Goal: Complete application form: Complete application form

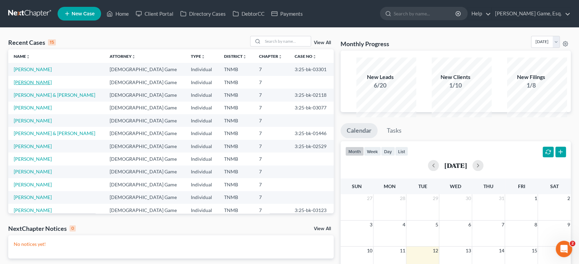
click at [47, 85] on link "[PERSON_NAME]" at bounding box center [33, 82] width 38 height 6
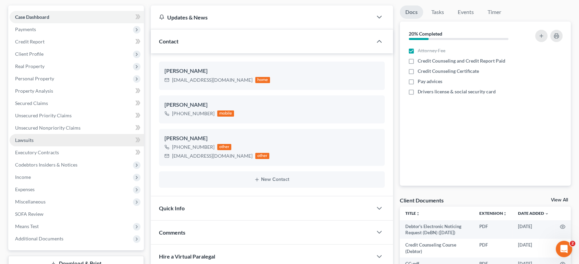
scroll to position [114, 0]
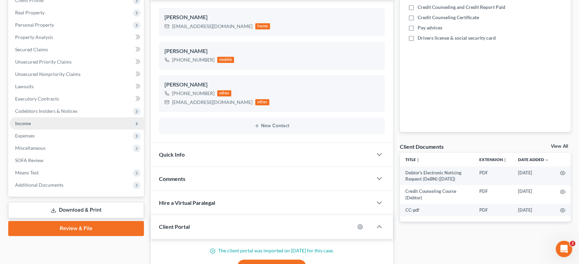
click at [55, 130] on span "Income" at bounding box center [77, 123] width 134 height 12
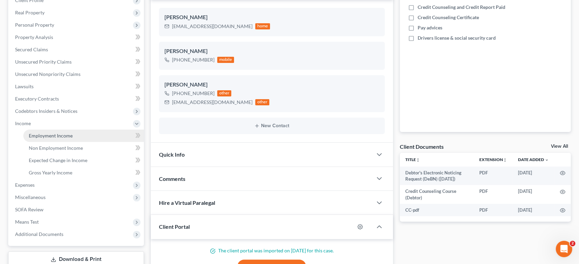
click at [60, 142] on link "Employment Income" at bounding box center [83, 136] width 120 height 12
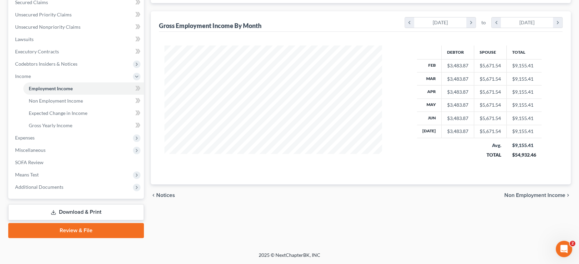
scroll to position [266, 0]
click at [50, 169] on span "Means Test" at bounding box center [77, 175] width 134 height 12
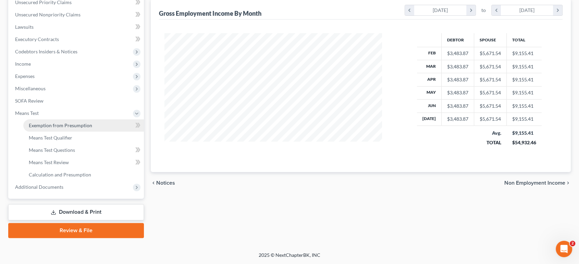
click at [77, 123] on span "Exemption from Presumption" at bounding box center [60, 126] width 63 height 6
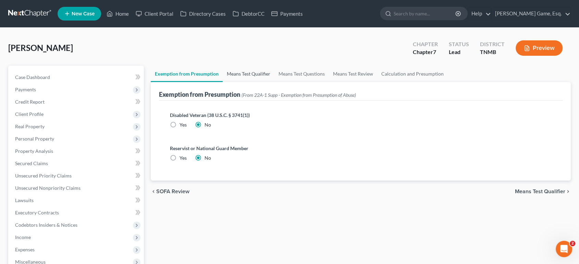
click at [271, 82] on link "Means Test Qualifier" at bounding box center [249, 74] width 52 height 16
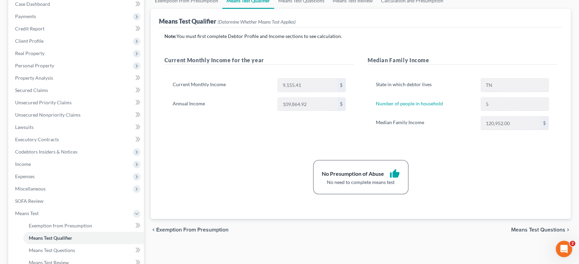
scroll to position [76, 0]
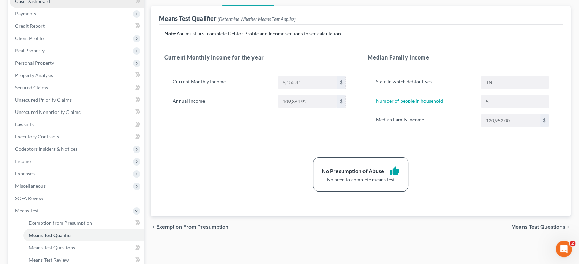
click at [67, 8] on link "Case Dashboard" at bounding box center [77, 1] width 134 height 12
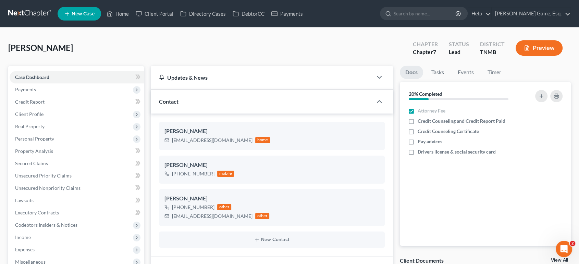
click at [192, 55] on div "[PERSON_NAME] Upgraded Chapter Chapter 7 Status Lead District TNMB Preview" at bounding box center [289, 51] width 562 height 30
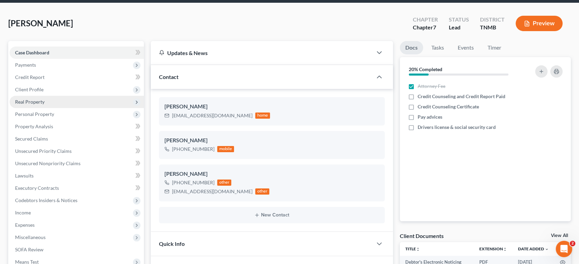
scroll to position [38, 0]
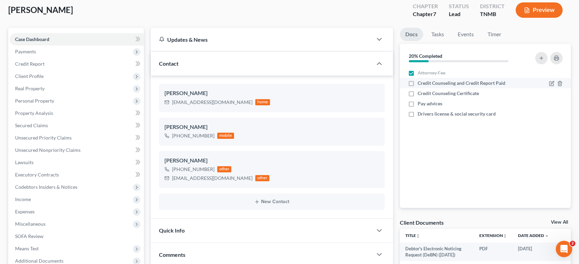
click at [417, 87] on label "Credit Counseling and Credit Report Paid" at bounding box center [461, 83] width 88 height 7
click at [420, 84] on input "Credit Counseling and Credit Report Paid" at bounding box center [422, 82] width 4 height 4
checkbox input "true"
click at [417, 97] on label "Credit Counseling Certificate" at bounding box center [447, 93] width 61 height 7
click at [420, 94] on input "Credit Counseling Certificate" at bounding box center [422, 92] width 4 height 4
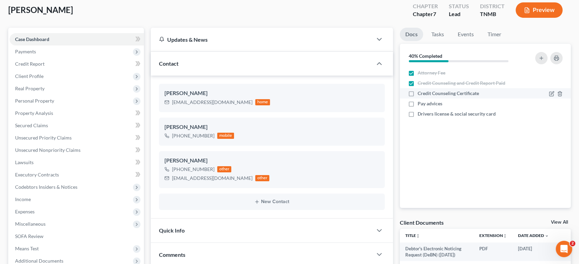
checkbox input "true"
click at [417, 107] on label "Pay advices" at bounding box center [429, 103] width 25 height 7
click at [420, 105] on input "Pay advices" at bounding box center [422, 102] width 4 height 4
checkbox input "true"
click at [417, 117] on label "Drivers license & social security card" at bounding box center [456, 114] width 78 height 7
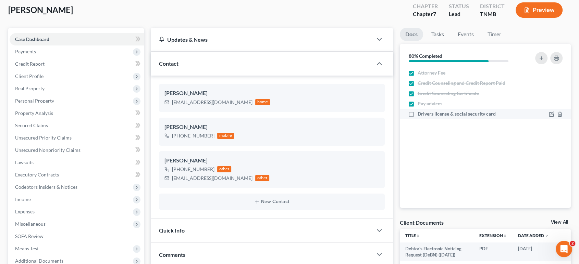
click at [420, 115] on input "Drivers license & social security card" at bounding box center [422, 113] width 4 height 4
checkbox input "true"
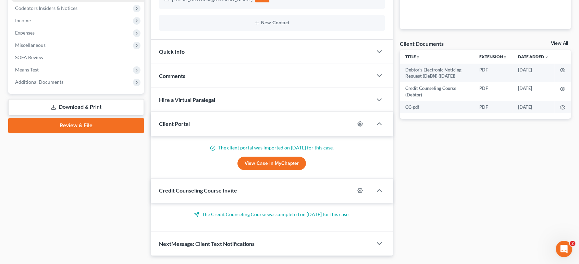
scroll to position [228, 0]
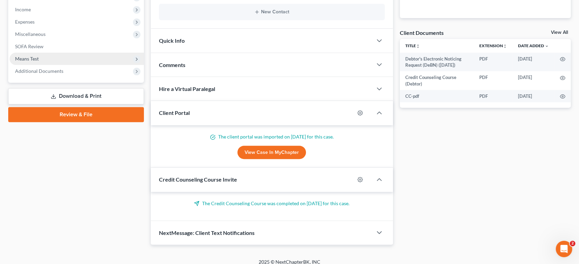
click at [61, 65] on span "Means Test" at bounding box center [77, 59] width 134 height 12
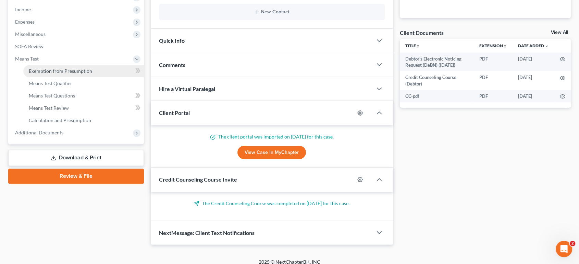
click at [65, 74] on span "Exemption from Presumption" at bounding box center [60, 71] width 63 height 6
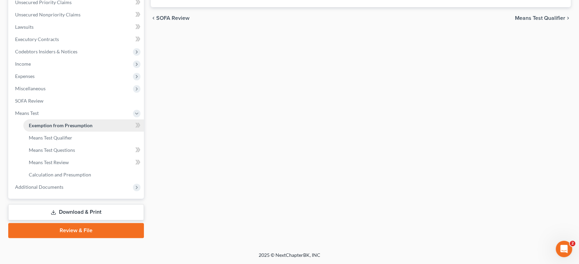
radio input "true"
click at [63, 184] on span "Additional Documents" at bounding box center [39, 187] width 48 height 6
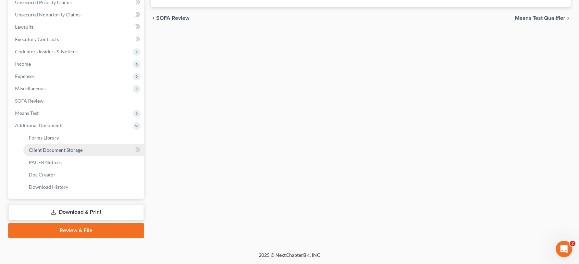
click at [83, 147] on span "Client Document Storage" at bounding box center [56, 150] width 54 height 6
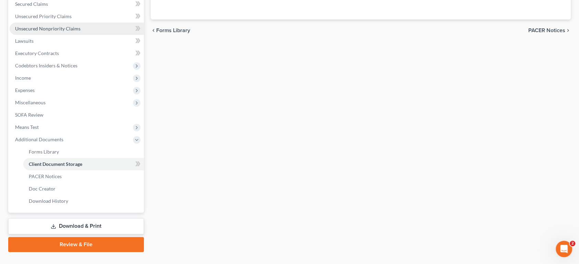
select select "0"
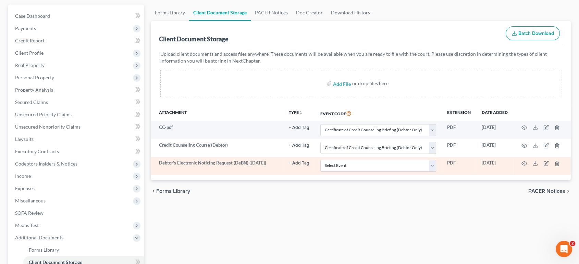
scroll to position [0, 0]
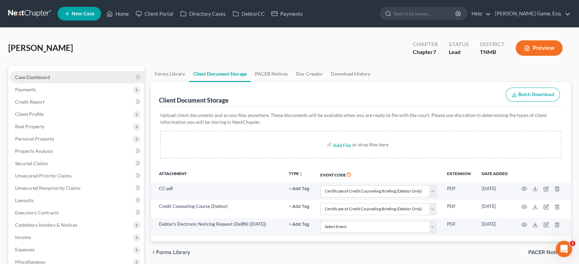
click at [67, 84] on link "Case Dashboard" at bounding box center [77, 77] width 134 height 12
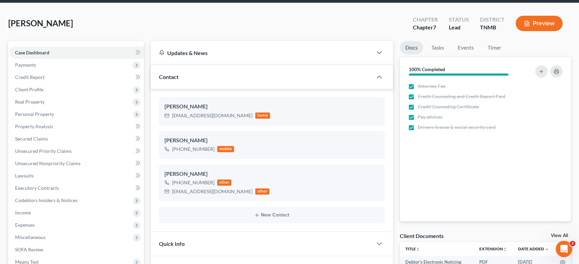
scroll to position [38, 0]
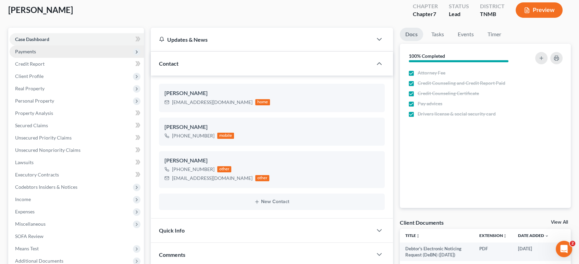
click at [88, 58] on span "Payments" at bounding box center [77, 52] width 134 height 12
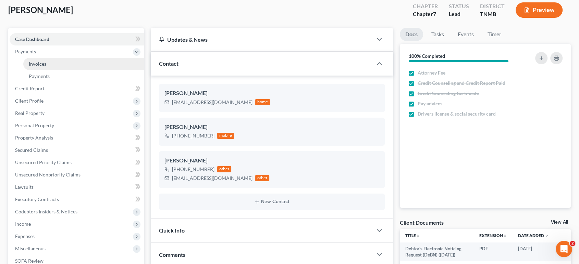
click at [95, 70] on link "Invoices" at bounding box center [83, 64] width 120 height 12
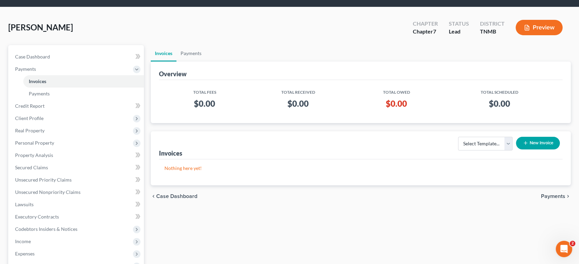
scroll to position [38, 0]
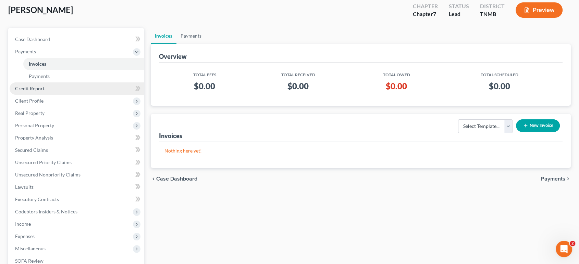
click at [90, 95] on link "Credit Report" at bounding box center [77, 89] width 134 height 12
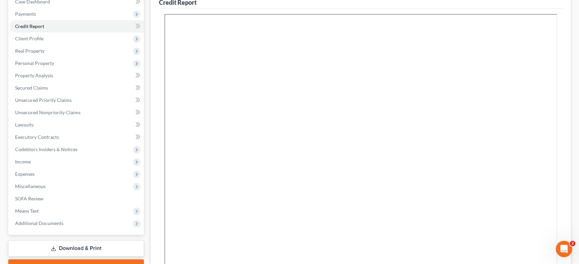
scroll to position [76, 0]
click at [45, 131] on link "Lawsuits" at bounding box center [77, 124] width 134 height 12
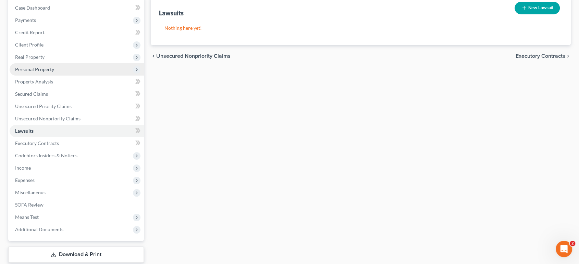
scroll to position [38, 0]
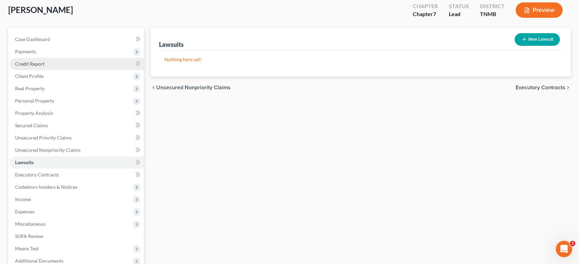
click at [63, 70] on link "Credit Report" at bounding box center [77, 64] width 134 height 12
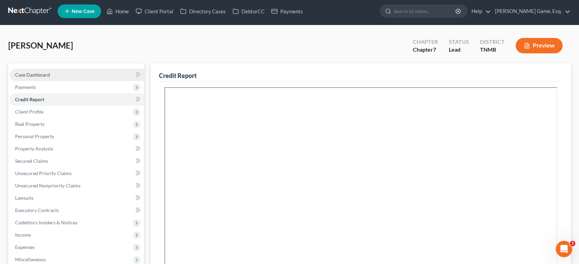
scroll to position [38, 0]
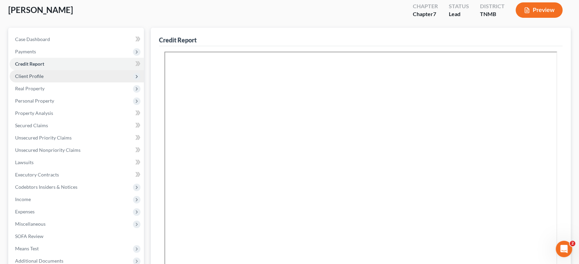
click at [66, 83] on span "Client Profile" at bounding box center [77, 76] width 134 height 12
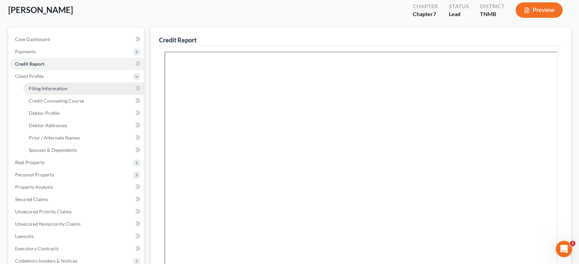
click at [112, 95] on link "Filing Information" at bounding box center [83, 89] width 120 height 12
select select "1"
select select "0"
select select "75"
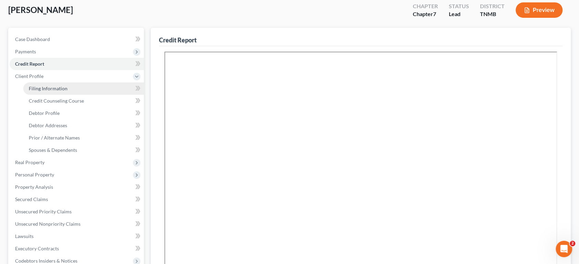
select select "44"
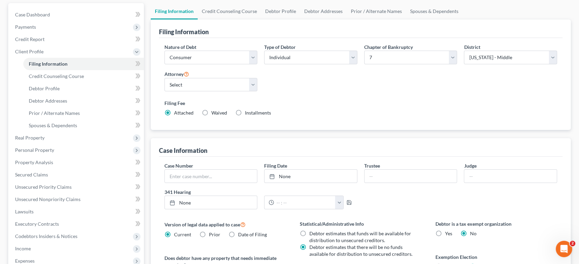
scroll to position [76, 0]
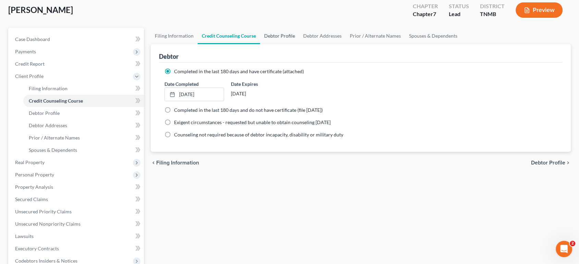
click at [299, 44] on link "Debtor Profile" at bounding box center [279, 36] width 39 height 16
select select "1"
select select "4"
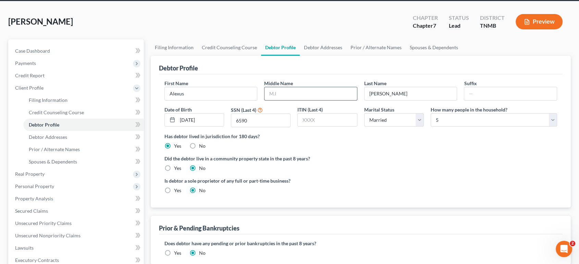
scroll to position [38, 0]
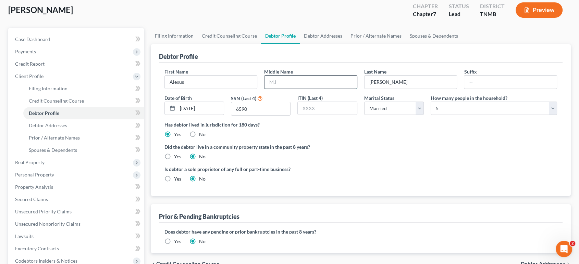
click at [294, 89] on input "text" at bounding box center [310, 82] width 92 height 13
click at [303, 89] on input "Symone" at bounding box center [310, 82] width 92 height 13
type input "Symone"
click at [414, 89] on input "[PERSON_NAME]" at bounding box center [410, 82] width 92 height 13
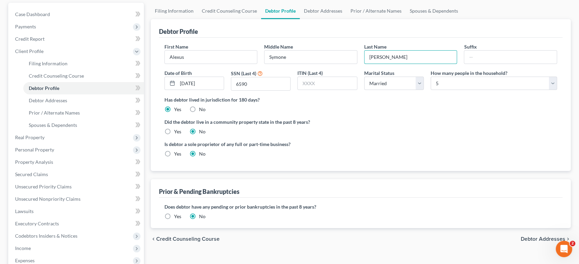
scroll to position [76, 0]
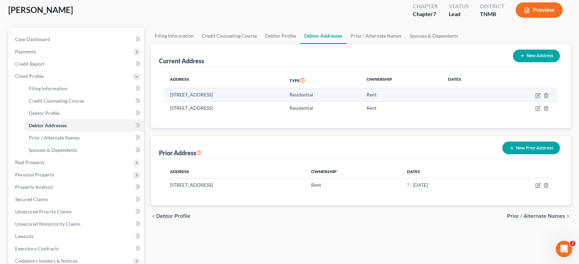
scroll to position [76, 0]
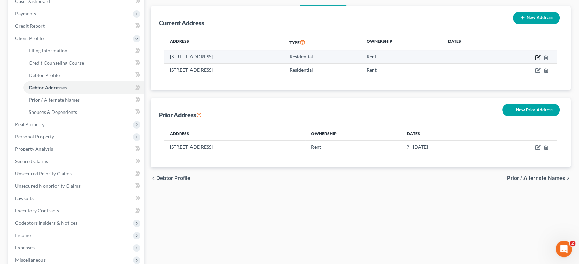
click at [535, 60] on icon "button" at bounding box center [537, 57] width 4 height 4
select select "44"
select select "0"
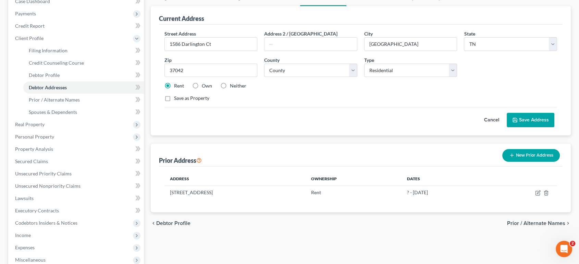
click at [508, 127] on button "Save Address" at bounding box center [530, 120] width 48 height 14
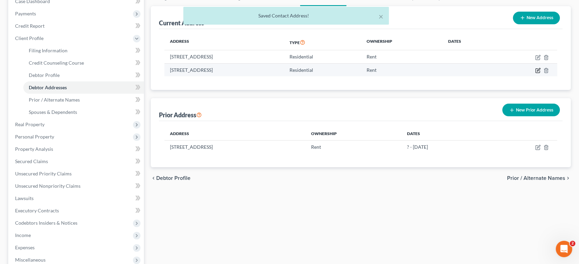
click at [535, 73] on icon "button" at bounding box center [537, 71] width 4 height 4
select select "44"
select select "62"
select select "0"
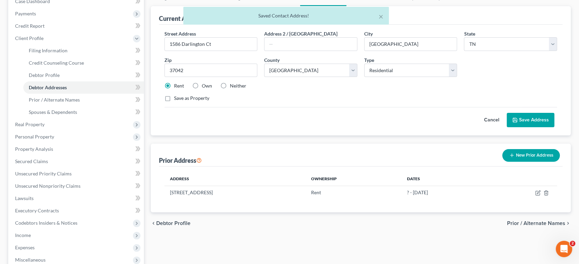
click at [524, 127] on button "Save Address" at bounding box center [530, 120] width 48 height 14
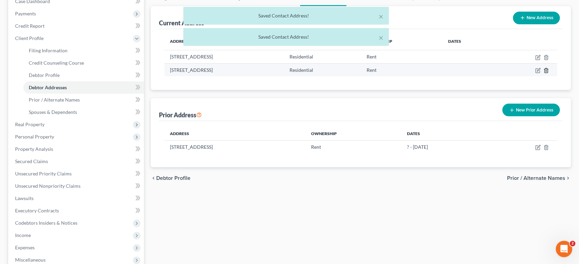
click at [543, 73] on icon "button" at bounding box center [545, 70] width 5 height 5
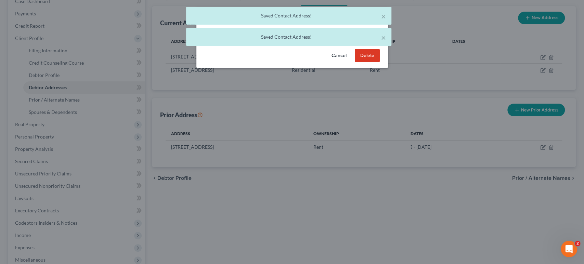
click at [380, 63] on button "Delete" at bounding box center [367, 56] width 25 height 14
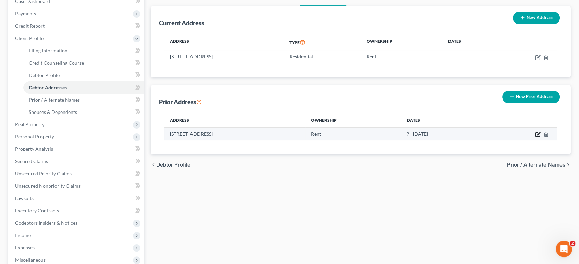
click at [536, 135] on icon "button" at bounding box center [537, 133] width 3 height 3
select select "44"
select select "62"
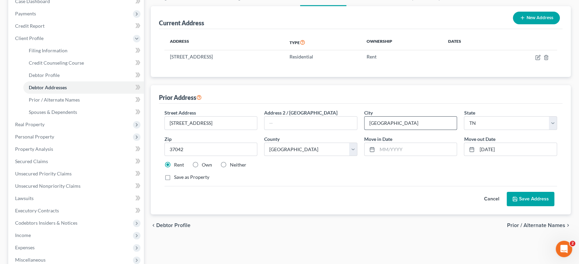
scroll to position [114, 0]
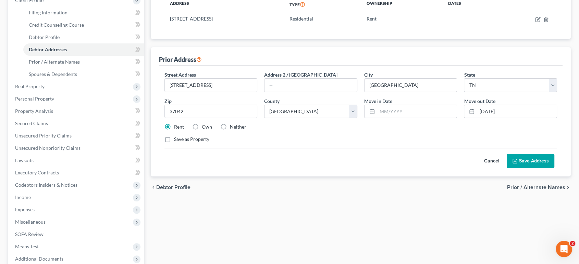
click at [476, 168] on button "Cancel" at bounding box center [491, 161] width 30 height 14
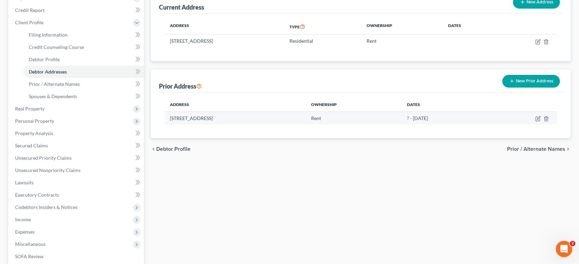
scroll to position [76, 0]
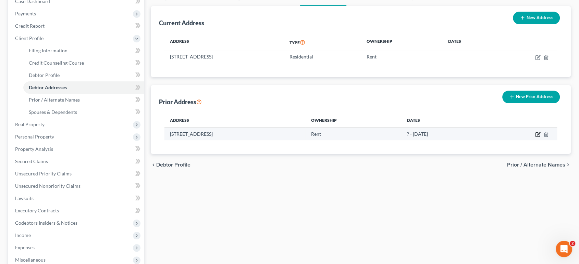
click at [535, 137] on icon "button" at bounding box center [537, 134] width 5 height 5
select select "44"
select select "62"
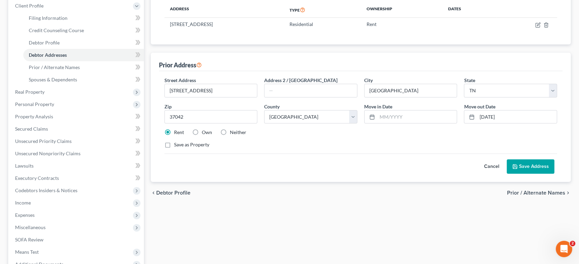
scroll to position [152, 0]
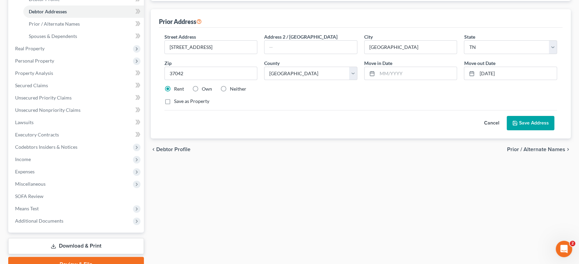
click at [476, 130] on button "Cancel" at bounding box center [491, 123] width 30 height 14
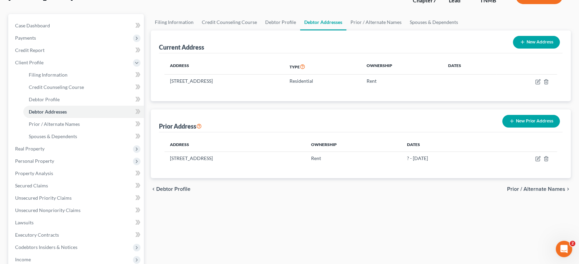
scroll to position [0, 0]
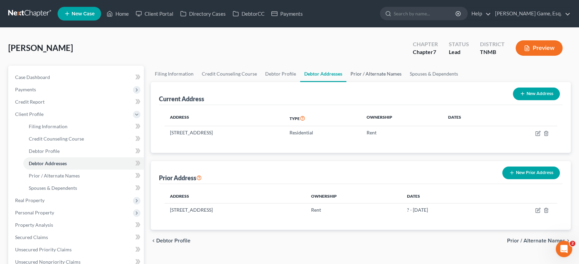
click at [405, 82] on link "Prior / Alternate Names" at bounding box center [375, 74] width 59 height 16
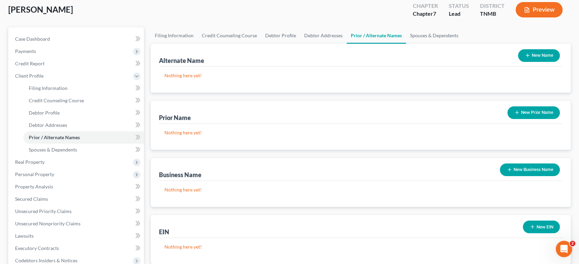
scroll to position [38, 0]
click at [462, 44] on link "Spouses & Dependents" at bounding box center [434, 36] width 56 height 16
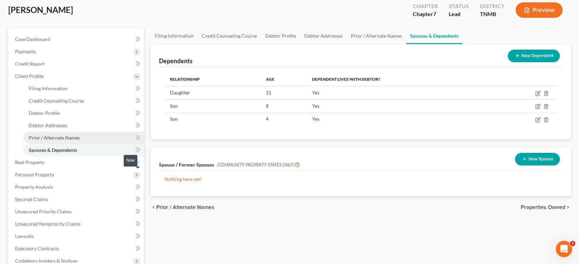
scroll to position [114, 0]
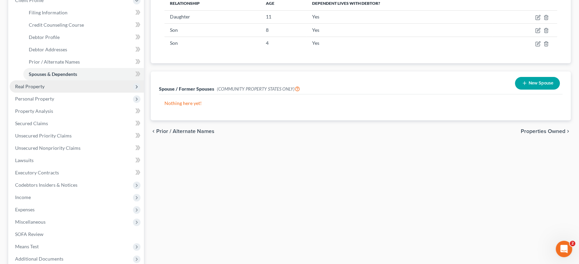
click at [45, 89] on span "Real Property" at bounding box center [29, 87] width 29 height 6
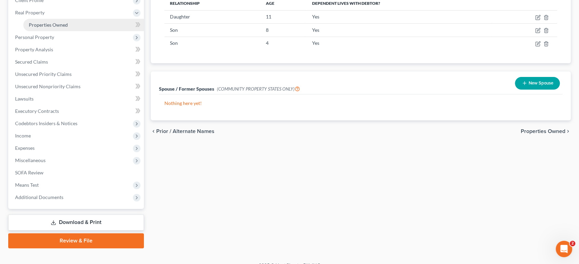
click at [68, 28] on span "Properties Owned" at bounding box center [48, 25] width 39 height 6
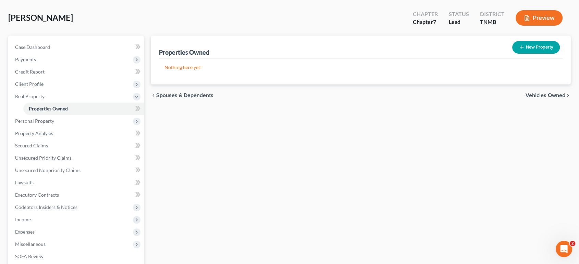
scroll to position [38, 0]
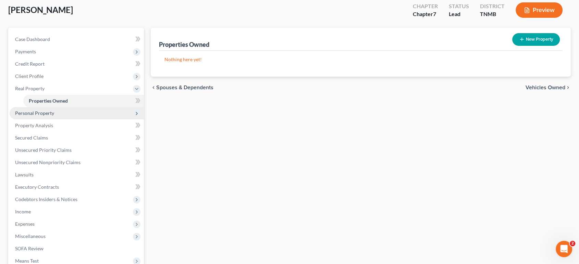
click at [71, 119] on span "Personal Property" at bounding box center [77, 113] width 134 height 12
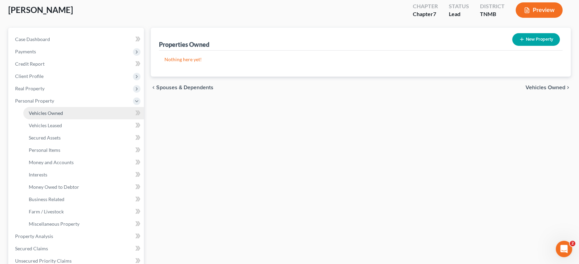
click at [63, 116] on span "Vehicles Owned" at bounding box center [46, 113] width 34 height 6
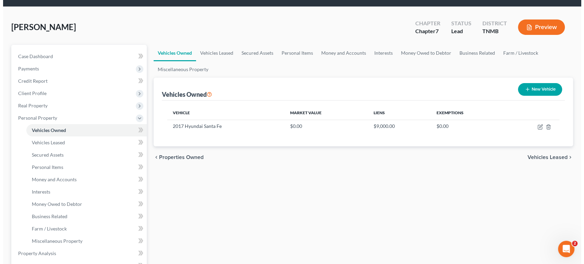
scroll to position [38, 0]
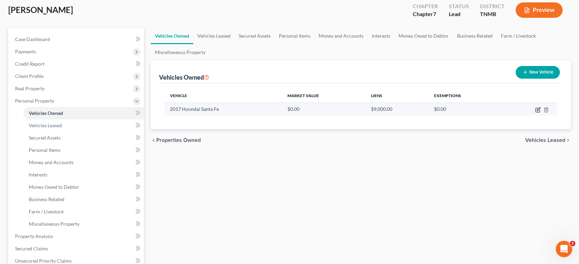
click at [535, 113] on icon "button" at bounding box center [537, 109] width 5 height 5
select select "0"
select select "9"
select select "3"
select select "1"
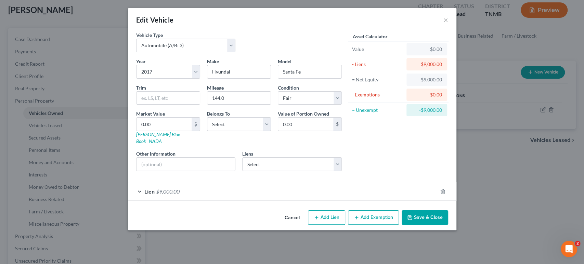
scroll to position [23, 0]
click at [357, 198] on div "Lien $9,000.00" at bounding box center [282, 191] width 309 height 18
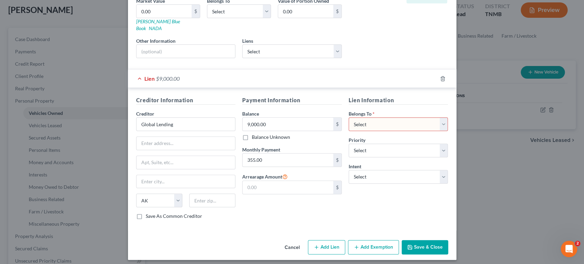
scroll to position [200, 0]
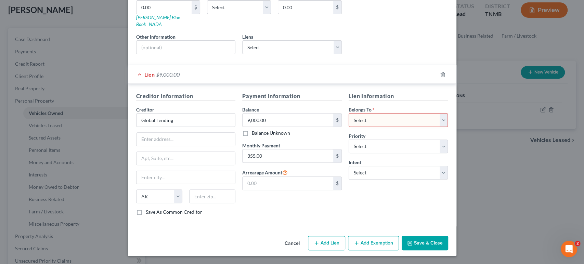
click at [415, 113] on select "Select Debtor 1 Only Debtor 2 Only Debtor 1 And Debtor 2 Only At Least One Of T…" at bounding box center [399, 120] width 100 height 14
select select "0"
click at [359, 113] on select "Select Debtor 1 Only Debtor 2 Only Debtor 1 And Debtor 2 Only At Least One Of T…" at bounding box center [399, 120] width 100 height 14
click at [420, 180] on select "Select Surrender Redeem Reaffirm Avoid Other" at bounding box center [399, 173] width 100 height 14
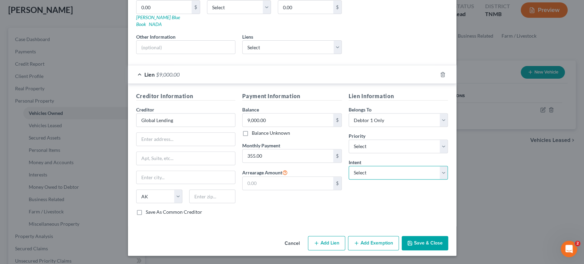
select select "2"
click at [359, 180] on select "Select Surrender Redeem Reaffirm Avoid Other" at bounding box center [399, 173] width 100 height 14
click at [265, 40] on select "Select Global Lending Service - $10,824.00 Self/Southstate Bank - $148.00" at bounding box center [292, 47] width 100 height 14
select select "0"
click at [242, 40] on select "Select Global Lending Service - $10,824.00 Self/Southstate Bank - $148.00" at bounding box center [292, 47] width 100 height 14
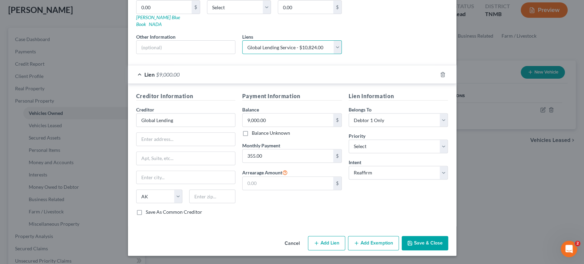
select select
select select "42"
select select "0"
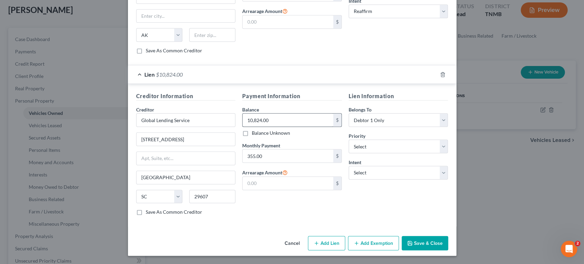
scroll to position [200, 0]
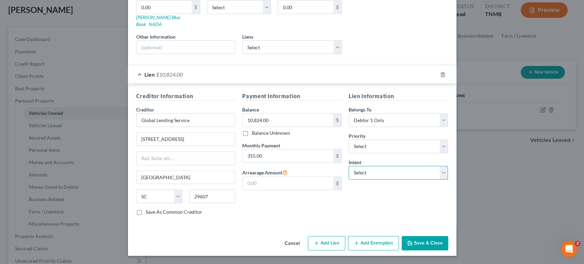
click at [397, 166] on select "Select Surrender Redeem Reaffirm Avoid Other" at bounding box center [399, 173] width 100 height 14
select select "2"
click at [359, 166] on select "Select Surrender Redeem Reaffirm Avoid Other" at bounding box center [399, 173] width 100 height 14
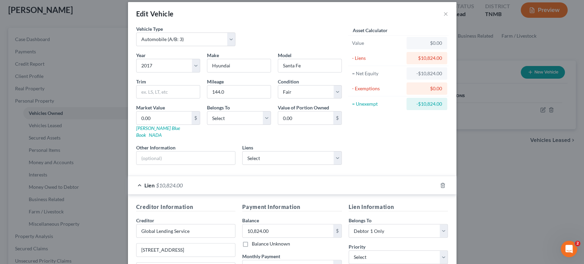
scroll to position [0, 0]
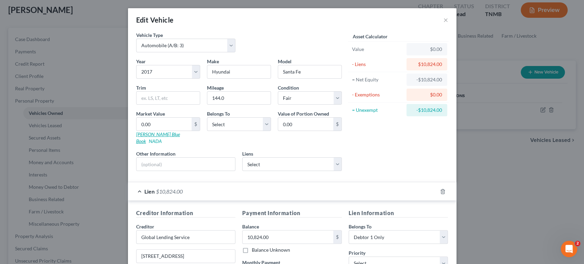
click at [136, 144] on link "[PERSON_NAME] Blue Book" at bounding box center [158, 137] width 44 height 13
click at [215, 105] on input "144.0" at bounding box center [238, 98] width 63 height 13
click at [207, 105] on input "144000" at bounding box center [238, 98] width 63 height 13
type input "134000"
click at [291, 105] on select "Select Excellent Very Good Good Fair Poor" at bounding box center [310, 98] width 64 height 14
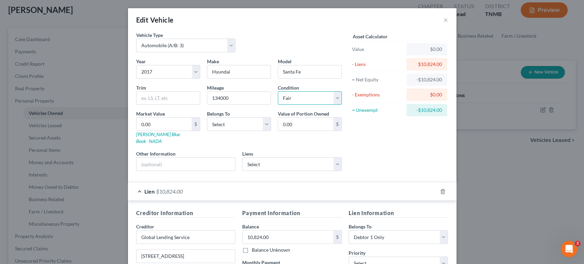
click at [291, 105] on select "Select Excellent Very Good Good Fair Poor" at bounding box center [310, 98] width 64 height 14
click at [278, 105] on select "Select Excellent Very Good Good Fair Poor" at bounding box center [310, 98] width 64 height 14
type input "7"
type input "7.00"
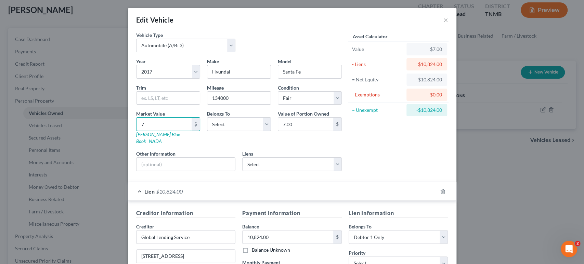
type input "74"
type input "74.00"
type input "743"
type input "743.00"
type input "7431"
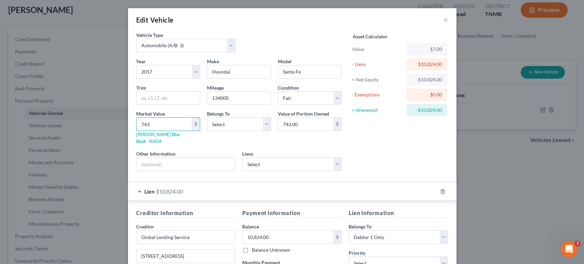
type input "7,431.00"
type input "7,431"
click at [414, 177] on div "Asset Calculator Value $7,431.00 - Liens $10,824.00 = Net Equity -$10,750.00 - …" at bounding box center [398, 103] width 106 height 145
click at [244, 131] on select "Select Debtor 1 Only Debtor 2 Only Debtor 1 And Debtor 2 Only At Least One Of T…" at bounding box center [239, 124] width 64 height 14
select select "0"
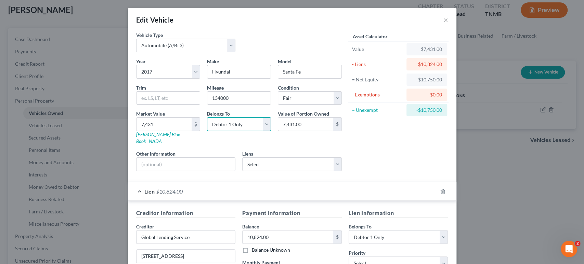
click at [207, 131] on select "Select Debtor 1 Only Debtor 2 Only Debtor 1 And Debtor 2 Only At Least One Of T…" at bounding box center [239, 124] width 64 height 14
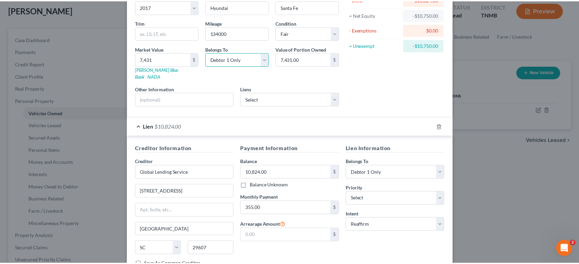
scroll to position [200, 0]
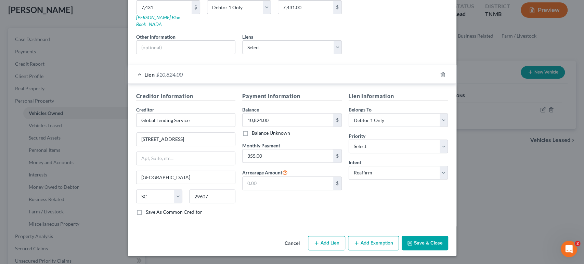
click at [448, 238] on button "Save & Close" at bounding box center [425, 243] width 47 height 14
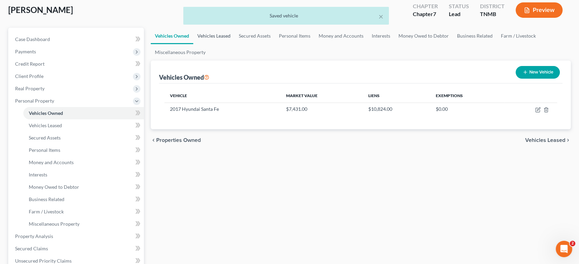
click at [234, 44] on link "Vehicles Leased" at bounding box center [213, 36] width 41 height 16
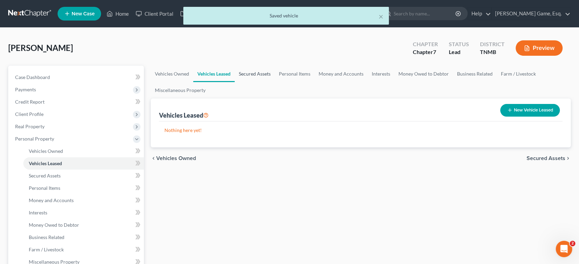
click at [275, 82] on link "Secured Assets" at bounding box center [254, 74] width 40 height 16
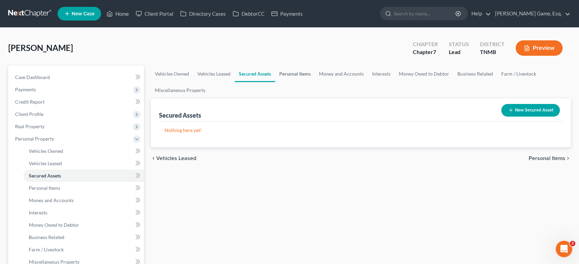
click at [315, 82] on link "Personal Items" at bounding box center [295, 74] width 40 height 16
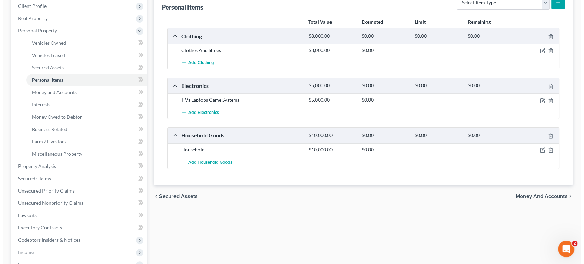
scroll to position [114, 0]
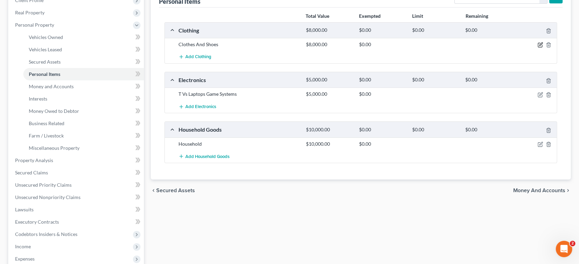
click at [537, 48] on icon "button" at bounding box center [539, 44] width 5 height 5
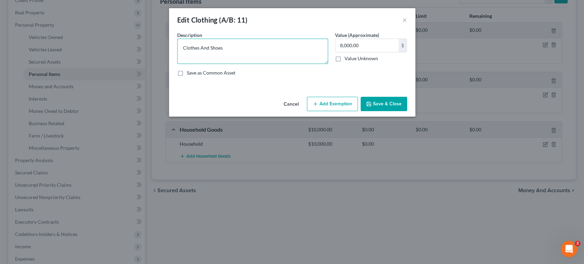
drag, startPoint x: 229, startPoint y: 61, endPoint x: 141, endPoint y: 69, distance: 88.4
click at [169, 69] on div "An exemption set must first be selected from the Filing Information section. Co…" at bounding box center [292, 62] width 246 height 63
click at [236, 64] on textarea "Clothes And Shoes" at bounding box center [252, 51] width 151 height 25
click at [387, 52] on input "8,000.00" at bounding box center [366, 45] width 63 height 13
click at [249, 49] on textarea "Clothes And Shoes" at bounding box center [252, 51] width 151 height 25
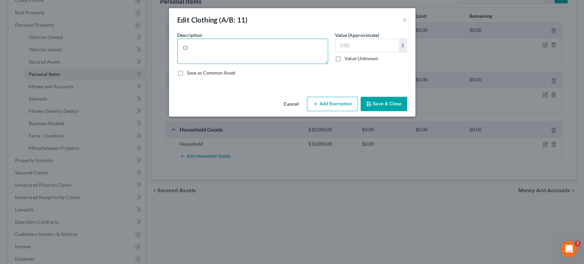
type textarea "C"
click at [252, 59] on textarea "Women's Clothing; Kid's Clothing" at bounding box center [252, 51] width 151 height 25
type textarea "Women's Clothing; Kid's Clothing"
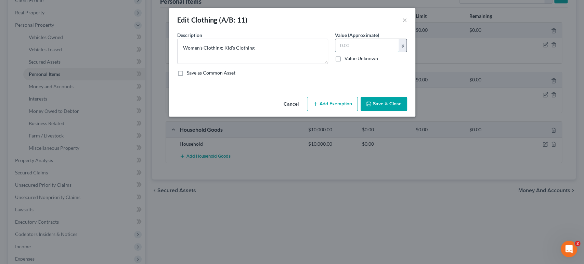
click at [353, 52] on input "text" at bounding box center [366, 45] width 63 height 13
type input "2,000"
click at [350, 111] on button "Add Exemption" at bounding box center [332, 104] width 51 height 14
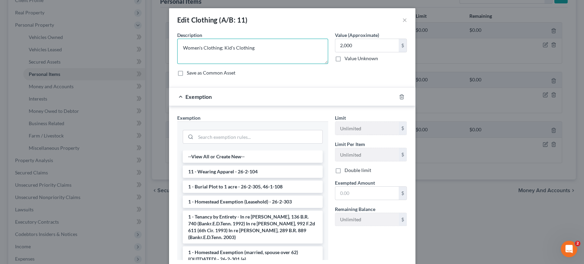
click at [205, 58] on textarea "Women's Clothing; Kid's Clothing" at bounding box center [252, 51] width 151 height 25
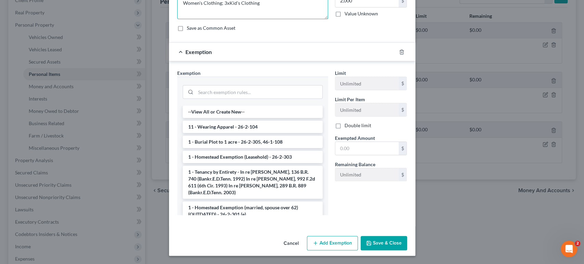
scroll to position [76, 0]
type textarea "Women's Clothing; 3xKid's Clothing"
click at [371, 155] on input "text" at bounding box center [366, 148] width 63 height 13
type input "2,000"
click at [378, 219] on div "Limit Unlimited $ Limit Per Item Unlimited $ Double limit Exempted Amount * 2,0…" at bounding box center [371, 144] width 79 height 151
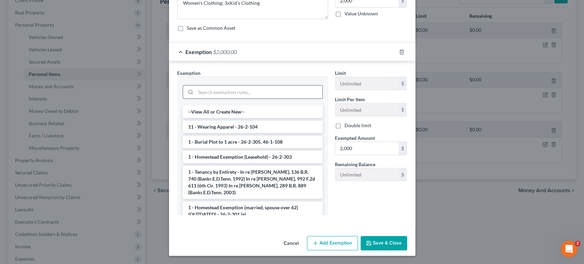
click at [252, 90] on input "search" at bounding box center [259, 92] width 127 height 13
click at [234, 133] on li "11 - Wearing Apparel - 26-2-104" at bounding box center [253, 127] width 140 height 12
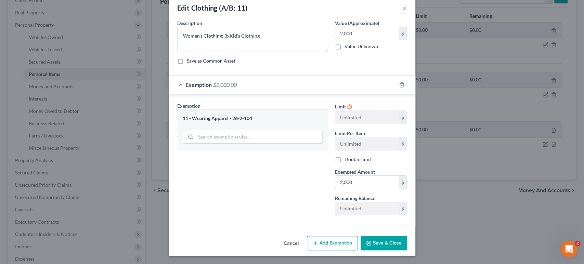
click at [403, 240] on button "Save & Close" at bounding box center [384, 243] width 47 height 14
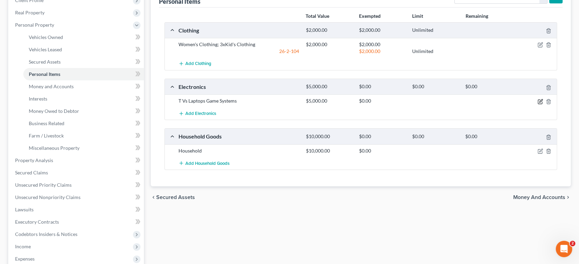
click at [537, 104] on icon "button" at bounding box center [539, 101] width 5 height 5
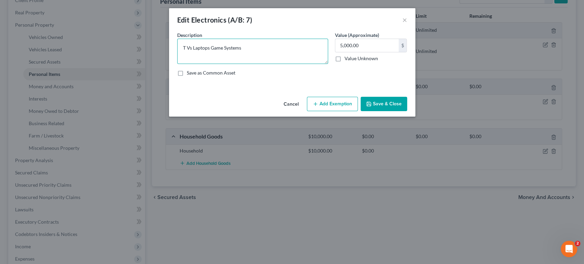
click at [177, 61] on textarea "T Vs Laptops Game Systems" at bounding box center [252, 51] width 151 height 25
type textarea "TVs Laptops Game Systems"
click at [405, 111] on button "Save & Close" at bounding box center [384, 104] width 47 height 14
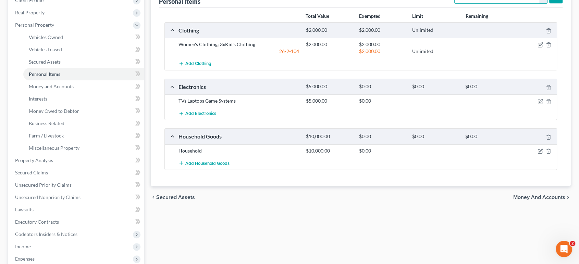
select select "electronics"
click at [537, 104] on icon "button" at bounding box center [539, 101] width 5 height 5
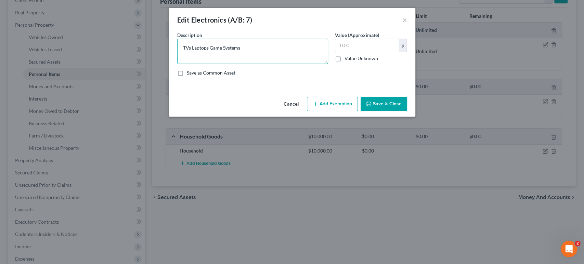
drag, startPoint x: 166, startPoint y: 58, endPoint x: 178, endPoint y: 60, distance: 12.1
click at [177, 58] on textarea "TVs Laptops Game Systems" at bounding box center [252, 51] width 151 height 25
click at [177, 60] on textarea "TVs Laptops Game Systems" at bounding box center [252, 51] width 151 height 25
click at [199, 61] on textarea "4xTVs (1x65inch, 3x40inch) Laptops Game Systems" at bounding box center [252, 51] width 151 height 25
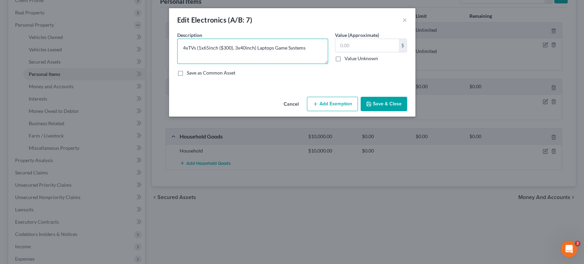
click at [244, 59] on textarea "4xTVs (1x65inch ($300), 3x40inch) Laptops Game Systems" at bounding box center [252, 51] width 151 height 25
click at [290, 60] on textarea "4xTVs (1x65inch ($300), 3x40inch ($300)); Laptops Game Systems" at bounding box center [252, 51] width 151 height 25
click at [268, 59] on textarea "4xTVs (1x65inch ($300), 3x40inch ($300)); Laptop Game Systems" at bounding box center [252, 51] width 151 height 25
click at [287, 60] on textarea "4xTVs (1x65inch ($300), 3x40inch ($300)); Laptop Game Systems" at bounding box center [252, 51] width 151 height 25
click at [309, 61] on textarea "4xTVs (1x65inch ($300), 3x40inch ($300)); Game Systems" at bounding box center [252, 51] width 151 height 25
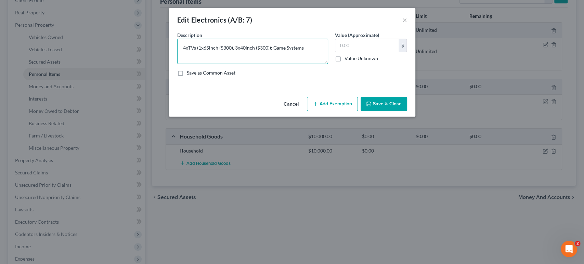
click at [267, 60] on textarea "4xTVs (1x65inch ($300), 3x40inch ($300)); Game Systems" at bounding box center [252, 51] width 151 height 25
click at [189, 64] on textarea "4xTVs (1x65inch ($300), 3x40inch ($300)); iPhone 13; Game Systems" at bounding box center [252, 51] width 151 height 25
drag, startPoint x: 192, startPoint y: 53, endPoint x: 329, endPoint y: 59, distance: 136.7
click at [328, 59] on textarea "4xTVs (1x65inch ($300), 3x40inch ($300)); iPhone 13($150);" at bounding box center [252, 51] width 151 height 25
type textarea "4xTVs (1x65inch ($300), 3x40inch ($300)); iPhone 13($150); Playstation 4 ($100);"
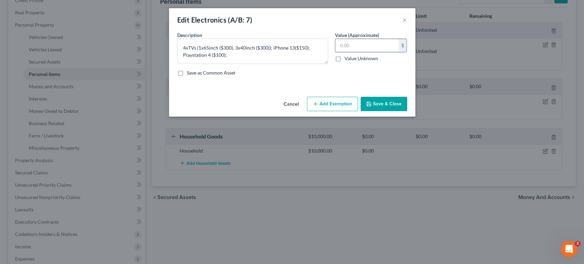
click at [369, 52] on input "text" at bounding box center [366, 45] width 63 height 13
type input "850"
click at [358, 111] on button "Add Exemption" at bounding box center [332, 104] width 51 height 14
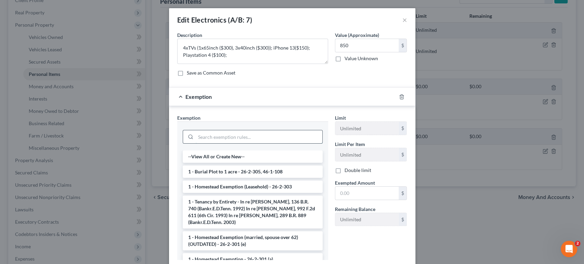
drag, startPoint x: 292, startPoint y: 167, endPoint x: 292, endPoint y: 154, distance: 13.7
click at [292, 143] on input "search" at bounding box center [259, 136] width 127 height 13
click at [391, 200] on input "text" at bounding box center [366, 193] width 63 height 13
type input "850"
drag, startPoint x: 391, startPoint y: 243, endPoint x: 263, endPoint y: 169, distance: 147.7
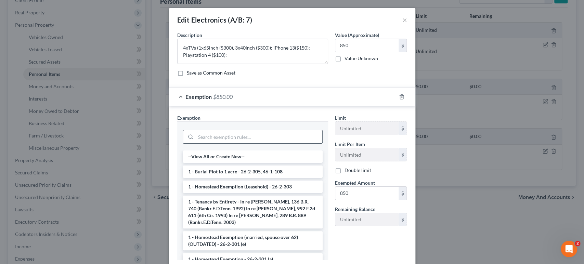
click at [263, 143] on input "search" at bounding box center [259, 136] width 127 height 13
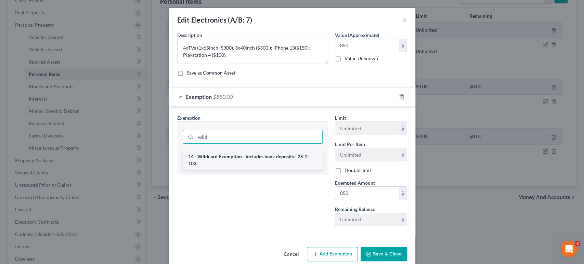
type input "wild"
click at [257, 170] on li "14 - Wildcard Exemption - includes bank deposits - 26-2-103" at bounding box center [253, 160] width 140 height 19
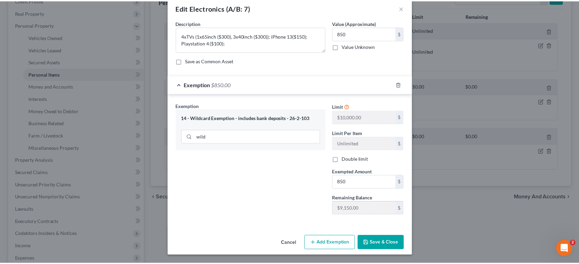
scroll to position [79, 0]
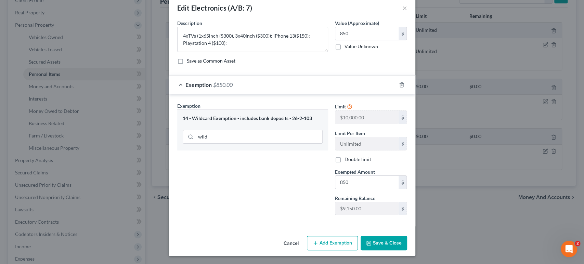
click at [407, 238] on button "Save & Close" at bounding box center [384, 243] width 47 height 14
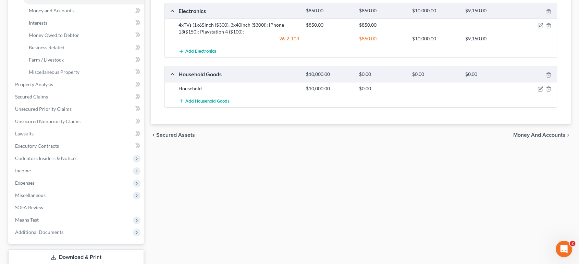
scroll to position [152, 0]
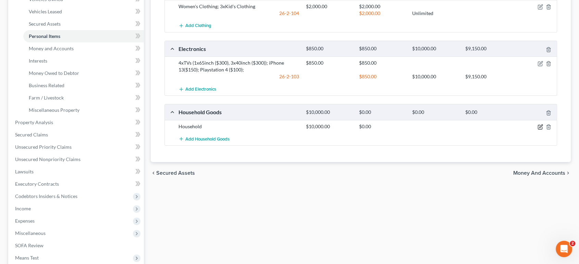
click at [537, 129] on icon "button" at bounding box center [539, 127] width 4 height 4
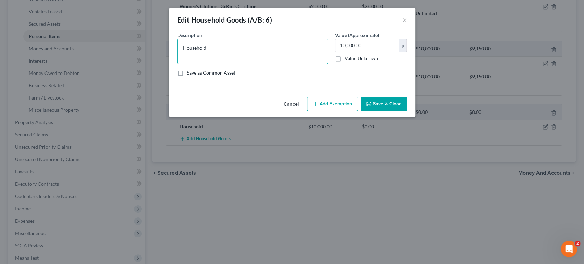
click at [230, 61] on textarea "Household" at bounding box center [252, 51] width 151 height 25
click at [407, 23] on button "×" at bounding box center [405, 20] width 5 height 8
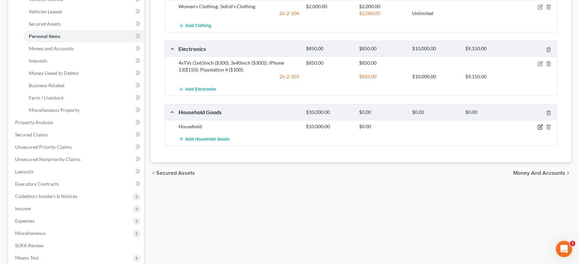
click at [537, 130] on icon "button" at bounding box center [539, 126] width 5 height 5
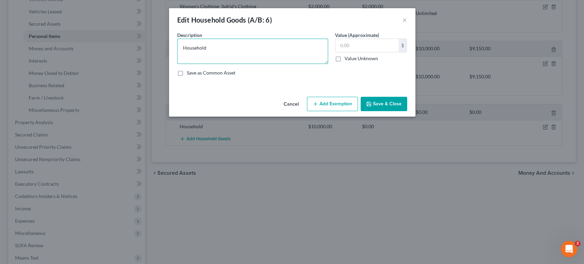
click at [231, 64] on textarea "Household" at bounding box center [252, 51] width 151 height 25
drag, startPoint x: 228, startPoint y: 63, endPoint x: 110, endPoint y: 49, distance: 118.9
click at [110, 49] on div "Edit Household Goods (A/B: 6) × An exemption set must first be selected from th…" at bounding box center [292, 132] width 584 height 264
click at [200, 61] on textarea at bounding box center [252, 51] width 151 height 25
click at [214, 62] on textarea at bounding box center [252, 51] width 151 height 25
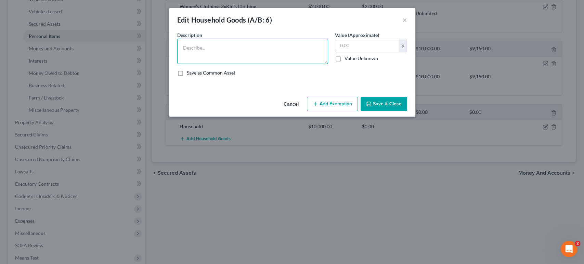
click at [212, 61] on textarea at bounding box center [252, 51] width 151 height 25
click at [210, 53] on textarea at bounding box center [252, 51] width 151 height 25
click at [205, 60] on textarea at bounding box center [252, 51] width 151 height 25
type textarea "2"
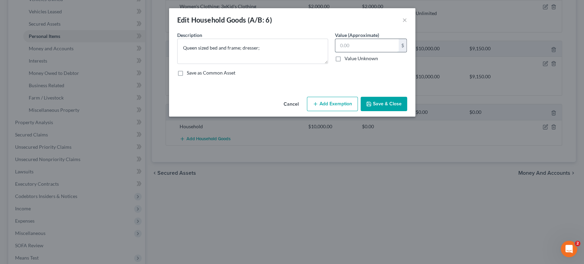
click at [369, 52] on input "text" at bounding box center [366, 45] width 63 height 13
click at [326, 61] on textarea "Queen sized bed and frame; dresser;" at bounding box center [252, 51] width 151 height 25
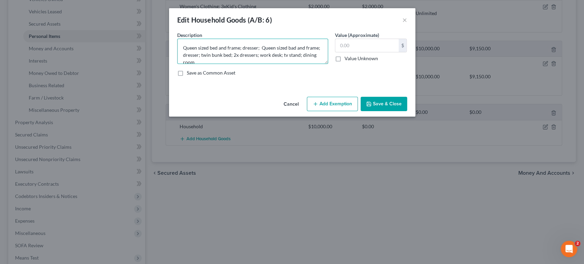
scroll to position [1, 0]
type textarea "Queen sized bed and frame; dresser; Queen sized bad and frame; dresser; twin bu…"
click at [400, 111] on button "Save & Close" at bounding box center [384, 104] width 47 height 14
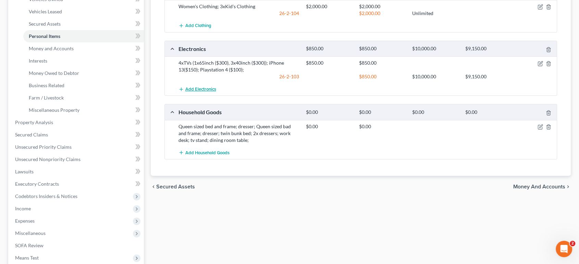
click at [216, 92] on span "Add Electronics" at bounding box center [200, 89] width 31 height 5
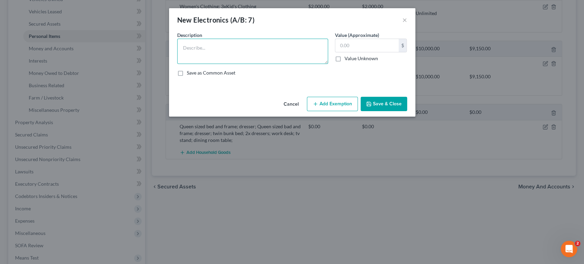
click at [215, 62] on textarea at bounding box center [252, 51] width 151 height 25
type textarea "Air fryer; Blender"
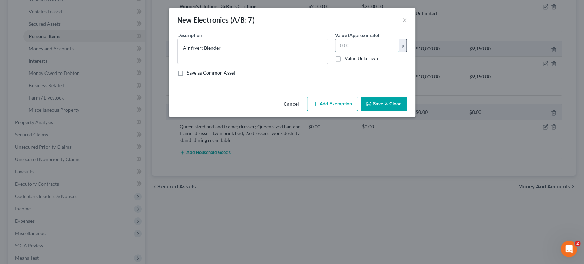
click at [386, 52] on input "text" at bounding box center [366, 45] width 63 height 13
type input "80"
click at [357, 111] on button "Add Exemption" at bounding box center [332, 104] width 51 height 14
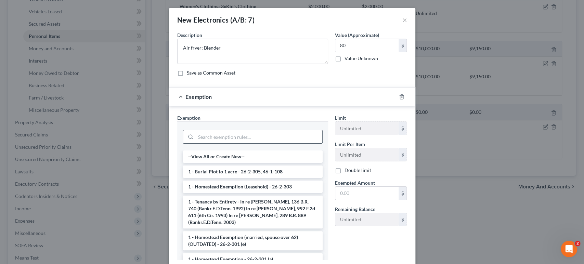
click at [212, 143] on input "search" at bounding box center [259, 136] width 127 height 13
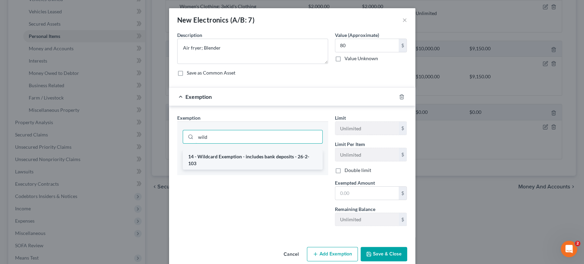
type input "wild"
click at [210, 170] on li "14 - Wildcard Exemption - includes bank deposits - 26-2-103" at bounding box center [253, 160] width 140 height 19
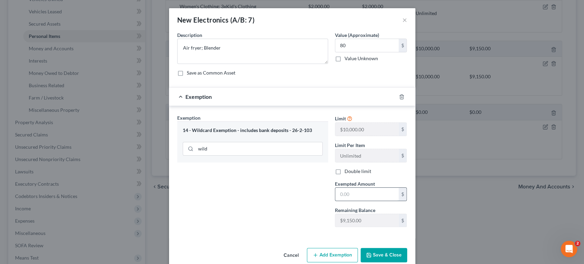
click at [360, 201] on input "text" at bounding box center [366, 194] width 63 height 13
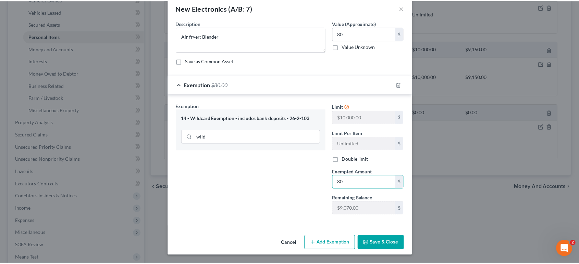
scroll to position [79, 0]
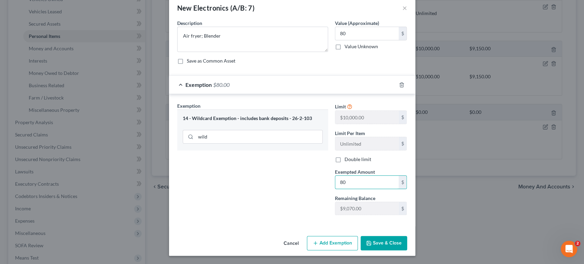
type input "80"
click at [399, 236] on button "Save & Close" at bounding box center [384, 243] width 47 height 14
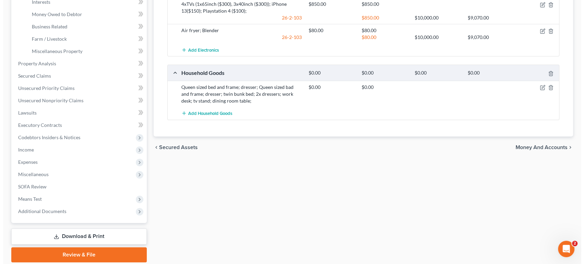
scroll to position [228, 0]
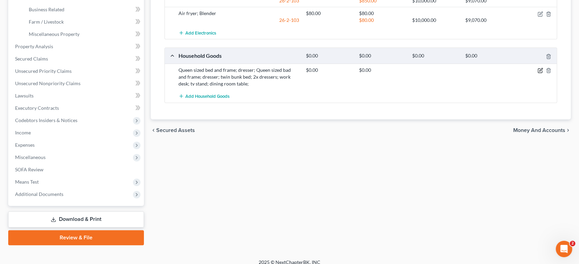
click at [537, 73] on icon "button" at bounding box center [539, 70] width 5 height 5
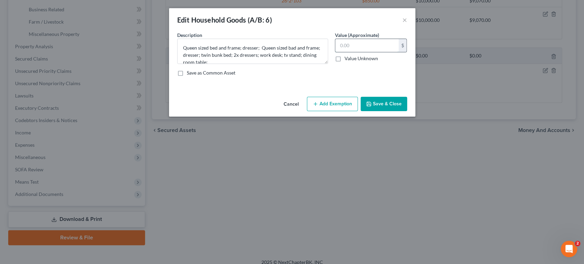
click at [366, 52] on input "text" at bounding box center [366, 45] width 63 height 13
type input "1,500"
click at [356, 111] on button "Add Exemption" at bounding box center [332, 104] width 51 height 14
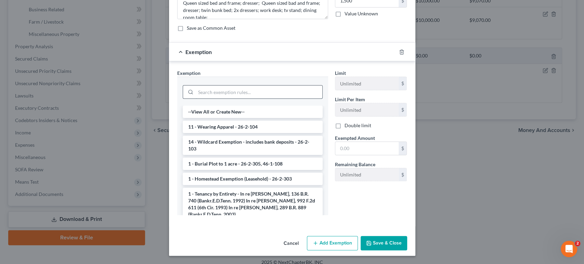
click at [240, 87] on input "search" at bounding box center [259, 92] width 127 height 13
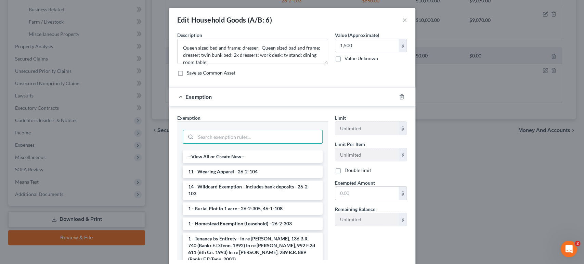
scroll to position [38, 0]
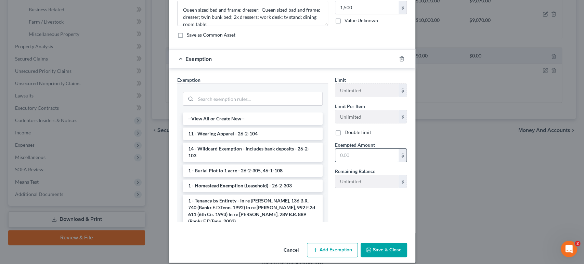
click at [367, 162] on input "text" at bounding box center [366, 155] width 63 height 13
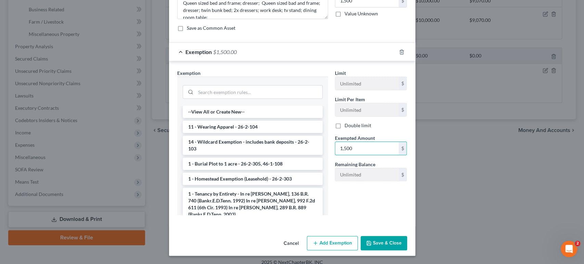
scroll to position [120, 0]
type input "1,500"
click at [229, 86] on input "search" at bounding box center [259, 92] width 127 height 13
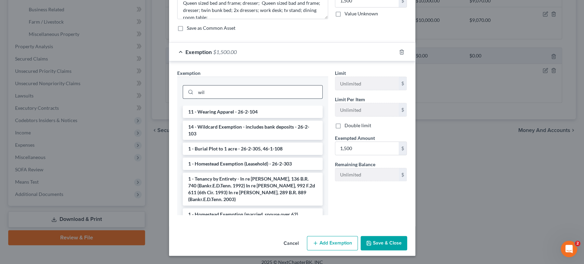
scroll to position [77, 0]
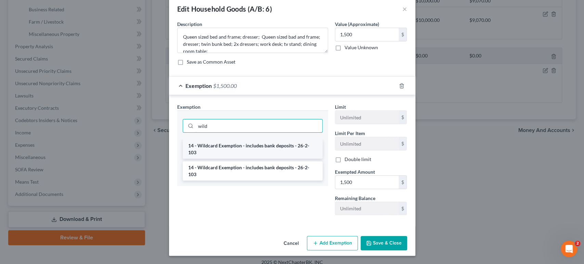
type input "wild"
click at [230, 140] on li "14 - Wildcard Exemption - includes bank deposits - 26-2-103" at bounding box center [253, 149] width 140 height 19
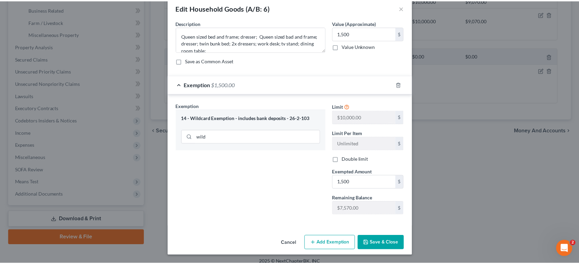
scroll to position [79, 0]
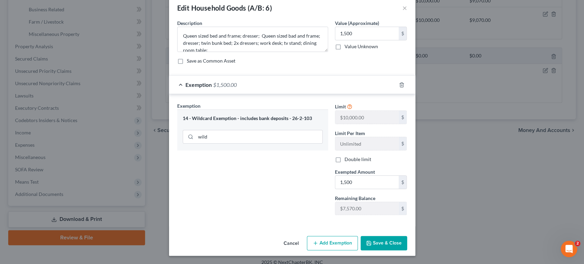
click at [407, 236] on button "Save & Close" at bounding box center [384, 243] width 47 height 14
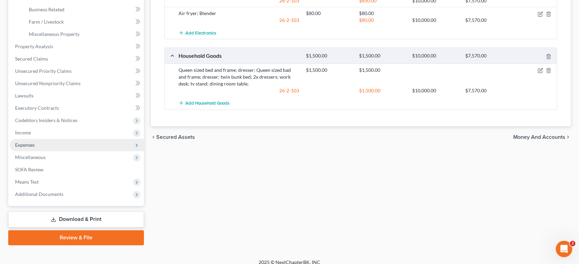
click at [76, 151] on span "Expenses" at bounding box center [77, 145] width 134 height 12
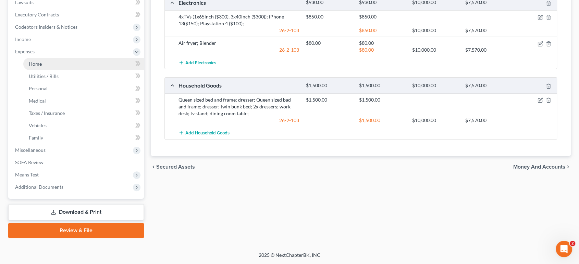
click at [59, 70] on link "Home" at bounding box center [83, 64] width 120 height 12
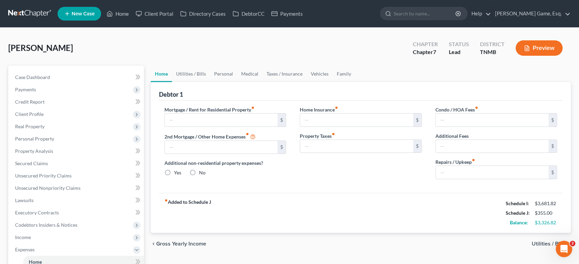
type input "1,805.00"
type input "0.00"
radio input "true"
type input "0.00"
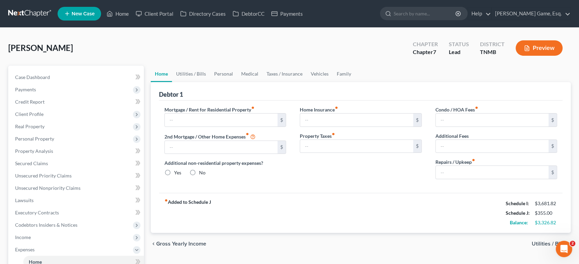
type input "0.00"
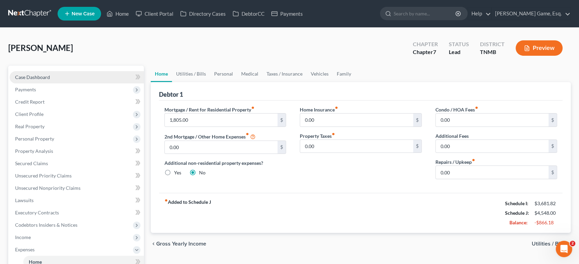
click at [41, 80] on span "Case Dashboard" at bounding box center [32, 77] width 35 height 6
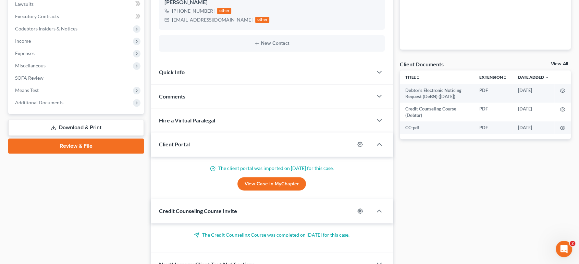
scroll to position [304, 0]
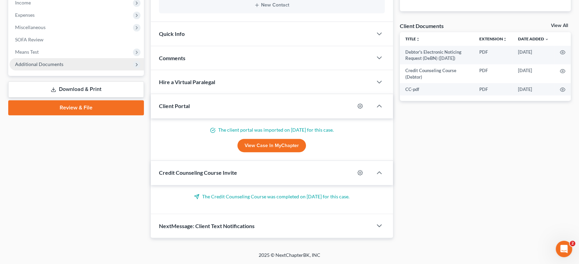
click at [45, 67] on span "Additional Documents" at bounding box center [39, 64] width 48 height 6
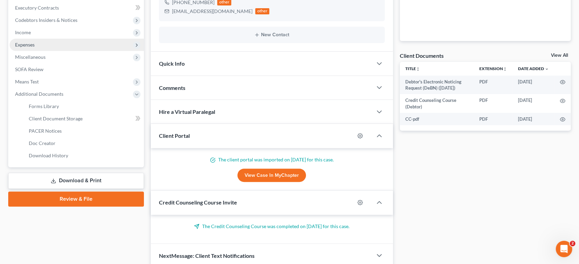
scroll to position [201, 0]
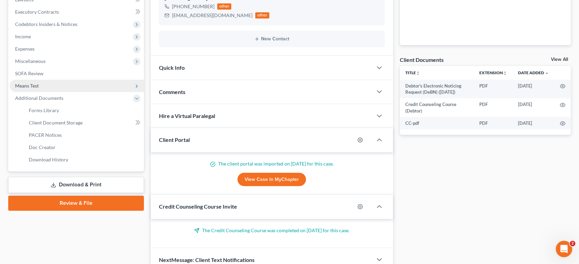
drag, startPoint x: 51, startPoint y: 154, endPoint x: 56, endPoint y: 154, distance: 5.1
click at [51, 92] on span "Means Test" at bounding box center [77, 86] width 134 height 12
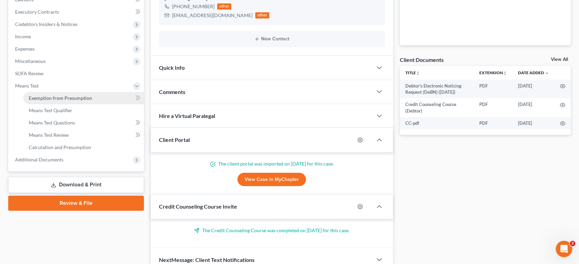
click at [64, 101] on span "Exemption from Presumption" at bounding box center [60, 98] width 63 height 6
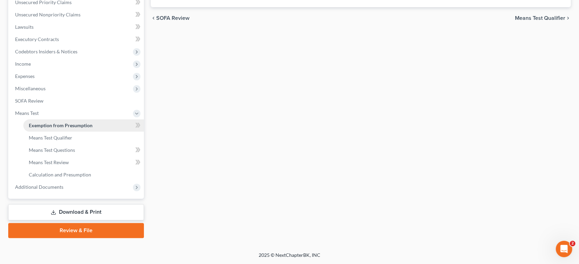
radio input "true"
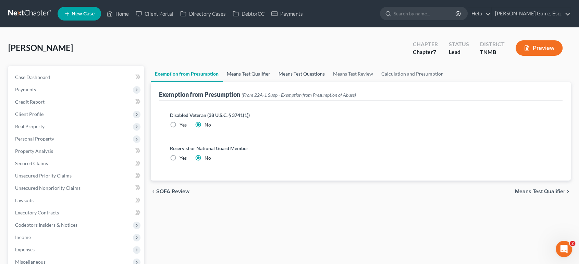
click at [259, 82] on link "Means Test Qualifier" at bounding box center [249, 74] width 52 height 16
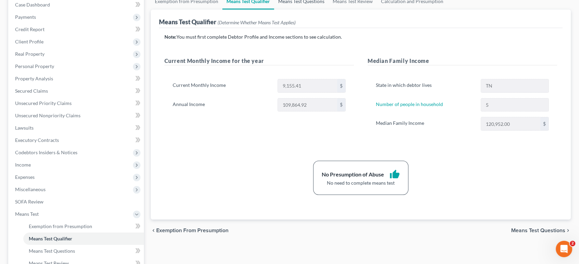
scroll to position [76, 0]
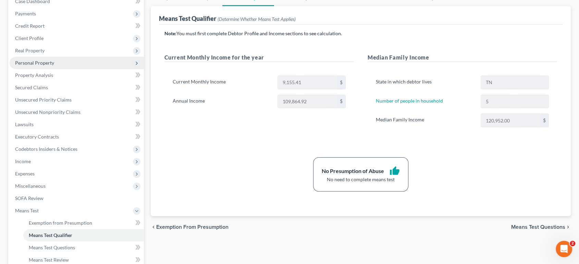
click at [42, 66] on span "Personal Property" at bounding box center [34, 63] width 39 height 6
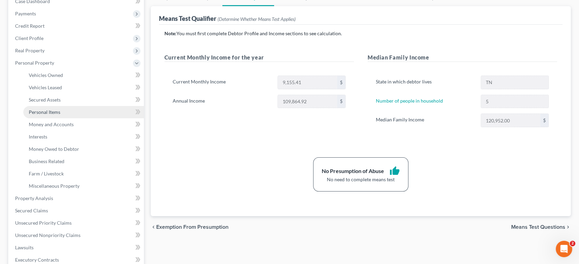
click at [63, 118] on link "Personal Items" at bounding box center [83, 112] width 120 height 12
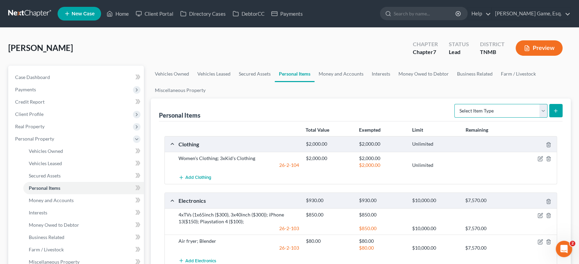
click at [499, 118] on select "Select Item Type Clothing (A/B: 11) Collectibles Of Value (A/B: 8) Electronics …" at bounding box center [500, 111] width 93 height 14
select select "jewelry"
click at [454, 118] on select "Select Item Type Clothing (A/B: 11) Collectibles Of Value (A/B: 8) Electronics …" at bounding box center [500, 111] width 93 height 14
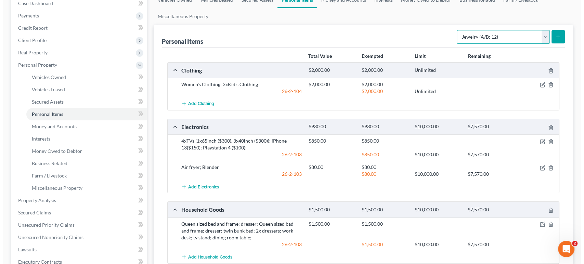
scroll to position [76, 0]
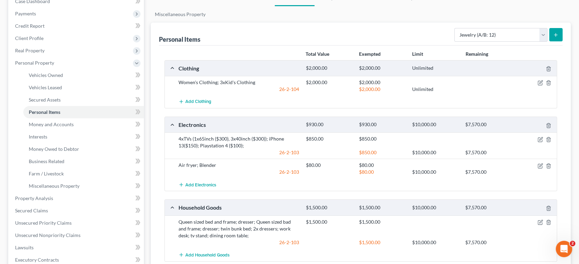
click at [553, 38] on icon "submit" at bounding box center [555, 34] width 5 height 5
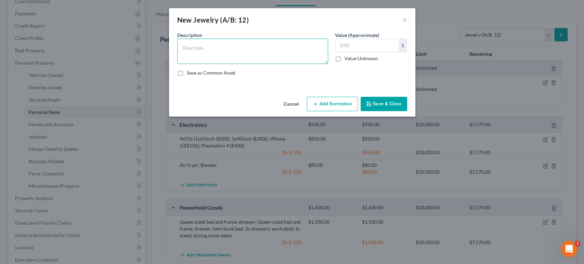
click at [212, 57] on textarea at bounding box center [252, 51] width 151 height 25
type textarea "Costume jewelry;"
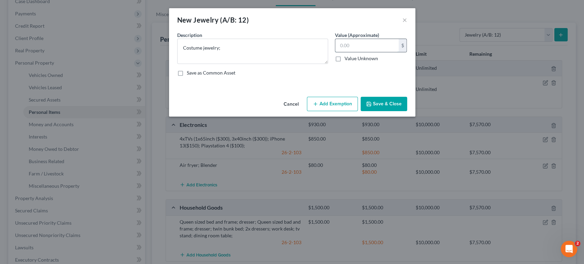
click at [398, 51] on input "text" at bounding box center [366, 45] width 63 height 13
type input "50"
click at [357, 111] on button "Add Exemption" at bounding box center [332, 104] width 51 height 14
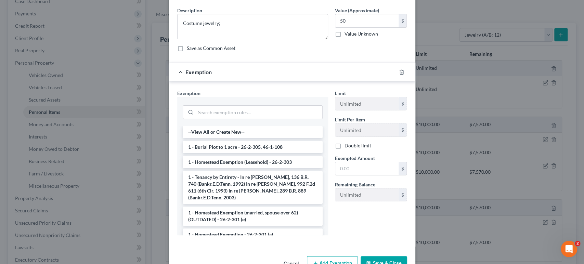
scroll to position [38, 0]
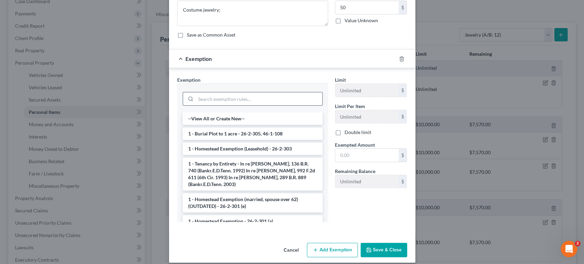
click at [272, 105] on input "search" at bounding box center [259, 98] width 127 height 13
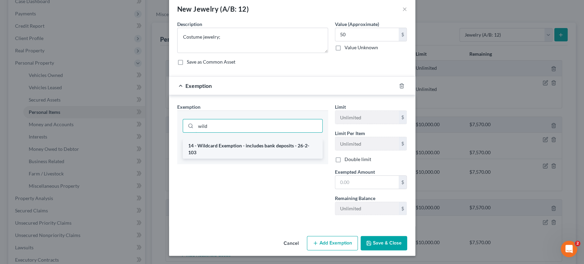
type input "wild"
click at [257, 154] on li "14 - Wildcard Exemption - includes bank deposits - 26-2-103" at bounding box center [253, 149] width 140 height 19
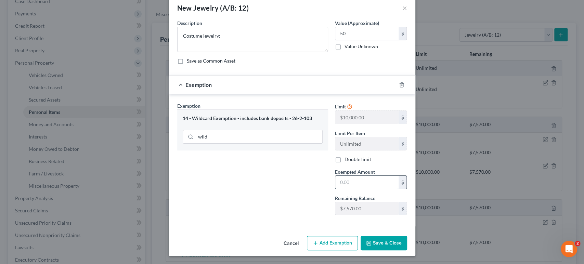
click at [385, 189] on input "text" at bounding box center [366, 182] width 63 height 13
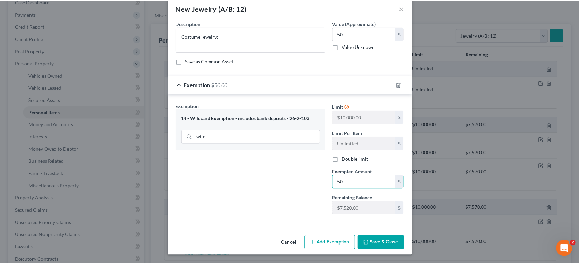
scroll to position [79, 0]
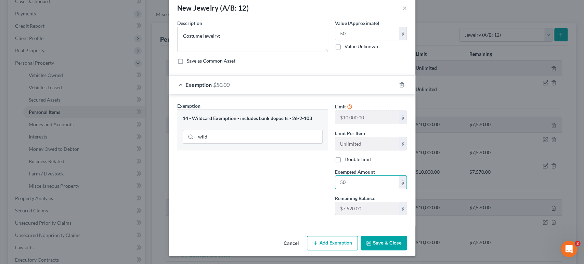
type input "50"
click at [405, 238] on button "Save & Close" at bounding box center [384, 243] width 47 height 14
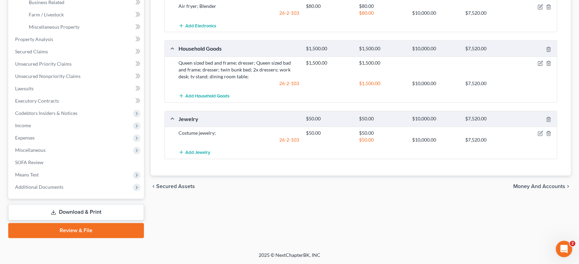
scroll to position [304, 0]
click at [47, 132] on span "Income" at bounding box center [77, 125] width 134 height 12
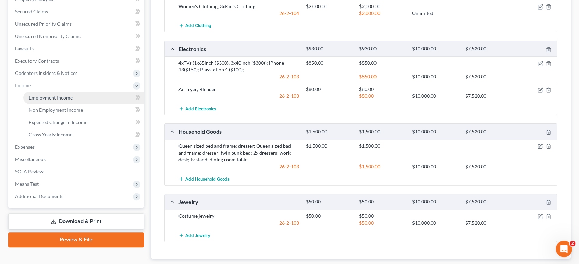
click at [73, 101] on span "Employment Income" at bounding box center [51, 98] width 44 height 6
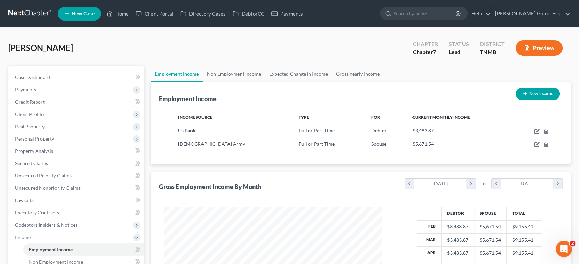
scroll to position [152, 231]
click at [265, 82] on link "Non Employment Income" at bounding box center [234, 74] width 62 height 16
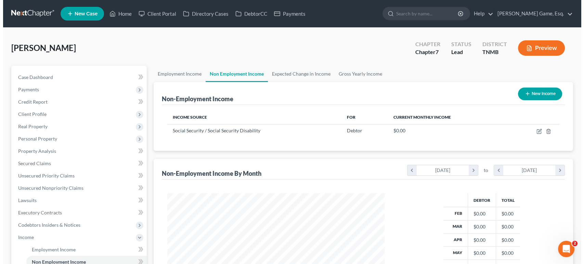
scroll to position [152, 231]
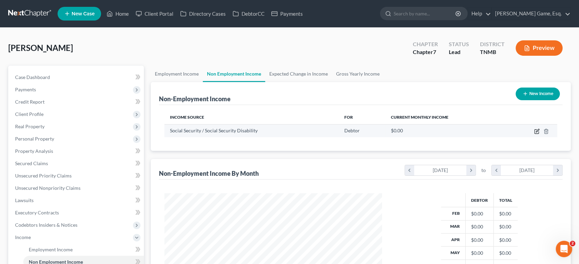
click at [535, 132] on icon "button" at bounding box center [536, 130] width 3 height 3
select select "4"
select select "0"
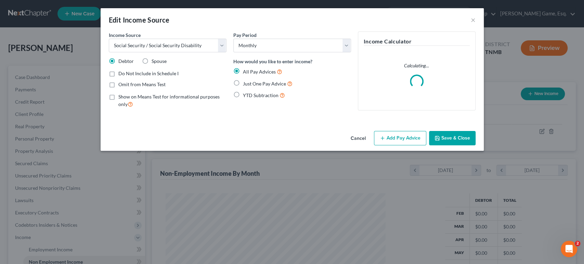
scroll to position [152, 233]
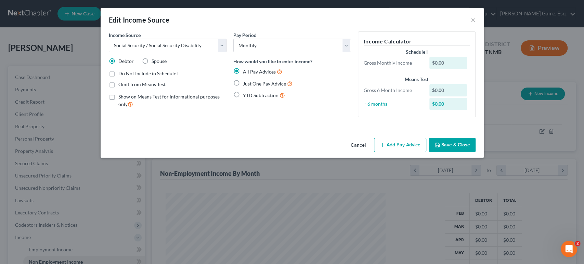
click at [413, 152] on button "Add Pay Advice" at bounding box center [400, 145] width 52 height 14
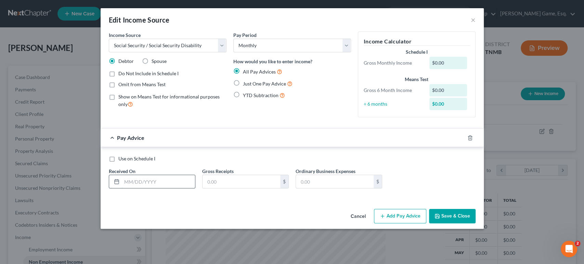
click at [128, 188] on input "text" at bounding box center [158, 181] width 73 height 13
click at [243, 88] on label "Just One Pay Advice" at bounding box center [268, 84] width 50 height 8
click at [246, 84] on input "Just One Pay Advice" at bounding box center [248, 82] width 4 height 4
radio input "true"
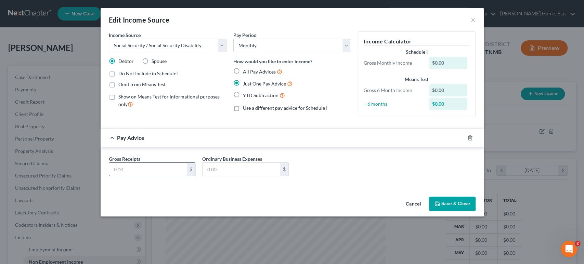
click at [142, 176] on input "text" at bounding box center [148, 169] width 78 height 13
type input "230"
click at [236, 176] on input "text" at bounding box center [242, 169] width 78 height 13
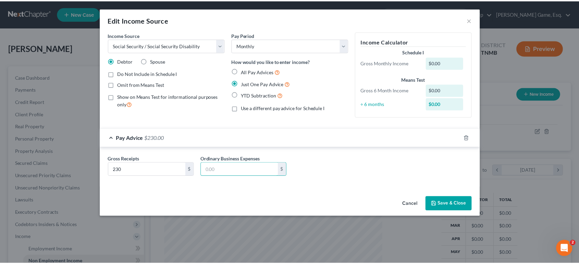
scroll to position [8, 0]
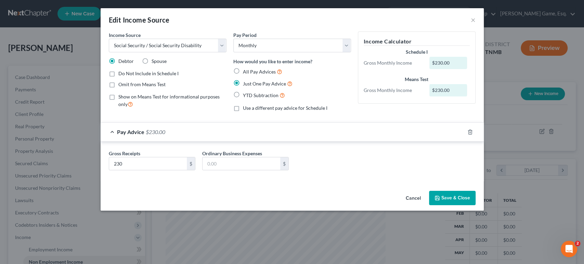
click at [476, 205] on button "Save & Close" at bounding box center [452, 198] width 47 height 14
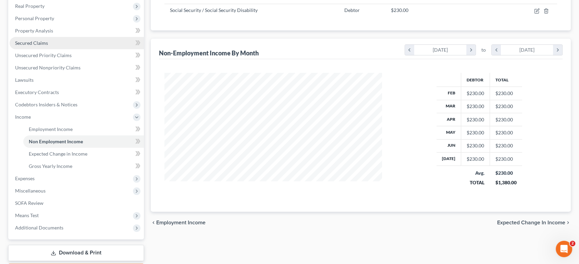
scroll to position [114, 0]
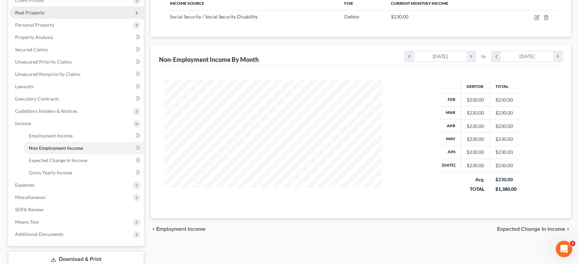
click at [45, 15] on span "Real Property" at bounding box center [29, 13] width 29 height 6
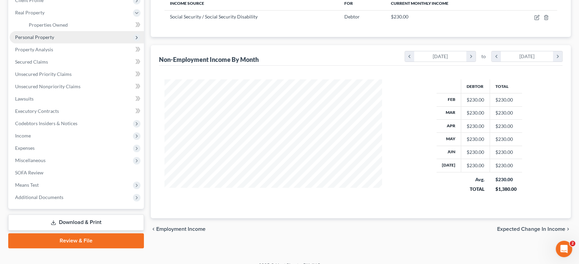
click at [53, 40] on span "Personal Property" at bounding box center [34, 37] width 39 height 6
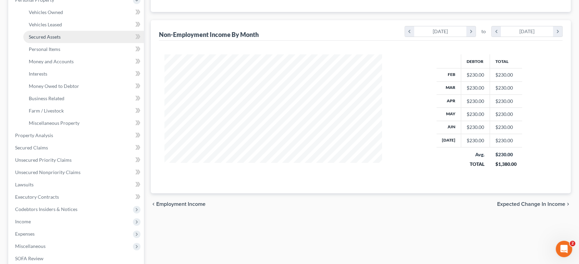
scroll to position [152, 0]
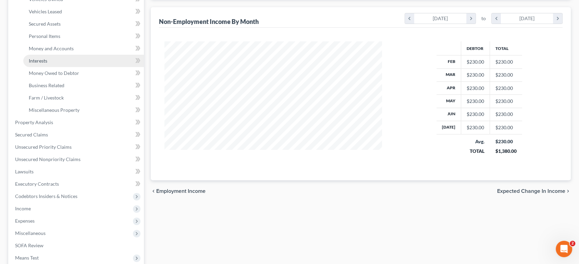
click at [59, 67] on link "Interests" at bounding box center [83, 61] width 120 height 12
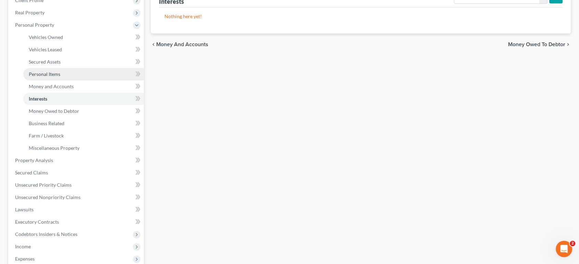
click at [60, 77] on span "Personal Items" at bounding box center [44, 74] width 31 height 6
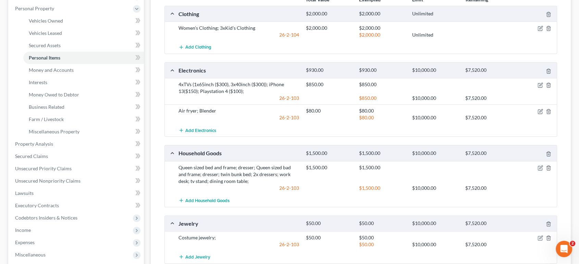
scroll to position [114, 0]
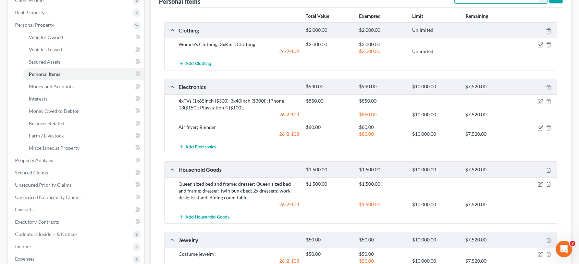
select select "pets"
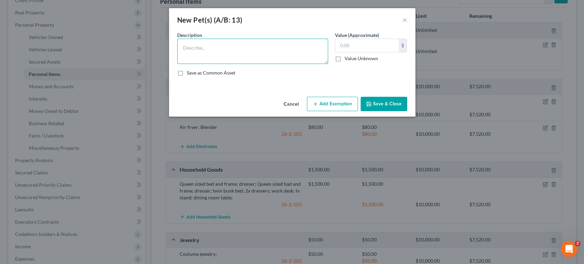
click at [263, 64] on textarea at bounding box center [252, 51] width 151 height 25
click at [270, 59] on textarea at bounding box center [252, 51] width 151 height 25
click at [256, 63] on textarea at bounding box center [252, 51] width 151 height 25
click at [243, 62] on textarea at bounding box center [252, 51] width 151 height 25
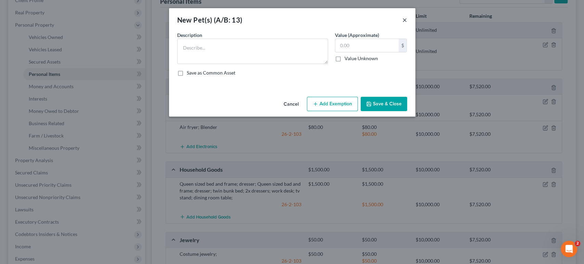
click at [407, 24] on button "×" at bounding box center [405, 20] width 5 height 8
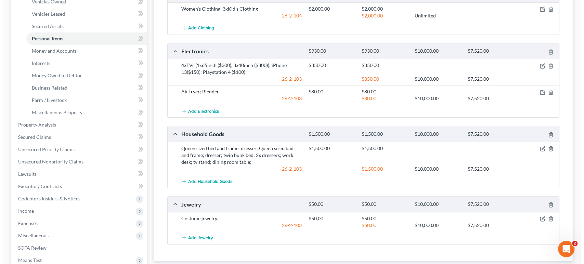
scroll to position [0, 0]
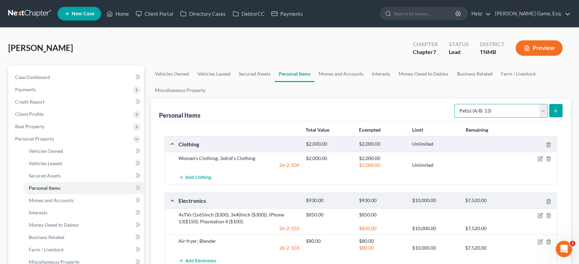
click at [475, 118] on select "Select Item Type Clothing (A/B: 11) Collectibles Of Value (A/B: 8) Electronics …" at bounding box center [500, 111] width 93 height 14
drag, startPoint x: 473, startPoint y: 138, endPoint x: 474, endPoint y: 142, distance: 3.8
click at [473, 118] on select "Select Item Type Clothing (A/B: 11) Collectibles Of Value (A/B: 8) Electronics …" at bounding box center [500, 111] width 93 height 14
drag, startPoint x: 466, startPoint y: 130, endPoint x: 467, endPoint y: 135, distance: 5.1
click at [466, 118] on select "Select Item Type Clothing (A/B: 11) Collectibles Of Value (A/B: 8) Electronics …" at bounding box center [500, 111] width 93 height 14
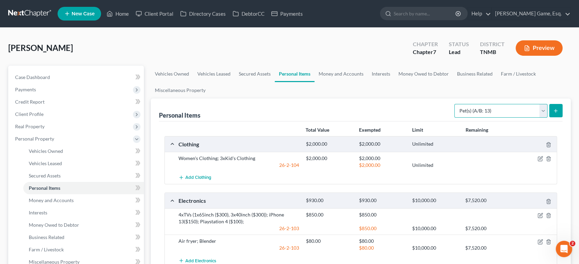
click at [486, 118] on select "Select Item Type Clothing (A/B: 11) Collectibles Of Value (A/B: 8) Electronics …" at bounding box center [500, 111] width 93 height 14
click at [554, 111] on line "submit" at bounding box center [555, 111] width 3 height 0
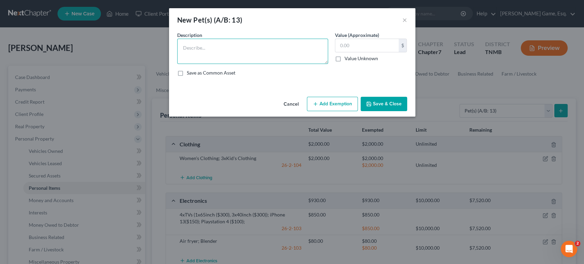
click at [216, 64] on textarea at bounding box center [252, 51] width 151 height 25
type textarea "Pet's clothing"
click at [392, 52] on input "text" at bounding box center [366, 45] width 63 height 13
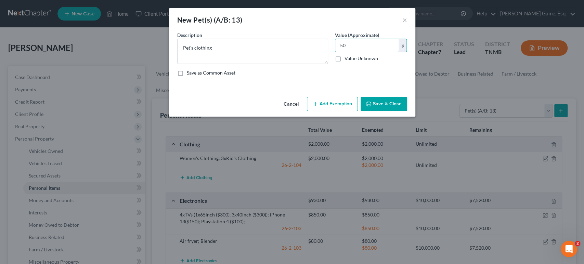
type input "50"
click at [338, 111] on button "Add Exemption" at bounding box center [332, 104] width 51 height 14
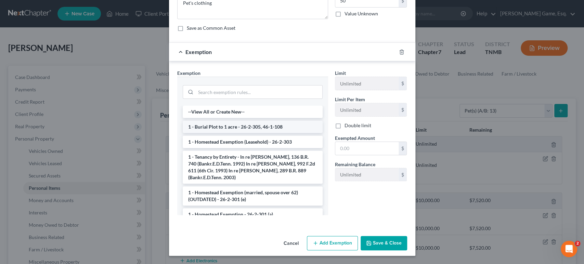
scroll to position [114, 0]
click at [399, 142] on input "text" at bounding box center [366, 148] width 63 height 13
type input "50"
click at [214, 86] on input "search" at bounding box center [259, 92] width 127 height 13
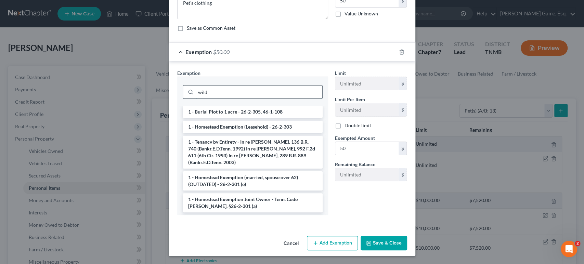
scroll to position [77, 0]
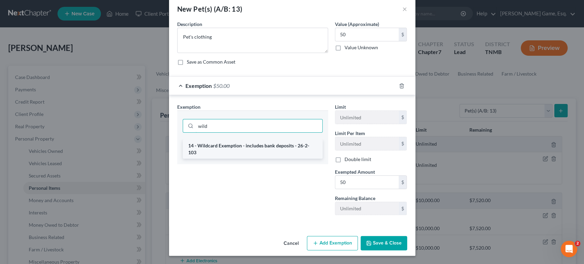
type input "wild"
click at [223, 140] on li "14 - Wildcard Exemption - includes bank deposits - 26-2-103" at bounding box center [253, 149] width 140 height 19
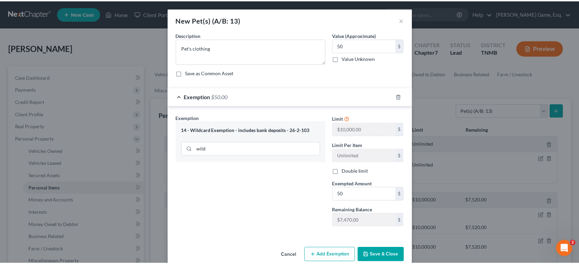
scroll to position [79, 0]
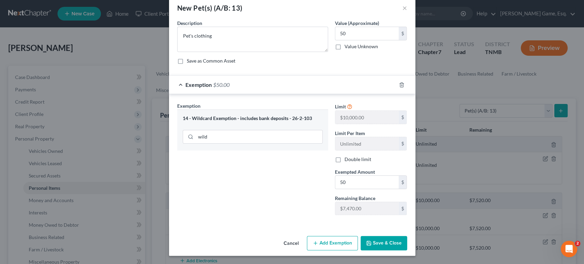
click at [407, 240] on button "Save & Close" at bounding box center [384, 243] width 47 height 14
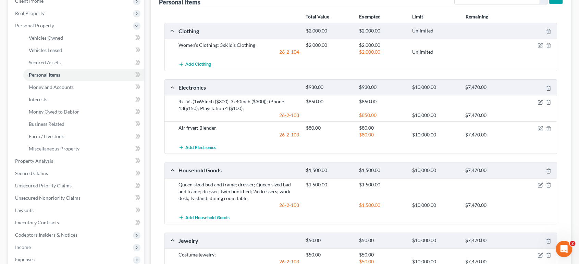
scroll to position [0, 0]
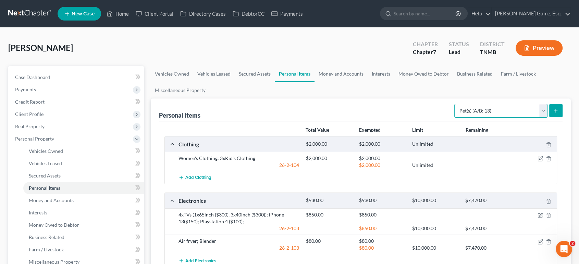
click at [505, 118] on select "Select Item Type Clothing (A/B: 11) Collectibles Of Value (A/B: 8) Electronics …" at bounding box center [500, 111] width 93 height 14
click at [367, 82] on link "Money and Accounts" at bounding box center [340, 74] width 53 height 16
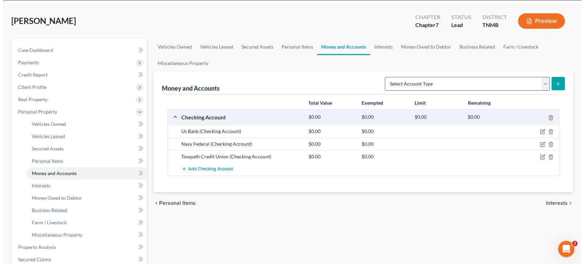
scroll to position [76, 0]
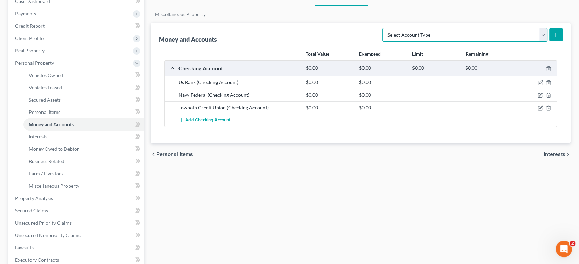
click at [524, 42] on select "Select Account Type Brokerage (A/B: 18, SOFA: 20) Cash on Hand (A/B: 16) Certif…" at bounding box center [464, 35] width 165 height 14
select select "savings"
click at [382, 42] on select "Select Account Type Brokerage (A/B: 18, SOFA: 20) Cash on Hand (A/B: 16) Certif…" at bounding box center [464, 35] width 165 height 14
click at [553, 38] on icon "submit" at bounding box center [555, 34] width 5 height 5
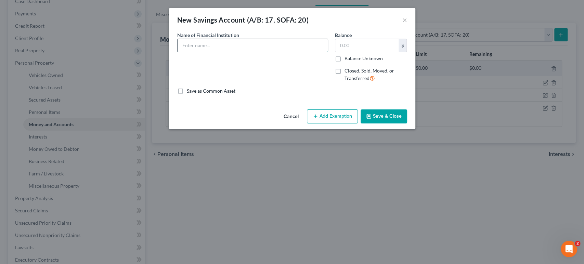
click at [180, 52] on input "text" at bounding box center [253, 45] width 150 height 13
type input "Navy Federal"
click at [359, 52] on input "text" at bounding box center [366, 45] width 63 height 13
type input "5"
click at [351, 124] on button "Add Exemption" at bounding box center [332, 117] width 51 height 14
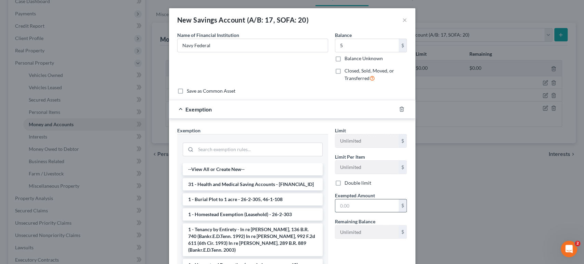
click at [376, 213] on input "text" at bounding box center [366, 206] width 63 height 13
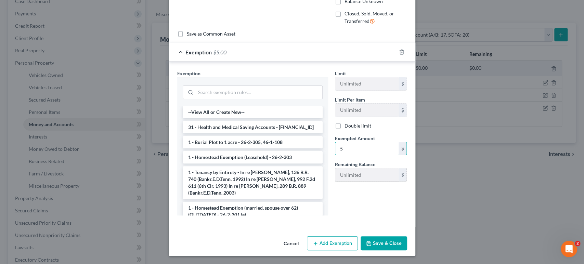
scroll to position [136, 0]
type input "5"
click at [201, 86] on input "search" at bounding box center [259, 92] width 127 height 13
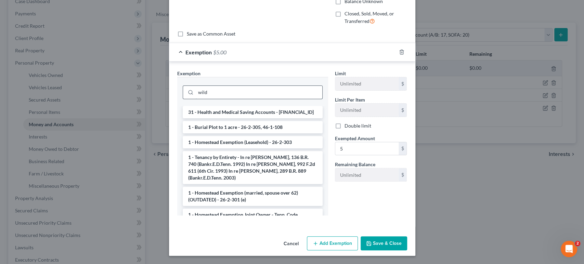
scroll to position [93, 0]
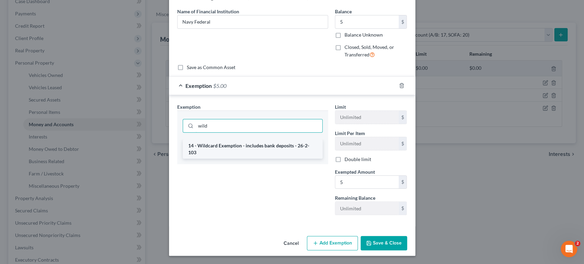
type input "wild"
click at [220, 140] on li "14 - Wildcard Exemption - includes bank deposits - 26-2-103" at bounding box center [253, 149] width 140 height 19
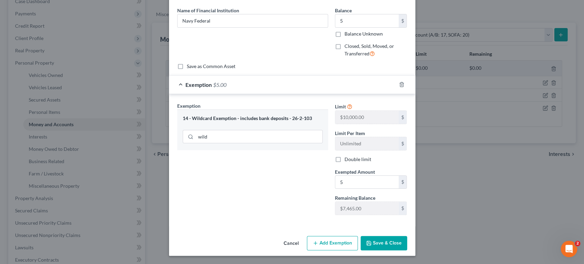
click at [407, 237] on button "Save & Close" at bounding box center [384, 243] width 47 height 14
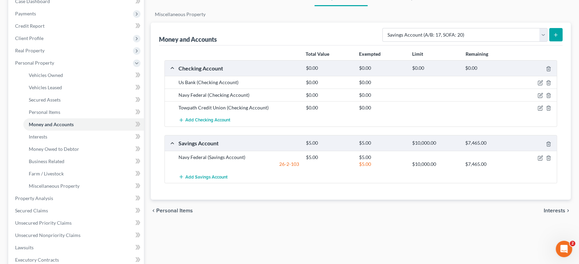
click at [553, 38] on icon "submit" at bounding box center [555, 34] width 5 height 5
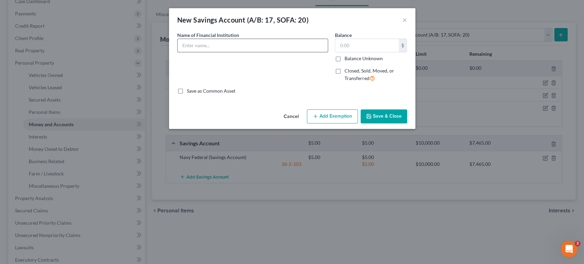
click at [227, 52] on input "text" at bounding box center [253, 45] width 150 height 13
type input "Us Bank"
click at [379, 52] on input "text" at bounding box center [366, 45] width 63 height 13
type input "5"
click at [353, 124] on button "Add Exemption" at bounding box center [332, 117] width 51 height 14
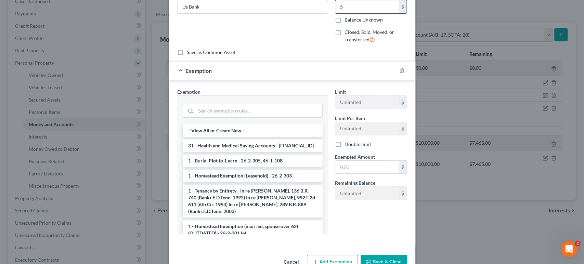
scroll to position [0, 0]
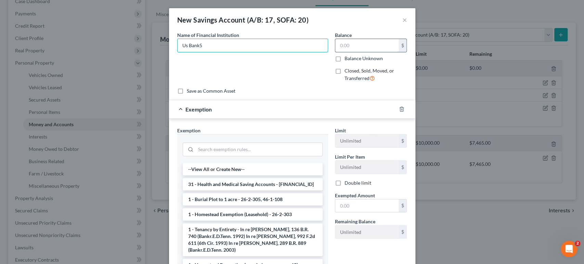
type input "Us Bank"
click at [365, 52] on input "text" at bounding box center [366, 45] width 63 height 13
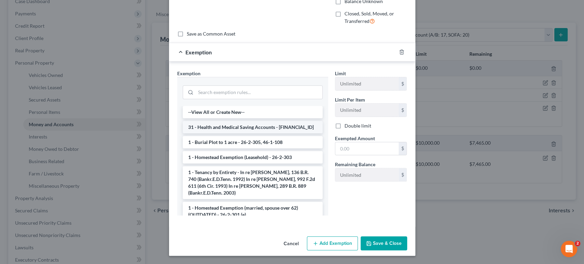
scroll to position [136, 0]
click at [407, 237] on button "Save & Close" at bounding box center [384, 244] width 47 height 14
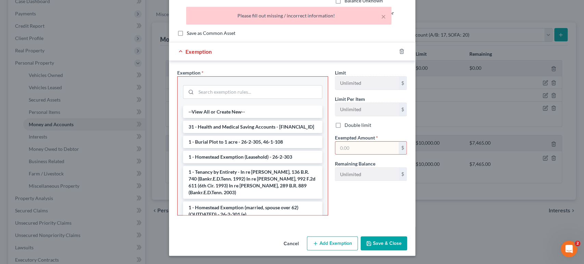
scroll to position [22, 0]
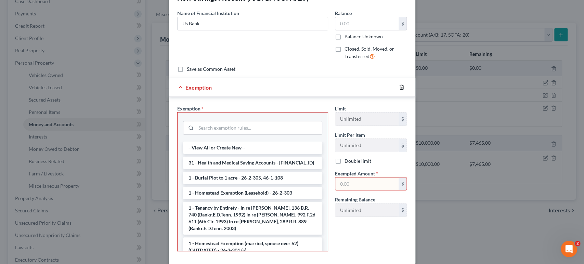
click at [405, 90] on icon "button" at bounding box center [401, 87] width 5 height 5
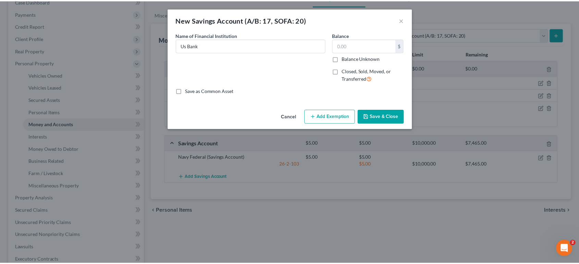
scroll to position [0, 0]
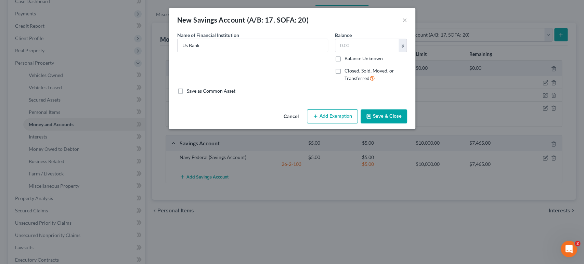
click at [407, 124] on button "Save & Close" at bounding box center [384, 117] width 47 height 14
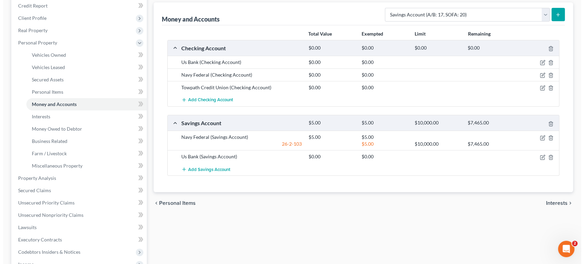
scroll to position [114, 0]
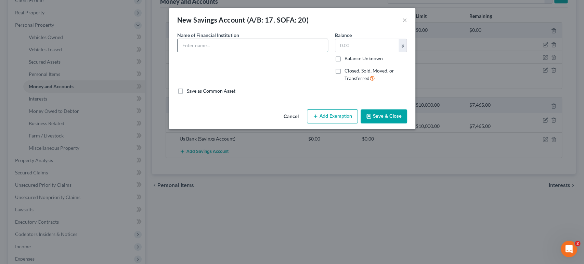
click at [180, 52] on input "text" at bounding box center [253, 45] width 150 height 13
type input "Towpath"
click at [407, 124] on button "Save & Close" at bounding box center [384, 117] width 47 height 14
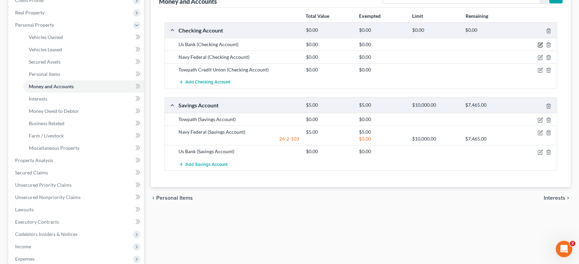
click at [539, 46] on icon "button" at bounding box center [540, 44] width 3 height 3
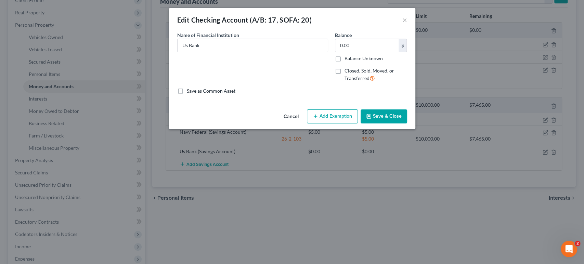
drag, startPoint x: 455, startPoint y: 69, endPoint x: 449, endPoint y: 64, distance: 7.8
drag, startPoint x: 449, startPoint y: 64, endPoint x: 374, endPoint y: 26, distance: 84.0
click at [374, 26] on div "Edit Checking Account (A/B: 17, SOFA: 20) ×" at bounding box center [292, 19] width 246 height 23
click at [372, 52] on input "0.00" at bounding box center [366, 45] width 63 height 13
type input "100"
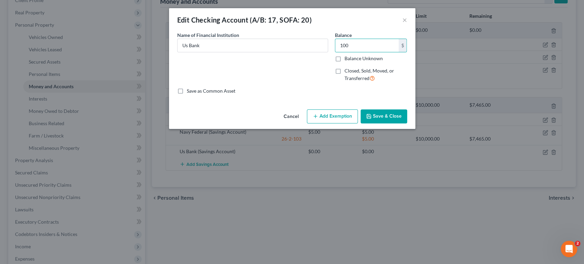
click at [358, 124] on button "Add Exemption" at bounding box center [332, 117] width 51 height 14
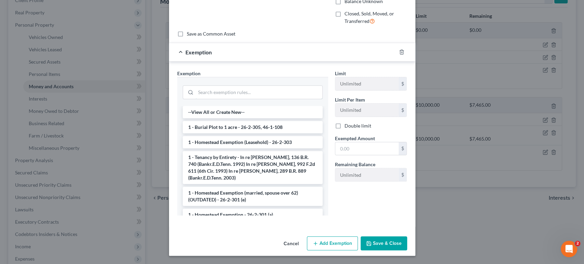
drag, startPoint x: 233, startPoint y: 76, endPoint x: 250, endPoint y: 87, distance: 19.8
click at [233, 86] on input "search" at bounding box center [259, 92] width 127 height 13
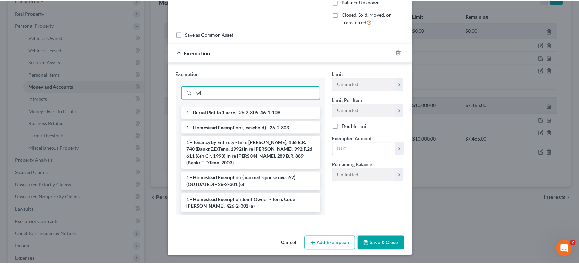
scroll to position [93, 0]
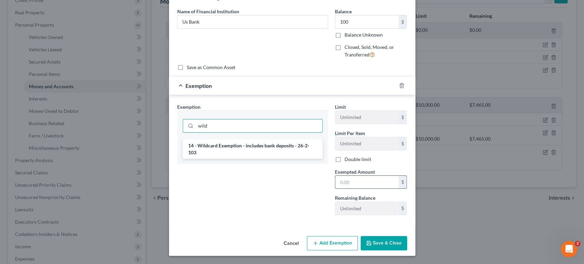
type input "wild"
click at [359, 176] on input "text" at bounding box center [366, 182] width 63 height 13
type input "100"
click at [407, 237] on button "Save & Close" at bounding box center [384, 243] width 47 height 14
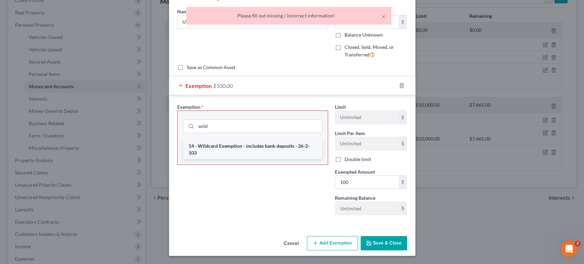
click at [244, 140] on li "14 - Wildcard Exemption - includes bank deposits - 26-2-103" at bounding box center [252, 149] width 139 height 19
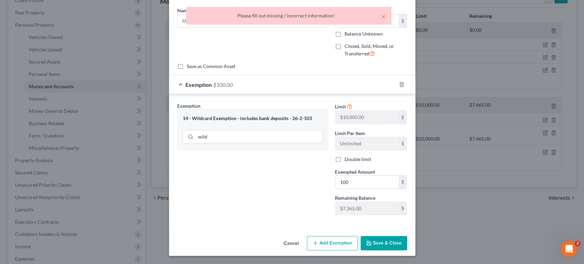
click at [407, 236] on button "Save & Close" at bounding box center [384, 243] width 47 height 14
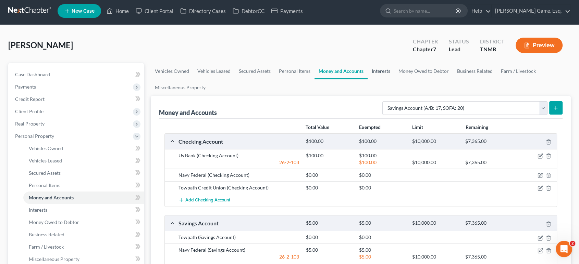
scroll to position [0, 0]
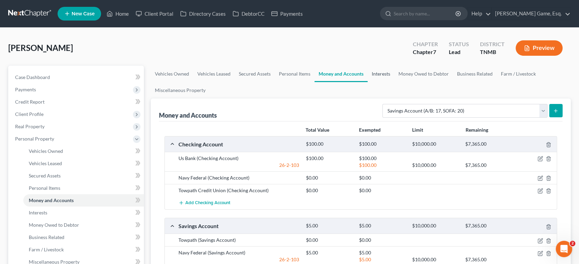
click at [394, 82] on link "Interests" at bounding box center [380, 74] width 27 height 16
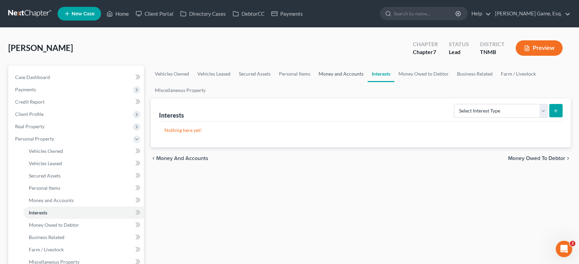
drag, startPoint x: 391, startPoint y: 101, endPoint x: 389, endPoint y: 95, distance: 6.4
click at [390, 99] on ul "Vehicles Owned Vehicles Leased Secured Assets Personal Items Money and Accounts…" at bounding box center [361, 82] width 420 height 33
click at [367, 82] on link "Money and Accounts" at bounding box center [340, 74] width 53 height 16
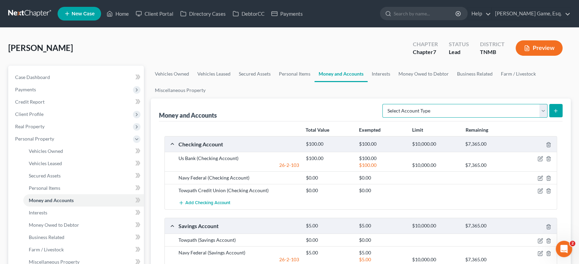
click at [435, 118] on select "Select Account Type Brokerage (A/B: 18, SOFA: 20) Cash on Hand (A/B: 16) Certif…" at bounding box center [464, 111] width 165 height 14
drag, startPoint x: 435, startPoint y: 135, endPoint x: 430, endPoint y: 115, distance: 20.3
click at [433, 118] on select "Select Account Type Brokerage (A/B: 18, SOFA: 20) Cash on Hand (A/B: 16) Certif…" at bounding box center [464, 111] width 165 height 14
click at [394, 82] on link "Interests" at bounding box center [380, 74] width 27 height 16
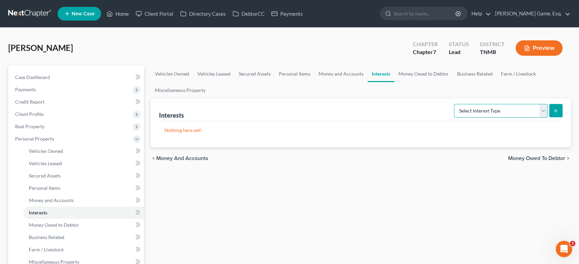
click at [458, 118] on select "Select Interest Type 401K (A/B: 21) Annuity (A/B: 23) Bond (A/B: 18) Education …" at bounding box center [500, 111] width 93 height 14
select select "401k"
click at [454, 118] on select "Select Interest Type 401K (A/B: 21) Annuity (A/B: 23) Bond (A/B: 18) Education …" at bounding box center [500, 111] width 93 height 14
click at [549, 117] on button "submit" at bounding box center [555, 110] width 13 height 13
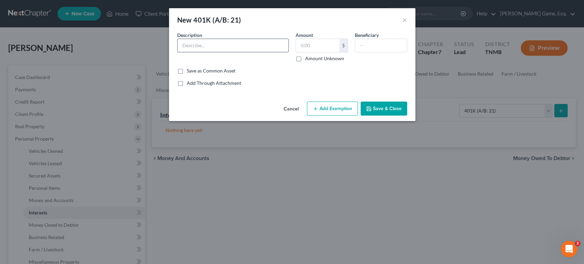
click at [187, 52] on input "text" at bounding box center [233, 45] width 111 height 13
type input "Through employer (Fidelity)"
click at [310, 52] on input "text" at bounding box center [317, 45] width 43 height 13
type input "698"
click at [381, 52] on input "text" at bounding box center [381, 45] width 52 height 13
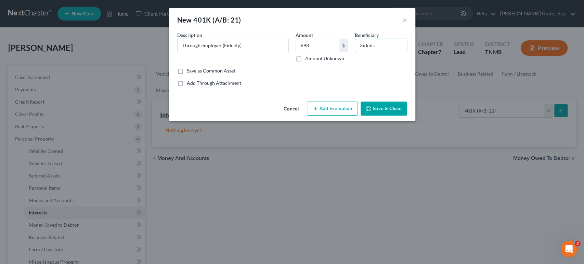
type input "3x kids"
click at [342, 116] on button "Add Exemption" at bounding box center [332, 109] width 51 height 14
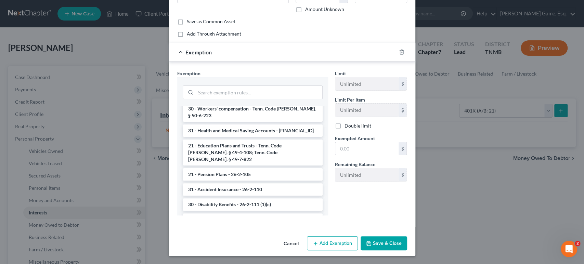
scroll to position [570, 0]
click at [244, 84] on li "21 - ERISA-qualified benefits, IRAs, & [PERSON_NAME] IRAs - 26-2-111 (1)(D)" at bounding box center [253, 73] width 140 height 19
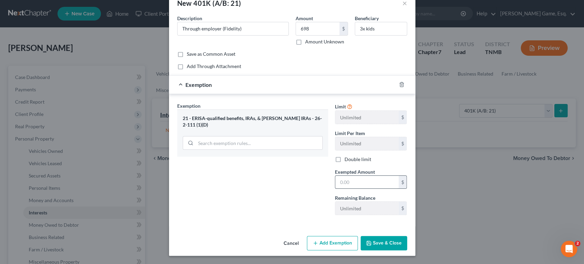
scroll to position [85, 0]
click at [371, 176] on input "text" at bounding box center [366, 182] width 63 height 13
type input "698"
click at [407, 238] on button "Save & Close" at bounding box center [384, 243] width 47 height 14
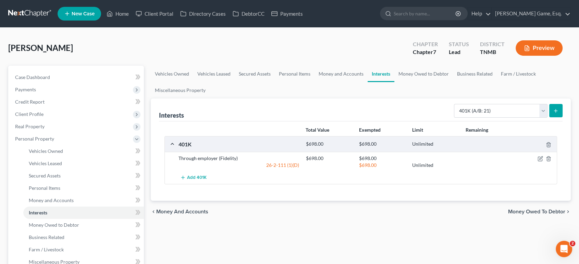
click at [394, 82] on link "Interests" at bounding box center [380, 74] width 27 height 16
click at [457, 118] on select "Select Interest Type 401K (A/B: 21) Annuity (A/B: 23) Bond (A/B: 18) Education …" at bounding box center [500, 111] width 93 height 14
click at [536, 118] on select "Select Interest Type 401K (A/B: 21) Annuity (A/B: 23) Bond (A/B: 18) Education …" at bounding box center [500, 111] width 93 height 14
click at [453, 82] on link "Money Owed to Debtor" at bounding box center [423, 74] width 59 height 16
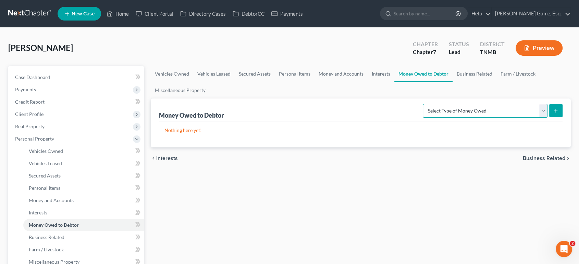
click at [486, 118] on select "Select Type of Money Owed Accounts Receivable (A/B: 38) Alimony (A/B: 29) Child…" at bounding box center [484, 111] width 125 height 14
click at [477, 118] on select "Select Type of Money Owed Accounts Receivable (A/B: 38) Alimony (A/B: 29) Child…" at bounding box center [484, 111] width 125 height 14
click at [452, 82] on link "Business Related" at bounding box center [474, 74] width 44 height 16
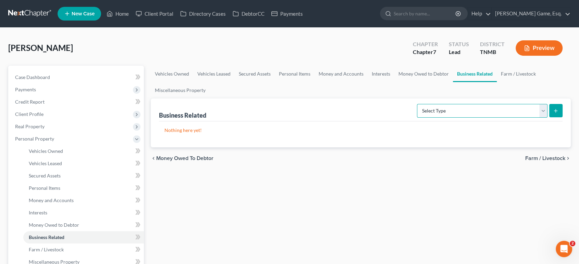
click at [445, 118] on select "Select Type Customer Lists (A/B: 43) Franchises (A/B: 27) Inventory (A/B: 41) L…" at bounding box center [482, 111] width 130 height 14
click at [496, 82] on link "Farm / Livestock" at bounding box center [517, 74] width 43 height 16
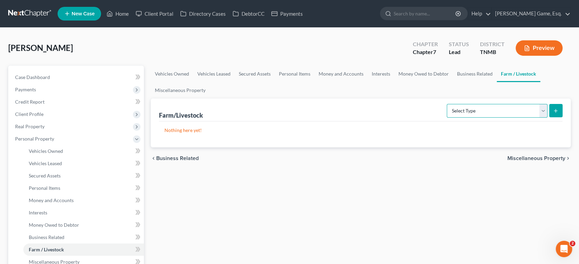
click at [473, 118] on select "Select Type Animals & Livestock (A/B: 47) Crops: Growing or Harvested (A/B: 48)…" at bounding box center [496, 111] width 101 height 14
drag, startPoint x: 473, startPoint y: 139, endPoint x: 467, endPoint y: 142, distance: 6.3
click at [473, 118] on select "Select Type Animals & Livestock (A/B: 47) Crops: Growing or Harvested (A/B: 48)…" at bounding box center [496, 111] width 101 height 14
click at [210, 99] on link "Miscellaneous Property" at bounding box center [180, 90] width 59 height 16
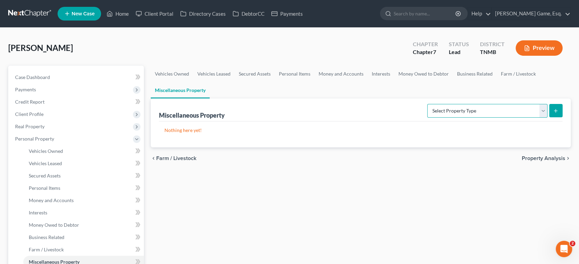
click at [427, 118] on select "Select Property Type Assigned for Creditor Benefit [DATE] (SOFA: 12) Holding fo…" at bounding box center [487, 111] width 120 height 14
click at [346, 148] on div "Nothing here yet!" at bounding box center [361, 135] width 404 height 26
drag, startPoint x: 340, startPoint y: 140, endPoint x: 331, endPoint y: 143, distance: 9.7
click at [331, 122] on div "Miscellaneous Property Select Property Type Assigned for Creditor Benefit [DATE…" at bounding box center [361, 110] width 404 height 23
click at [427, 118] on select "Select Property Type Assigned for Creditor Benefit [DATE] (SOFA: 12) Holding fo…" at bounding box center [487, 111] width 120 height 14
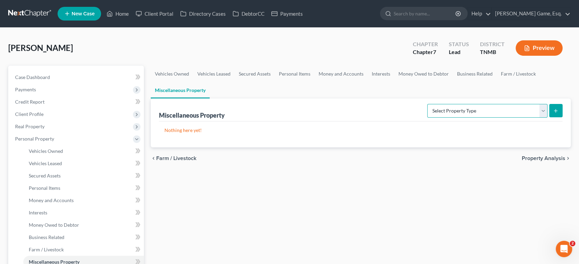
drag, startPoint x: 417, startPoint y: 134, endPoint x: 411, endPoint y: 133, distance: 6.2
click at [427, 118] on select "Select Property Type Assigned for Creditor Benefit [DATE] (SOFA: 12) Holding fo…" at bounding box center [487, 111] width 120 height 14
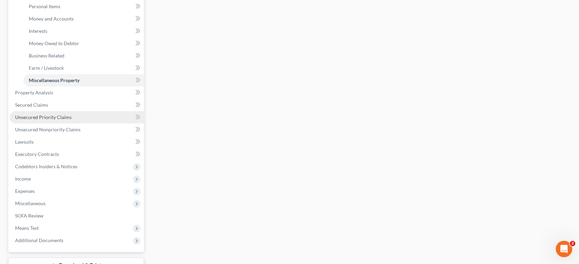
scroll to position [190, 0]
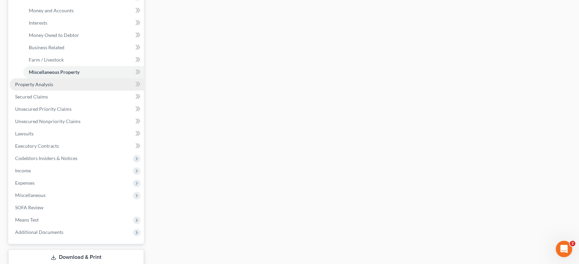
click at [50, 87] on span "Property Analysis" at bounding box center [34, 84] width 38 height 6
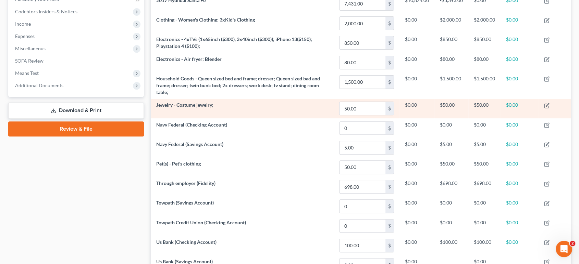
scroll to position [209, 0]
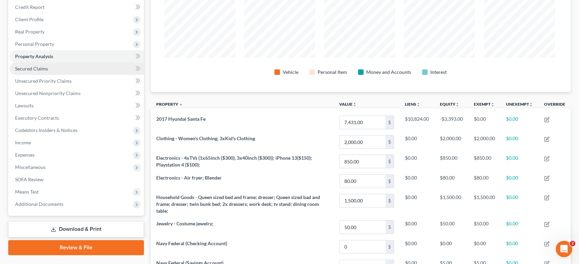
click at [34, 72] on span "Secured Claims" at bounding box center [31, 69] width 33 height 6
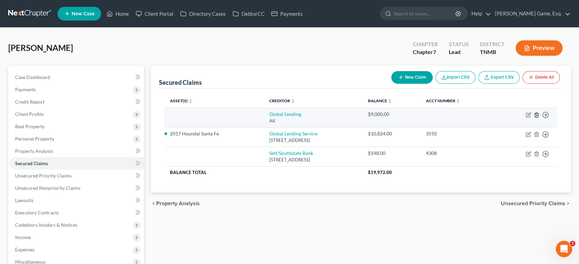
click at [533, 118] on icon "button" at bounding box center [535, 114] width 5 height 5
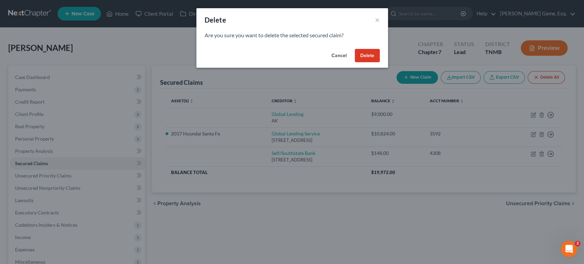
click at [380, 63] on button "Delete" at bounding box center [367, 56] width 25 height 14
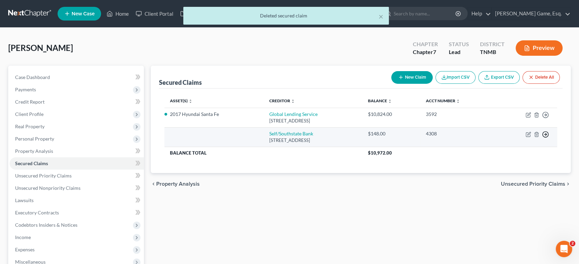
click at [542, 118] on icon "button" at bounding box center [545, 115] width 7 height 7
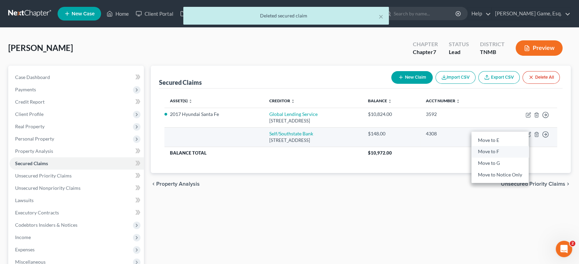
click at [494, 158] on link "Move to F" at bounding box center [499, 152] width 57 height 12
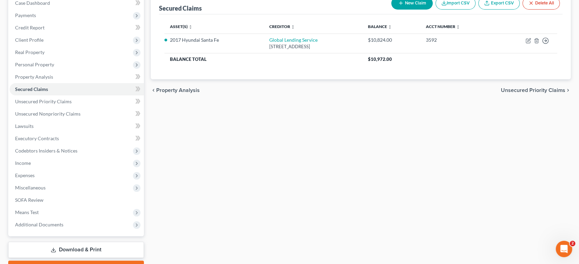
scroll to position [76, 0]
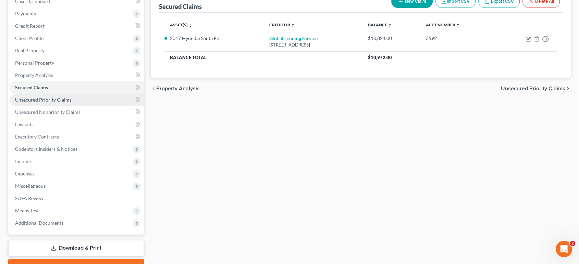
click at [114, 106] on link "Unsecured Priority Claims" at bounding box center [77, 100] width 134 height 12
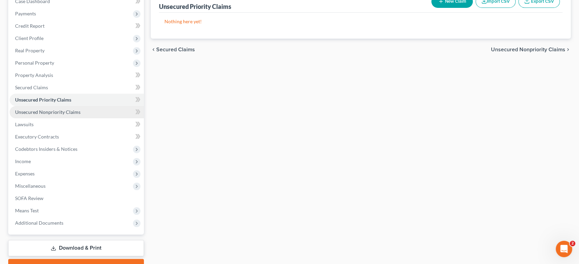
click at [68, 118] on link "Unsecured Nonpriority Claims" at bounding box center [77, 112] width 134 height 12
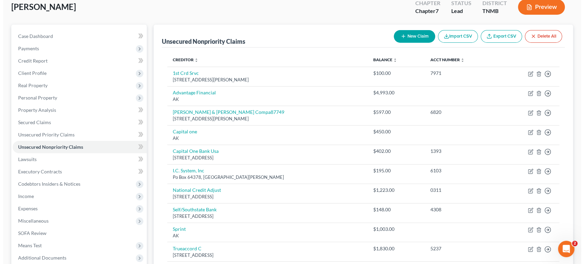
scroll to position [38, 0]
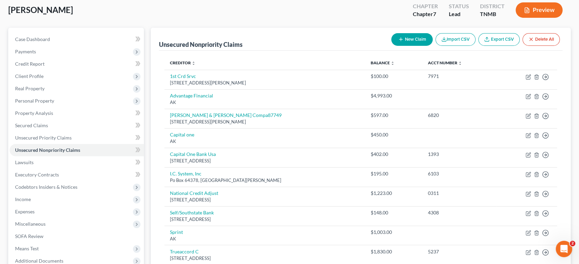
click at [391, 46] on button "New Claim" at bounding box center [411, 39] width 41 height 13
select select "0"
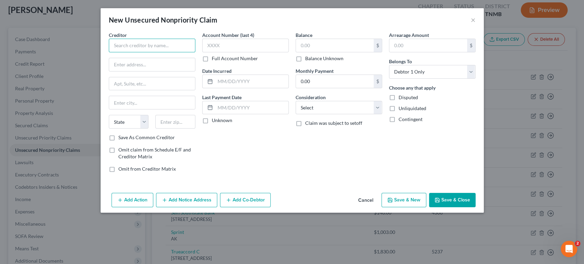
click at [136, 52] on input "text" at bounding box center [152, 46] width 87 height 14
click at [127, 71] on input "text" at bounding box center [152, 64] width 86 height 13
click at [126, 52] on input "[US_STATE] Quick" at bounding box center [152, 46] width 87 height 14
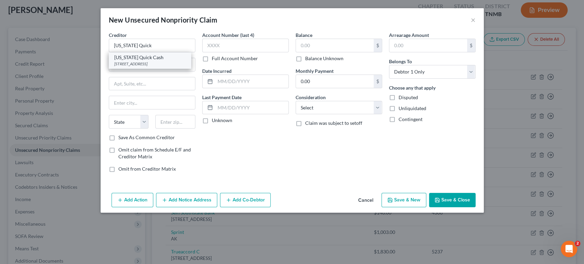
click at [128, 61] on div "[US_STATE] Quick Cash" at bounding box center [149, 57] width 71 height 7
type input "[US_STATE] Quick Cash"
type input "[STREET_ADDRESS]"
type input "Antioch"
select select "44"
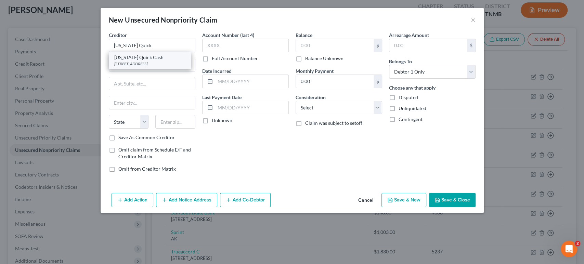
type input "37013"
click at [341, 52] on input "text" at bounding box center [335, 45] width 78 height 13
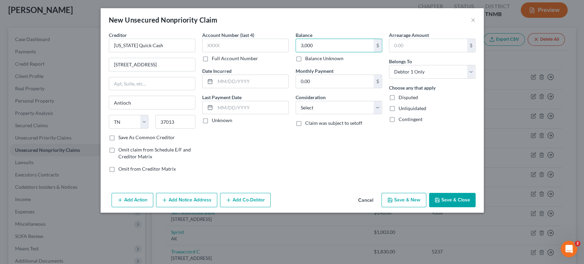
click at [345, 178] on div "Balance 3,000.00 $ Balance Unknown Balance Undetermined 3,000 $ Balance Unknown…" at bounding box center [338, 104] width 93 height 147
click at [323, 52] on input "3,000" at bounding box center [335, 45] width 78 height 13
drag, startPoint x: 364, startPoint y: 164, endPoint x: 361, endPoint y: 164, distance: 3.5
click at [364, 165] on div "Balance 3,700.00 $ Balance Unknown Balance Undetermined 3,700 $ Balance Unknown…" at bounding box center [338, 104] width 93 height 147
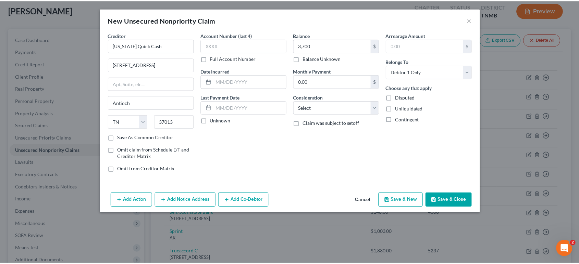
scroll to position [10, 0]
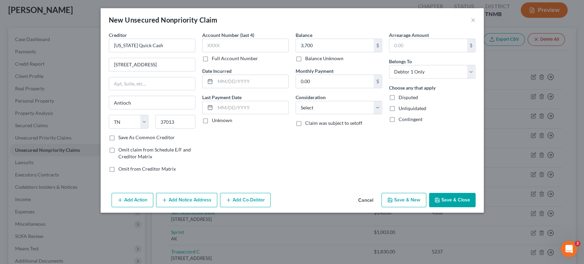
click at [476, 207] on button "Save & Close" at bounding box center [452, 200] width 47 height 14
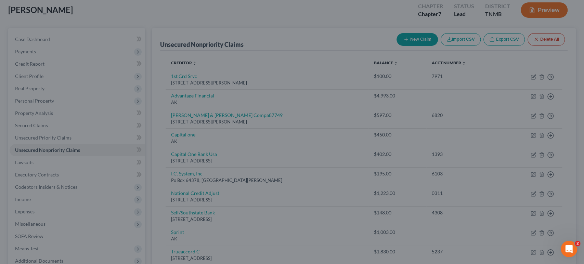
type input "3,700.00"
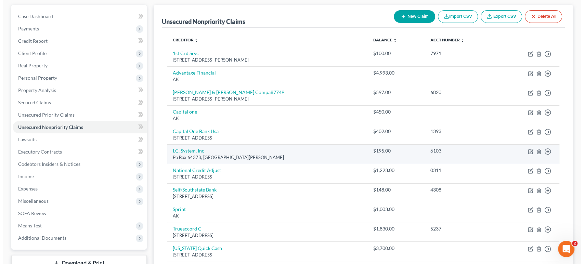
scroll to position [37, 0]
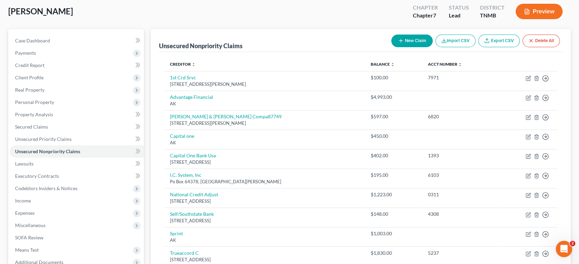
click at [391, 47] on button "New Claim" at bounding box center [411, 41] width 41 height 13
select select "0"
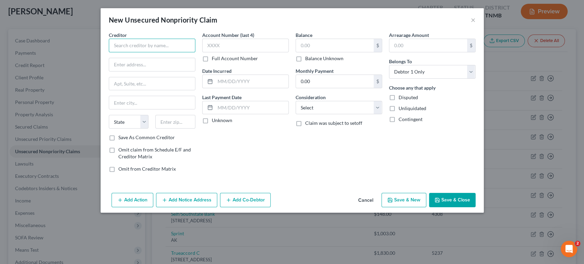
click at [109, 52] on input "text" at bounding box center [152, 46] width 87 height 14
type input "Social Security Administration"
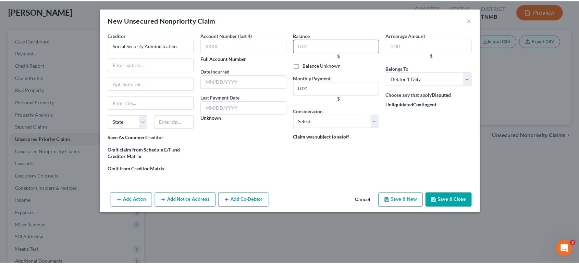
scroll to position [76, 0]
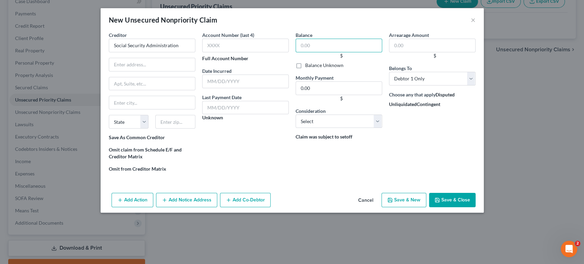
click at [318, 52] on input "text" at bounding box center [339, 46] width 87 height 14
type input "8,000"
drag, startPoint x: 386, startPoint y: 34, endPoint x: 364, endPoint y: 32, distance: 22.0
click at [364, 31] on div "New Unsecured Nonpriority Claim ×" at bounding box center [292, 19] width 383 height 23
click at [476, 207] on button "Save & Close" at bounding box center [452, 200] width 47 height 14
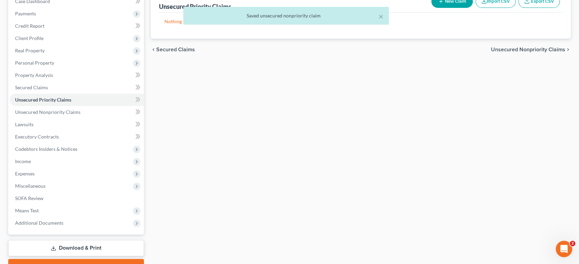
scroll to position [0, 0]
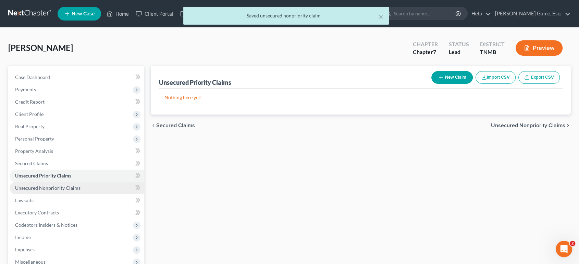
click at [68, 191] on span "Unsecured Nonpriority Claims" at bounding box center [47, 188] width 65 height 6
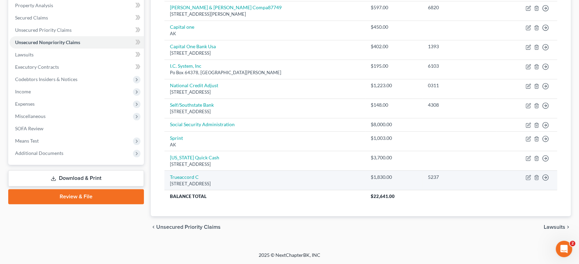
scroll to position [167, 0]
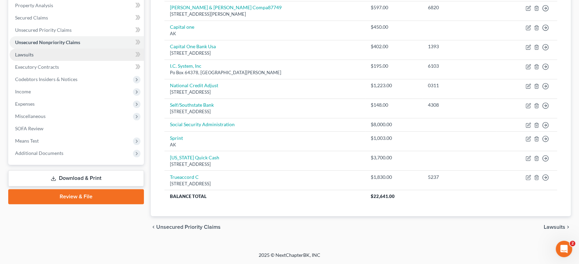
click at [61, 61] on link "Lawsuits" at bounding box center [77, 55] width 134 height 12
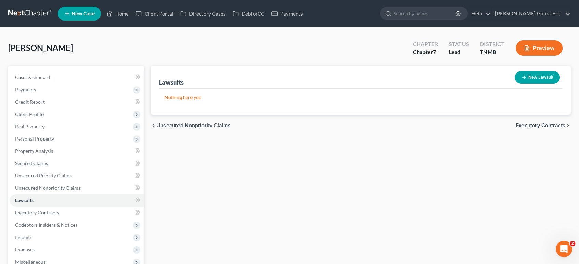
scroll to position [76, 0]
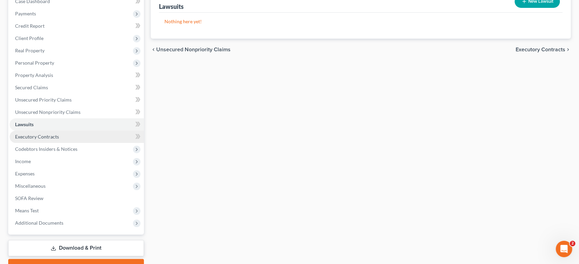
click at [28, 140] on span "Executory Contracts" at bounding box center [37, 137] width 44 height 6
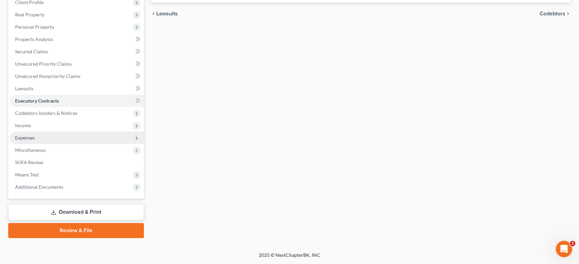
scroll to position [152, 0]
click at [40, 107] on link "Executory Contracts" at bounding box center [77, 101] width 134 height 12
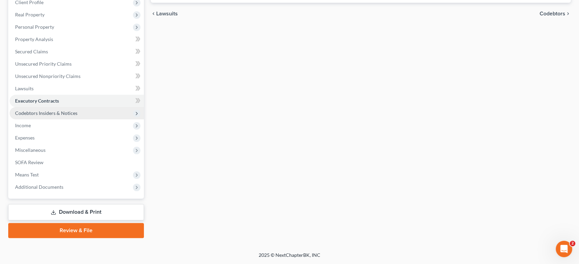
click at [43, 116] on span "Codebtors Insiders & Notices" at bounding box center [46, 113] width 62 height 6
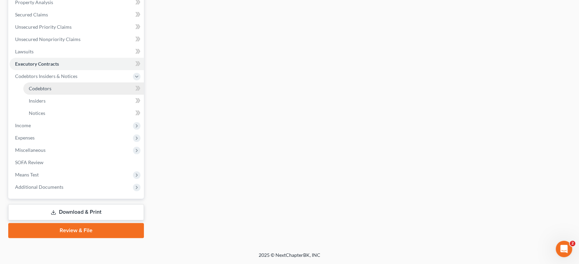
click at [42, 91] on span "Codebtors" at bounding box center [40, 89] width 23 height 6
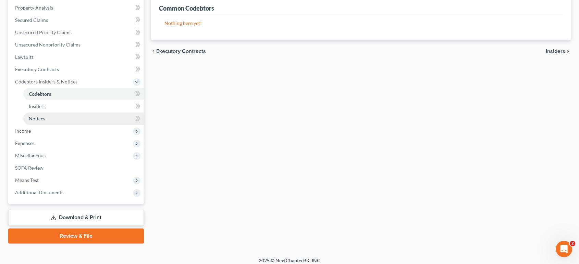
scroll to position [152, 0]
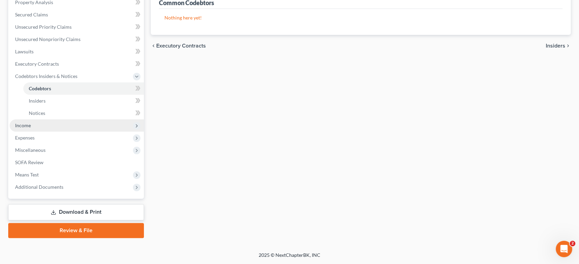
click at [64, 132] on span "Income" at bounding box center [77, 125] width 134 height 12
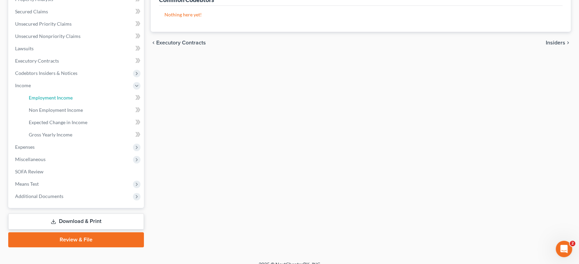
click at [54, 104] on link "Employment Income" at bounding box center [83, 98] width 120 height 12
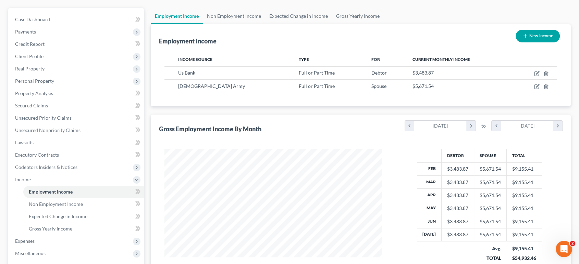
scroll to position [76, 0]
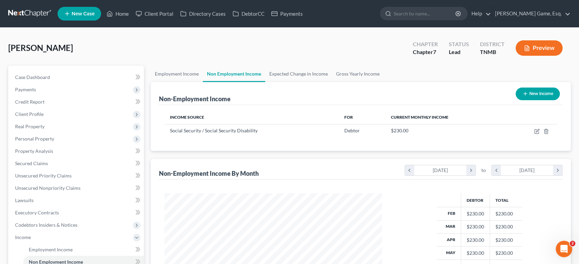
scroll to position [152, 231]
click at [325, 82] on link "Expected Change in Income" at bounding box center [298, 74] width 67 height 16
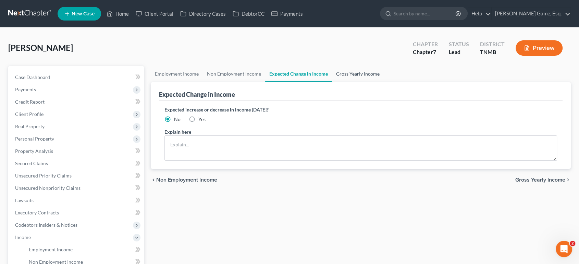
click at [383, 82] on link "Gross Yearly Income" at bounding box center [358, 74] width 52 height 16
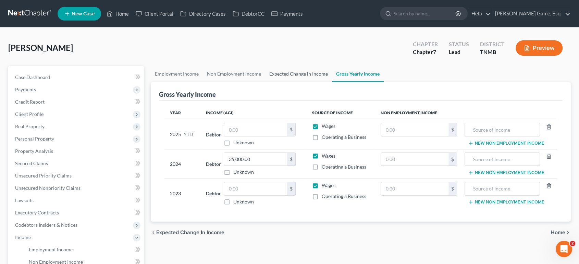
click at [305, 82] on link "Expected Change in Income" at bounding box center [298, 74] width 67 height 16
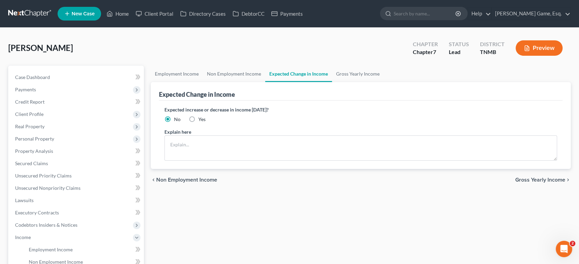
click at [203, 123] on label "Yes" at bounding box center [201, 119] width 7 height 7
click at [203, 120] on input "Yes" at bounding box center [203, 118] width 4 height 4
radio input "true"
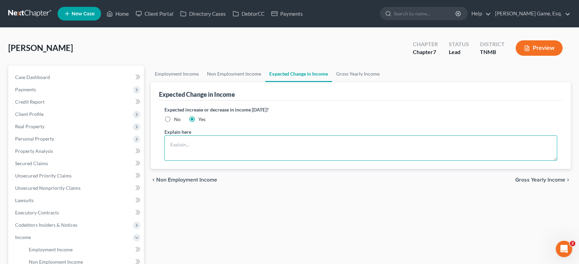
click at [210, 161] on textarea at bounding box center [360, 148] width 393 height 25
type textarea "Spouse is out of the military and no longer employed."
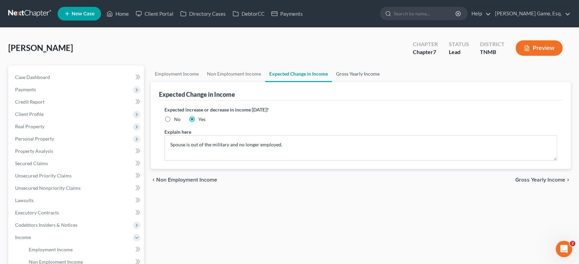
click at [383, 82] on link "Gross Yearly Income" at bounding box center [358, 74] width 52 height 16
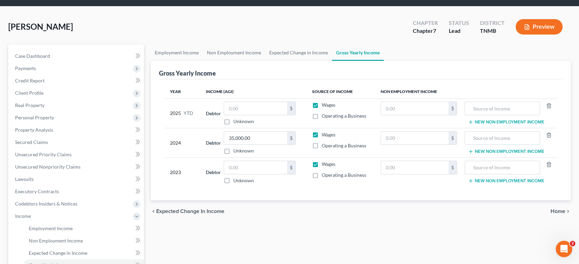
scroll to position [76, 0]
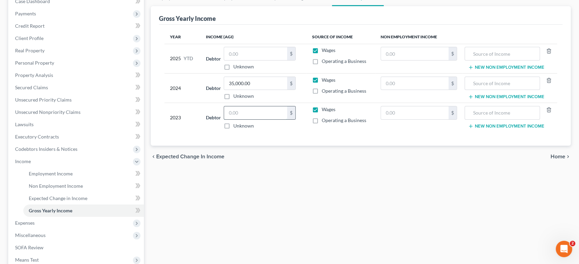
click at [266, 119] on input "text" at bounding box center [255, 112] width 63 height 13
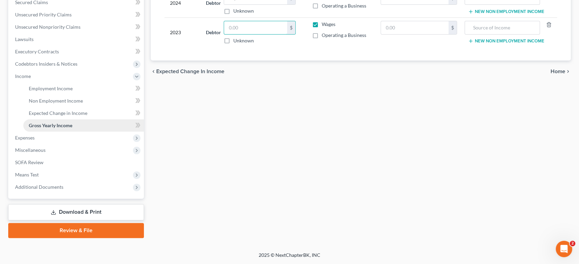
scroll to position [190, 0]
click at [63, 144] on span "Expenses" at bounding box center [77, 138] width 134 height 12
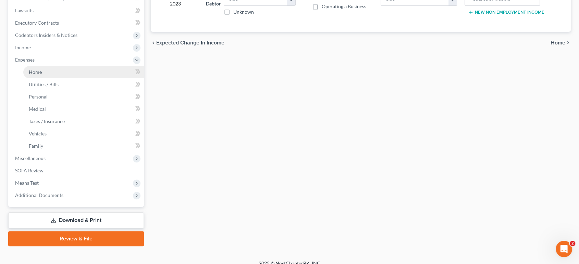
click at [47, 78] on link "Home" at bounding box center [83, 72] width 120 height 12
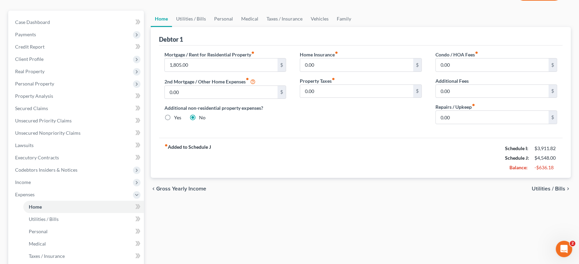
scroll to position [38, 0]
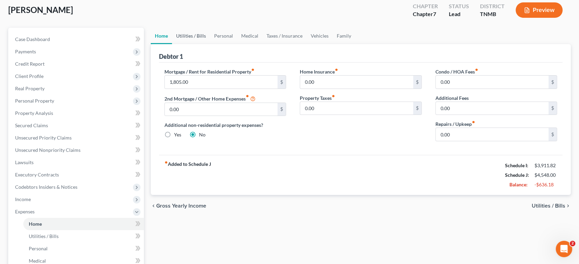
drag, startPoint x: 205, startPoint y: 50, endPoint x: 268, endPoint y: 93, distance: 76.8
click at [205, 44] on link "Utilities / Bills" at bounding box center [191, 36] width 38 height 16
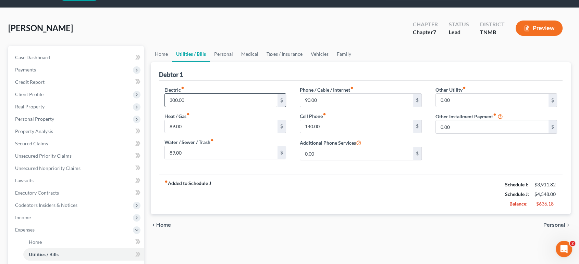
scroll to position [38, 0]
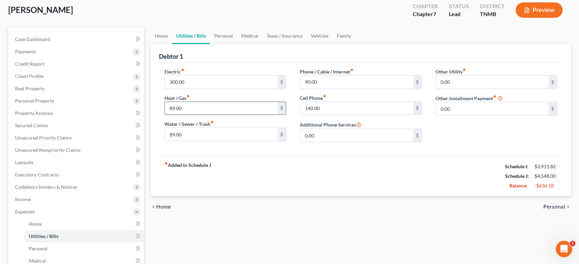
click at [201, 115] on input "89.00" at bounding box center [221, 108] width 113 height 13
click at [197, 141] on input "89.00" at bounding box center [221, 134] width 113 height 13
click at [199, 115] on input "89.00" at bounding box center [221, 108] width 113 height 13
click at [224, 141] on input "89.00" at bounding box center [221, 134] width 113 height 13
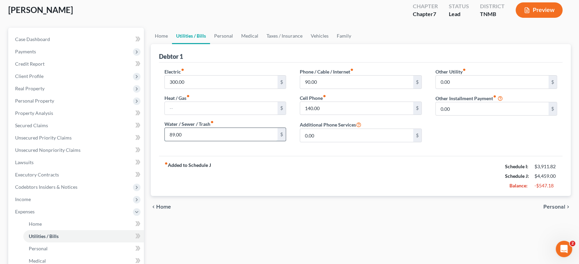
click at [221, 141] on input "89.00" at bounding box center [221, 134] width 113 height 13
type input "8"
type input "119"
click at [349, 89] on input "90.00" at bounding box center [356, 82] width 113 height 13
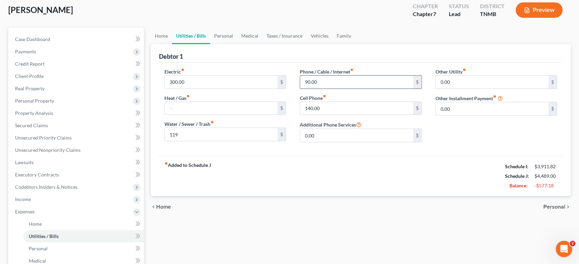
click at [345, 89] on input "90.00" at bounding box center [356, 82] width 113 height 13
click at [341, 115] on input "140.00" at bounding box center [356, 108] width 113 height 13
click at [343, 89] on input "90.00" at bounding box center [356, 82] width 113 height 13
click at [342, 89] on input "90.00" at bounding box center [356, 82] width 113 height 13
type input "9"
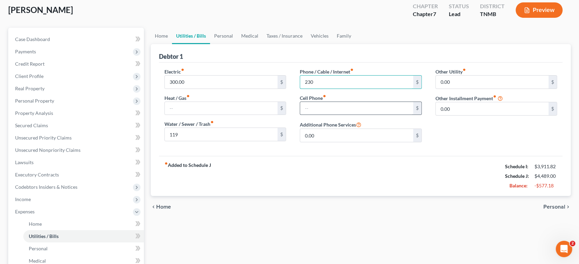
type input "230"
click at [353, 115] on input "text" at bounding box center [356, 108] width 113 height 13
click at [237, 44] on link "Personal" at bounding box center [223, 36] width 27 height 16
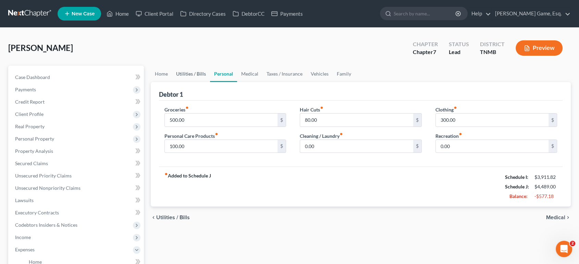
click at [188, 82] on link "Utilities / Bills" at bounding box center [191, 74] width 38 height 16
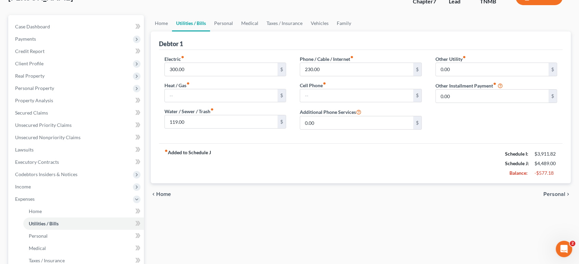
scroll to position [38, 0]
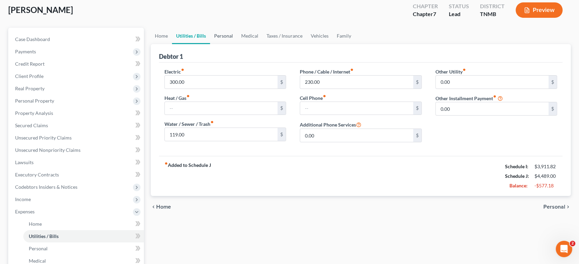
click at [237, 44] on link "Personal" at bounding box center [223, 36] width 27 height 16
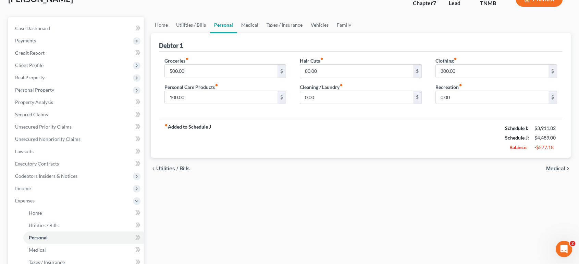
scroll to position [38, 0]
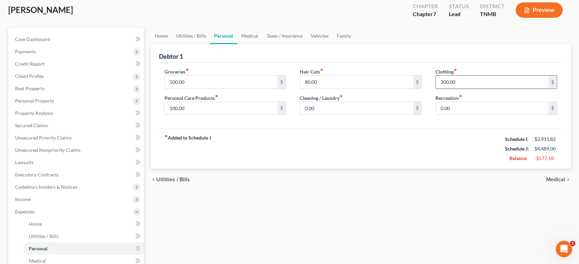
click at [490, 89] on input "300.00" at bounding box center [491, 82] width 113 height 13
type input "50"
click at [466, 115] on input "0.00" at bounding box center [491, 108] width 113 height 13
click at [330, 89] on input "80.00" at bounding box center [356, 82] width 113 height 13
click at [236, 115] on input "100.00" at bounding box center [221, 108] width 113 height 13
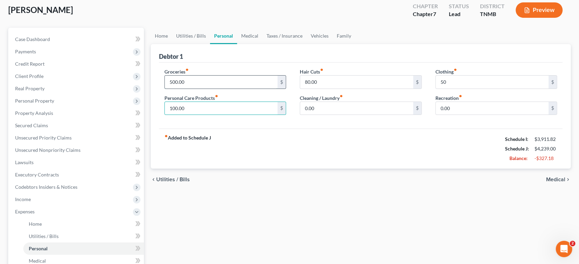
click at [212, 89] on input "500.00" at bounding box center [221, 82] width 113 height 13
click at [262, 44] on link "Medical" at bounding box center [249, 36] width 25 height 16
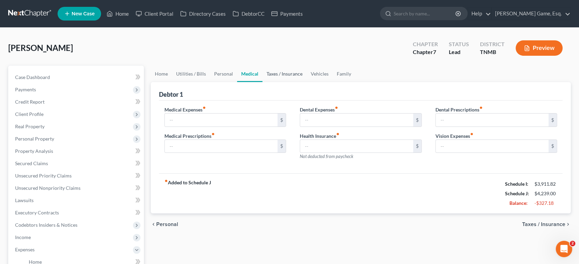
click at [301, 82] on link "Taxes / Insurance" at bounding box center [284, 74] width 44 height 16
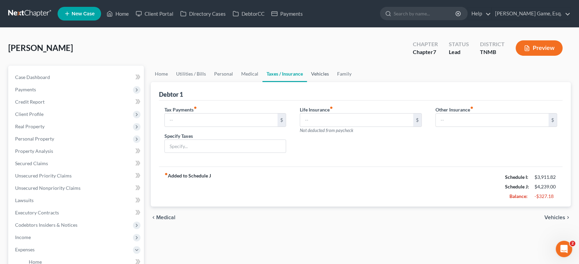
click at [333, 82] on link "Vehicles" at bounding box center [320, 74] width 26 height 16
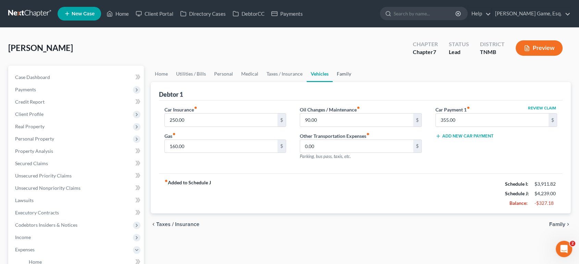
click at [355, 82] on link "Family" at bounding box center [343, 74] width 23 height 16
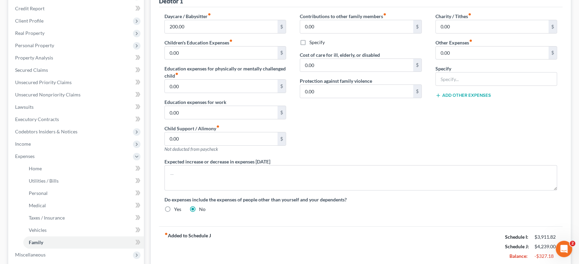
scroll to position [76, 0]
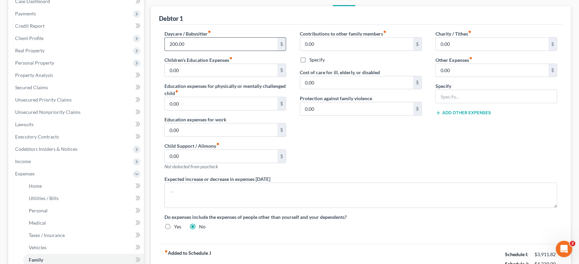
click at [210, 51] on input "200.00" at bounding box center [221, 44] width 113 height 13
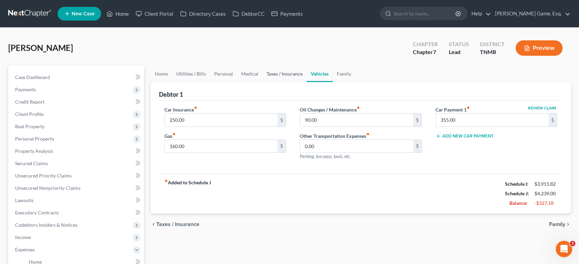
click at [306, 82] on link "Taxes / Insurance" at bounding box center [284, 74] width 44 height 16
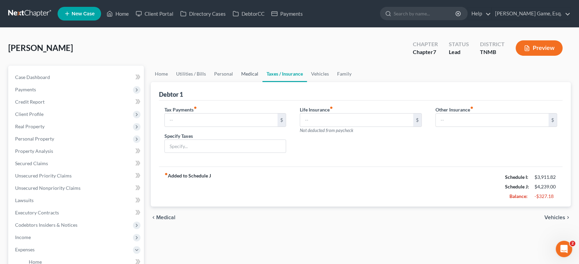
click at [262, 82] on link "Medical" at bounding box center [249, 74] width 25 height 16
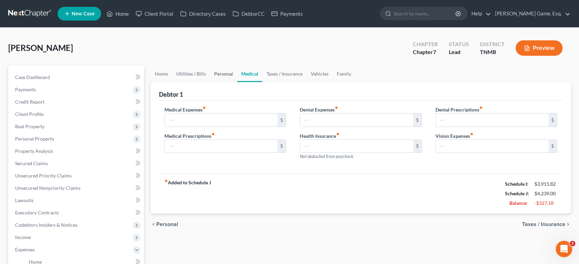
click at [237, 82] on link "Personal" at bounding box center [223, 74] width 27 height 16
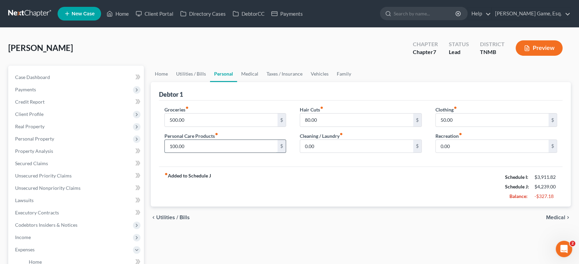
click at [203, 153] on input "100.00" at bounding box center [221, 146] width 113 height 13
type input "50"
click at [249, 207] on div "fiber_manual_record Added to Schedule J Schedule I: $3,911.82 Schedule J: $4,18…" at bounding box center [361, 187] width 404 height 40
click at [335, 127] on input "80.00" at bounding box center [356, 120] width 113 height 13
click at [342, 101] on div "Debtor 1" at bounding box center [361, 91] width 404 height 18
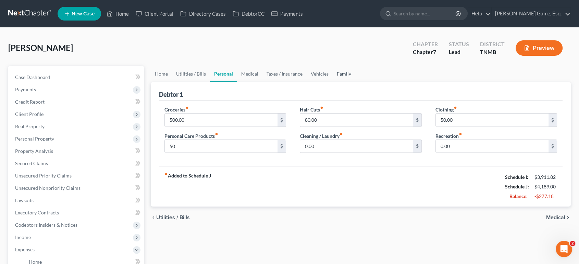
click at [355, 82] on link "Family" at bounding box center [343, 74] width 23 height 16
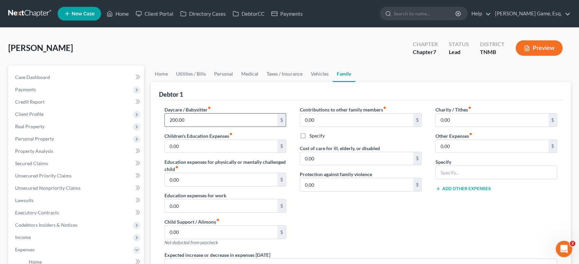
click at [217, 127] on input "200.00" at bounding box center [221, 120] width 113 height 13
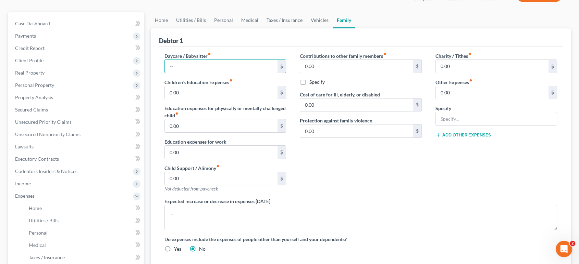
scroll to position [38, 0]
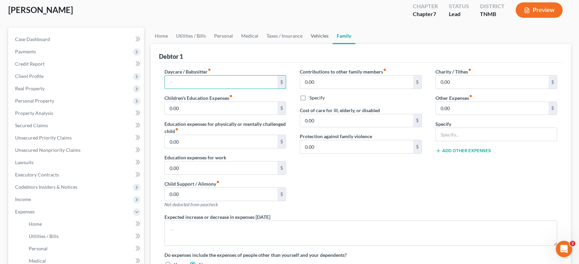
click at [332, 44] on link "Vehicles" at bounding box center [319, 36] width 26 height 16
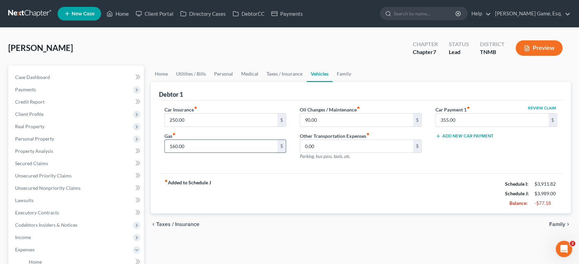
click at [219, 153] on input "160.00" at bounding box center [221, 146] width 113 height 13
type input "80"
click at [242, 166] on div "Car Insurance fiber_manual_record 250.00 $ Gas fiber_manual_record 80 $" at bounding box center [225, 136] width 136 height 60
click at [219, 127] on input "250.00" at bounding box center [221, 120] width 113 height 13
click at [337, 127] on input "90.00" at bounding box center [356, 120] width 113 height 13
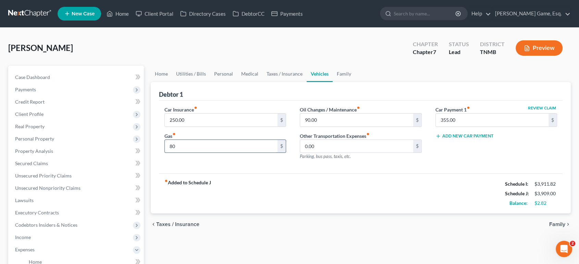
click at [198, 153] on input "80" at bounding box center [221, 146] width 113 height 13
click at [321, 127] on input "90.00" at bounding box center [356, 120] width 113 height 13
click at [338, 127] on input "90.00" at bounding box center [356, 120] width 113 height 13
click at [337, 127] on input "90.00" at bounding box center [356, 120] width 113 height 13
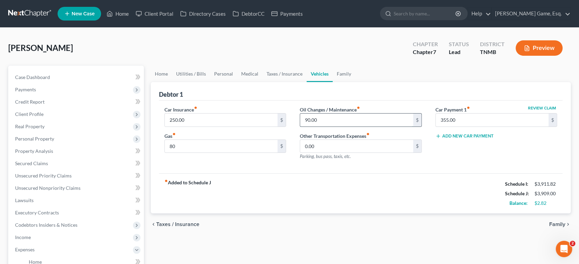
click at [337, 127] on input "90.00" at bounding box center [356, 120] width 113 height 13
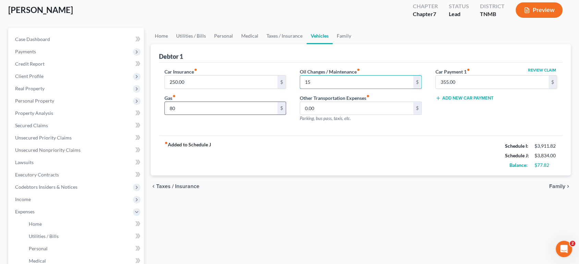
type input "15"
click at [196, 115] on input "80" at bounding box center [221, 108] width 113 height 13
type input "100"
click at [302, 176] on div "fiber_manual_record Added to Schedule J Schedule I: $3,911.82 Schedule J: $3,85…" at bounding box center [361, 156] width 404 height 40
click at [306, 44] on link "Taxes / Insurance" at bounding box center [284, 36] width 44 height 16
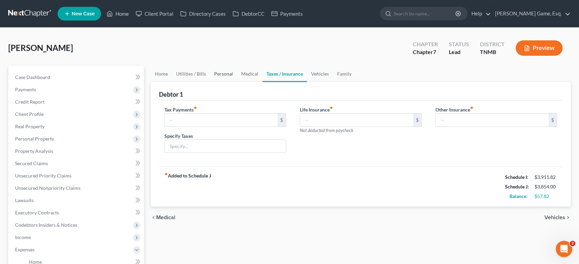
click at [237, 82] on link "Personal" at bounding box center [223, 74] width 27 height 16
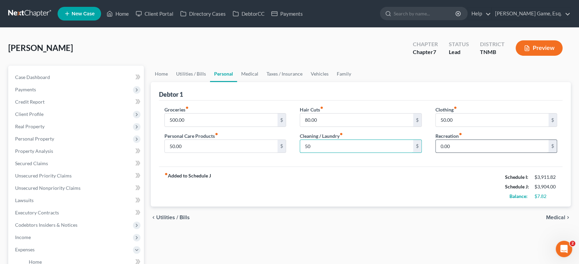
type input "50"
click at [490, 153] on input "0.00" at bounding box center [491, 146] width 113 height 13
click at [496, 153] on input "0.00" at bounding box center [491, 146] width 113 height 13
click at [498, 207] on div "fiber_manual_record Added to Schedule J Schedule I: $3,911.82 Schedule J: $3,90…" at bounding box center [361, 187] width 404 height 40
click at [355, 82] on link "Family" at bounding box center [343, 74] width 23 height 16
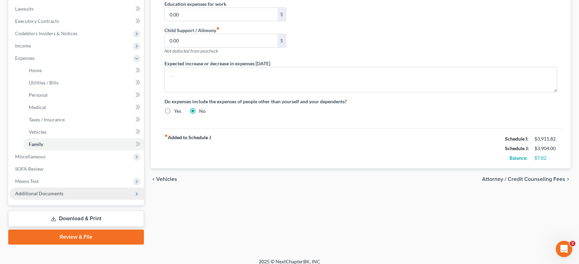
scroll to position [304, 0]
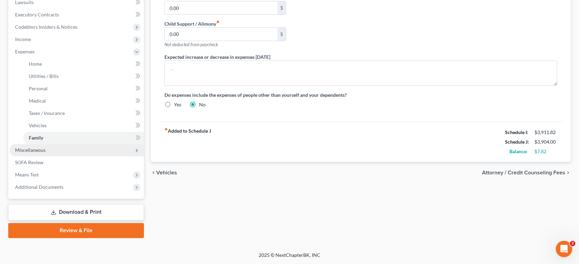
click at [46, 147] on span "Miscellaneous" at bounding box center [30, 150] width 30 height 6
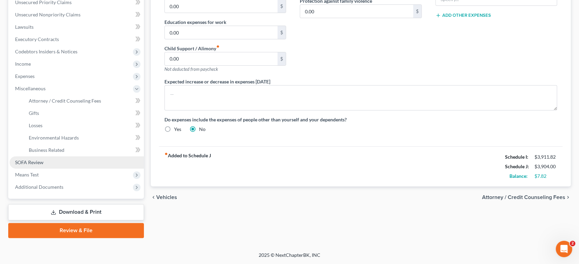
scroll to position [281, 0]
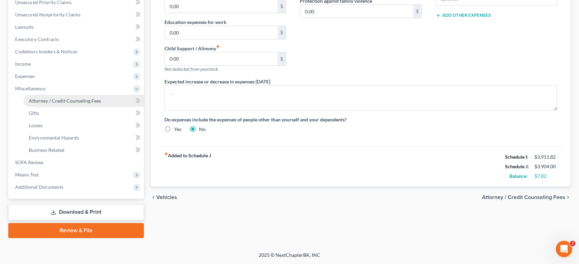
click at [77, 98] on span "Attorney / Credit Counseling Fees" at bounding box center [65, 101] width 72 height 6
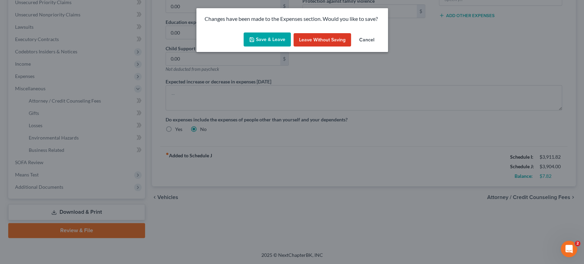
click at [252, 45] on button "Save & Leave" at bounding box center [267, 40] width 47 height 14
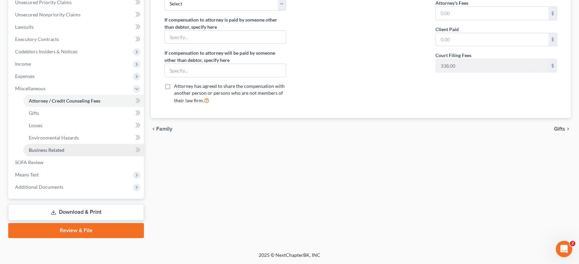
scroll to position [266, 0]
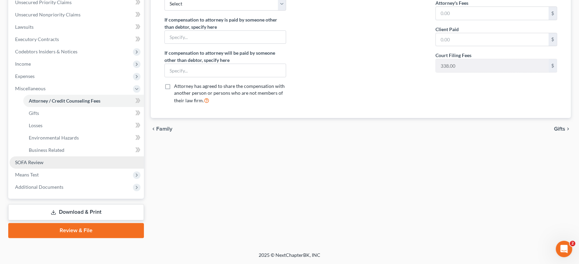
click at [40, 160] on span "SOFA Review" at bounding box center [29, 163] width 28 height 6
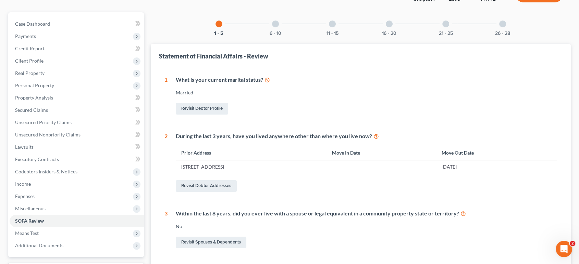
scroll to position [36, 0]
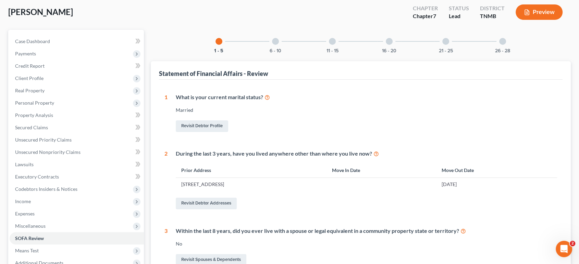
click at [264, 52] on div "6 - 10" at bounding box center [275, 41] width 23 height 23
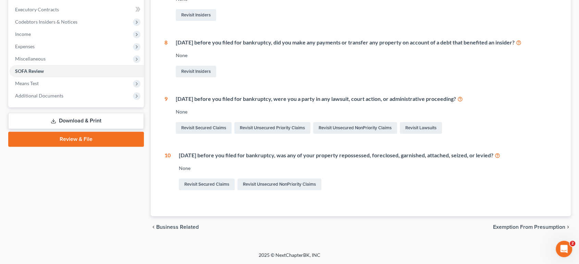
scroll to position [345, 0]
drag, startPoint x: 394, startPoint y: 120, endPoint x: 402, endPoint y: 119, distance: 7.9
click at [399, 152] on div "[DATE] before you filed for bankruptcy, was any of your property repossessed, f…" at bounding box center [368, 156] width 378 height 8
click at [402, 152] on div "[DATE] before you filed for bankruptcy, was any of your property repossessed, f…" at bounding box center [368, 156] width 378 height 8
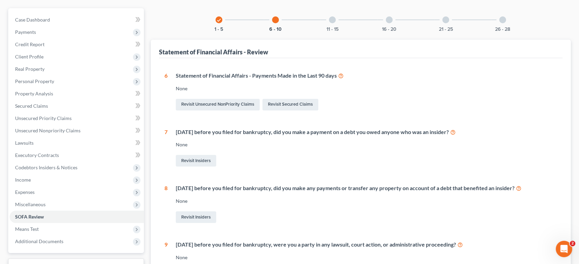
scroll to position [0, 0]
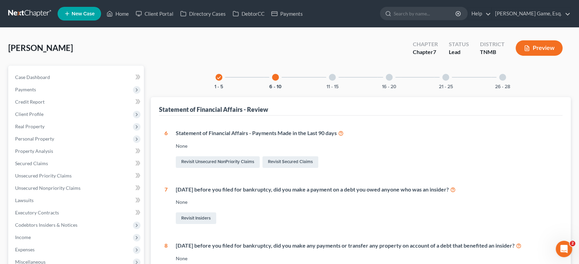
click at [329, 81] on div at bounding box center [332, 77] width 7 height 7
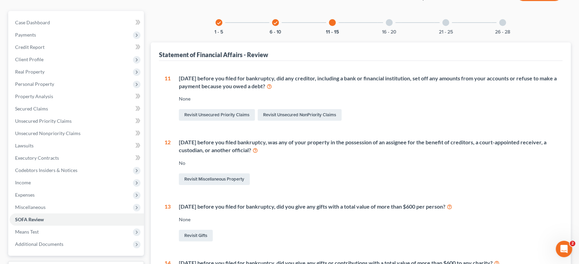
scroll to position [38, 0]
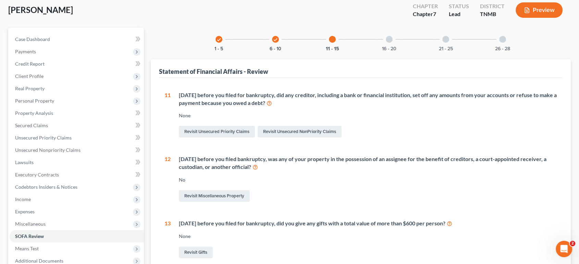
click at [401, 51] on div "16 - 20" at bounding box center [388, 39] width 23 height 23
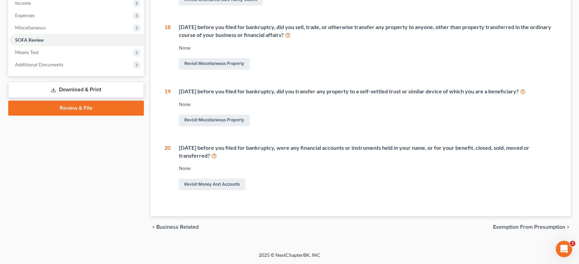
scroll to position [342, 0]
drag, startPoint x: 231, startPoint y: 65, endPoint x: 291, endPoint y: 66, distance: 59.6
click at [291, 88] on div "[DATE] before you filed for bankruptcy, did you transfer any property to a self…" at bounding box center [368, 92] width 378 height 8
click at [310, 46] on div "16 [DATE] before you filed for bankruptcy, did you or anyone else acting on you…" at bounding box center [360, 43] width 393 height 297
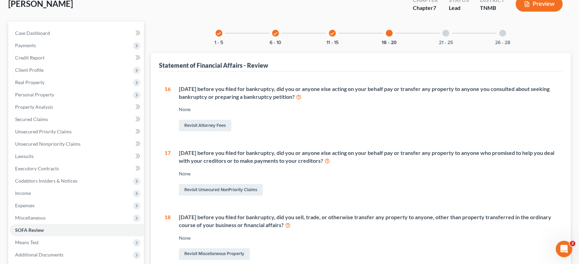
scroll to position [0, 0]
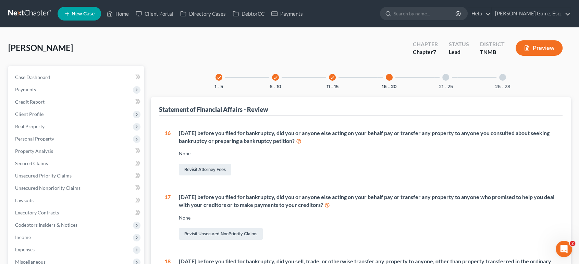
click at [457, 89] on div "21 - 25" at bounding box center [445, 77] width 23 height 23
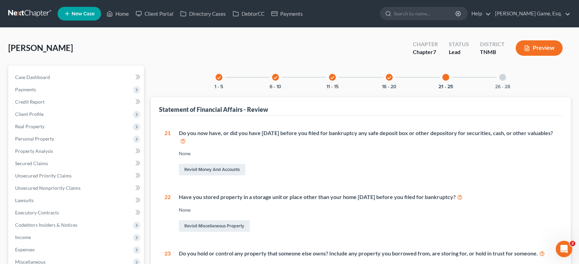
click at [506, 81] on div at bounding box center [502, 77] width 7 height 7
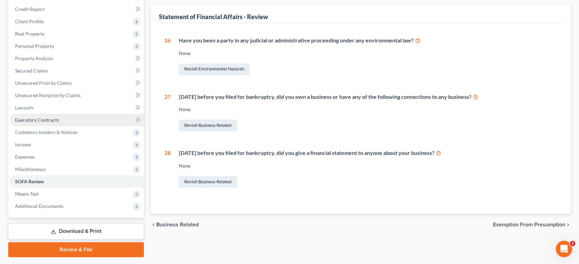
scroll to position [76, 0]
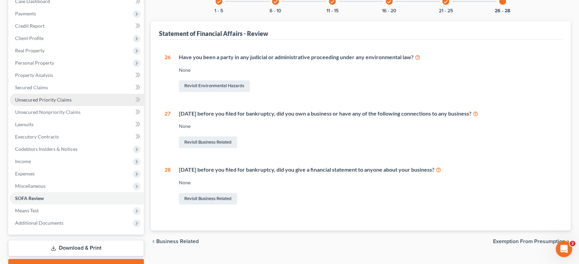
click at [56, 103] on span "Unsecured Priority Claims" at bounding box center [43, 100] width 56 height 6
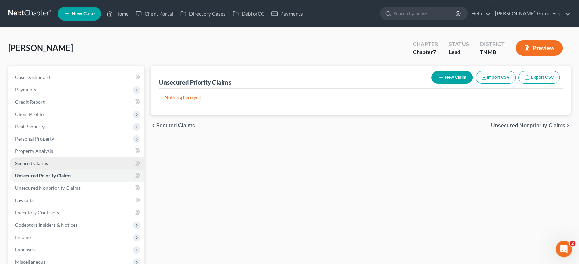
click at [60, 170] on link "Secured Claims" at bounding box center [77, 163] width 134 height 12
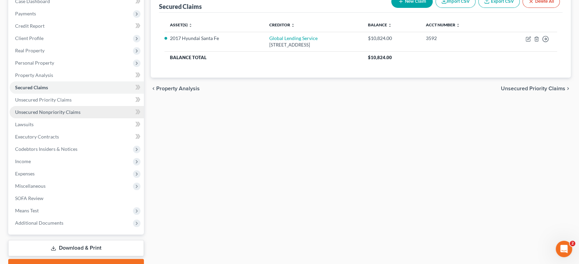
click at [61, 115] on span "Unsecured Nonpriority Claims" at bounding box center [47, 112] width 65 height 6
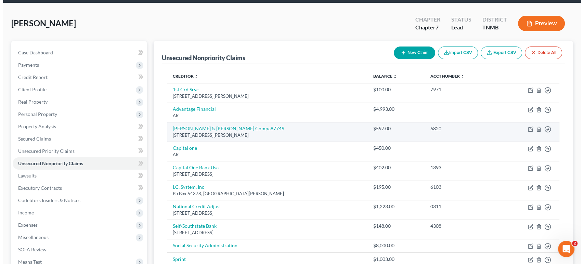
scroll to position [38, 0]
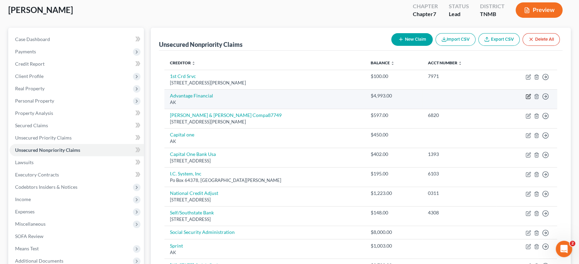
click at [525, 99] on icon "button" at bounding box center [527, 97] width 4 height 4
select select "1"
select select "0"
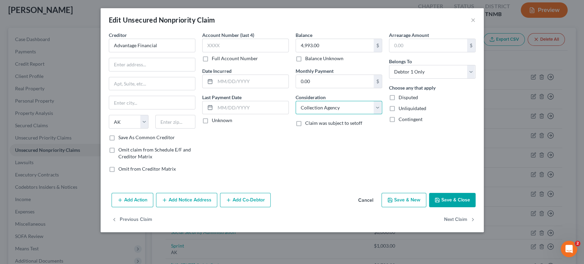
click at [361, 115] on select "Select Cable / Satellite Services Collection Agency Credit Card Debt Debt Couns…" at bounding box center [339, 108] width 87 height 14
drag, startPoint x: 359, startPoint y: 137, endPoint x: 425, endPoint y: 93, distance: 79.1
click at [359, 115] on select "Select Cable / Satellite Services Collection Agency Credit Card Debt Debt Couns…" at bounding box center [339, 108] width 87 height 14
click at [120, 71] on input "text" at bounding box center [152, 64] width 86 height 13
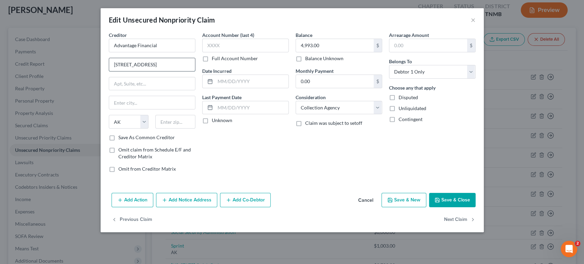
type input "[STREET_ADDRESS]"
type input "Ste 150"
type input "Boise"
select select "13"
click at [155, 129] on input "text" at bounding box center [175, 122] width 40 height 14
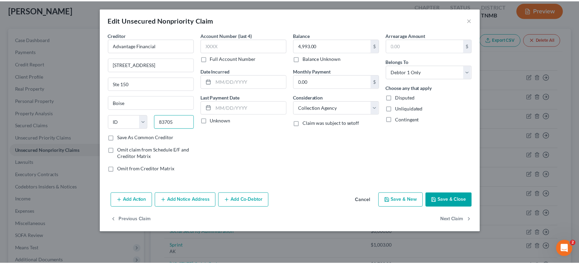
scroll to position [34, 0]
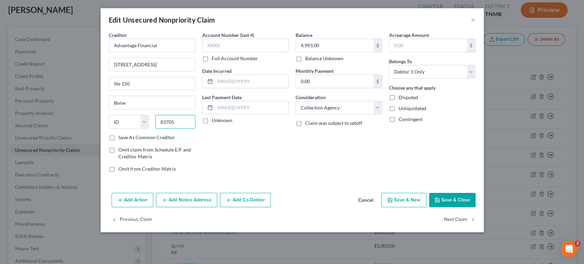
type input "83705"
click at [476, 207] on button "Save & Close" at bounding box center [452, 200] width 47 height 14
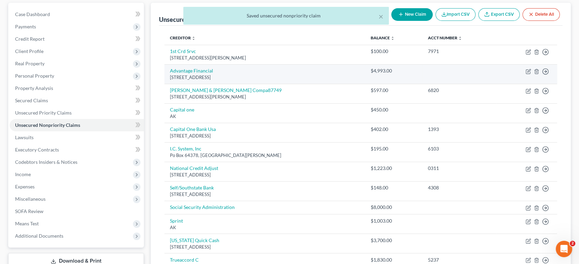
scroll to position [76, 0]
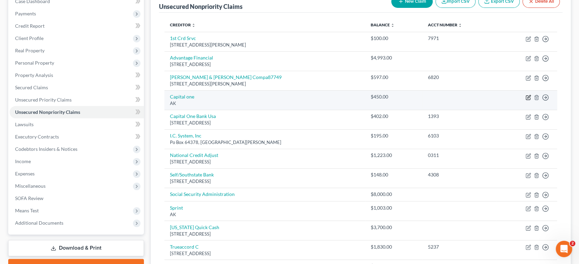
click at [525, 100] on icon "button" at bounding box center [527, 97] width 5 height 5
select select "1"
select select "2"
select select "0"
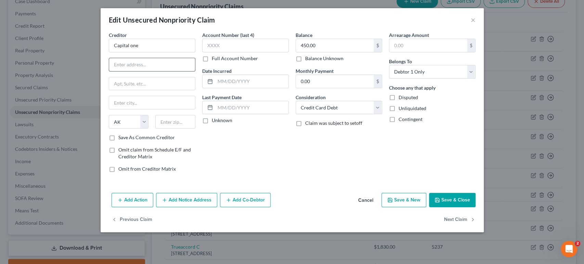
click at [110, 71] on input "text" at bounding box center [152, 64] width 86 height 13
type input "P.O. Box 30285"
click at [123, 109] on input "text" at bounding box center [152, 102] width 86 height 13
type input "[GEOGRAPHIC_DATA]"
select select "46"
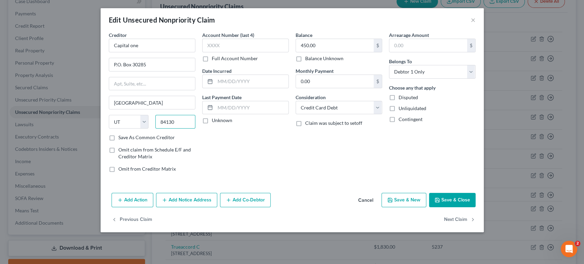
type input "84130"
click at [476, 207] on button "Save & Close" at bounding box center [452, 200] width 47 height 14
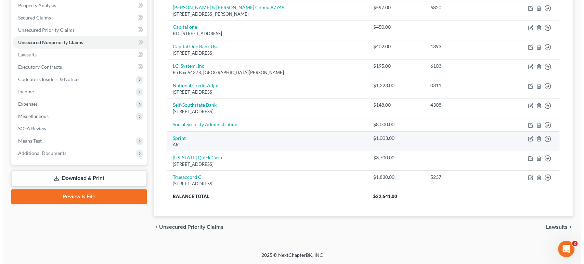
scroll to position [228, 0]
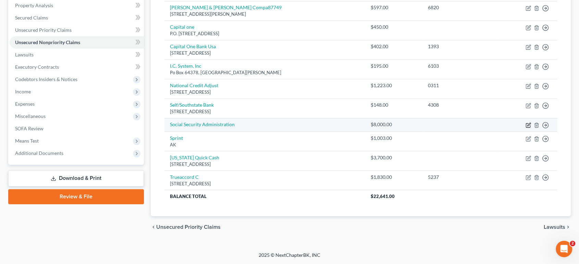
click at [525, 123] on icon "button" at bounding box center [527, 125] width 5 height 5
select select "0"
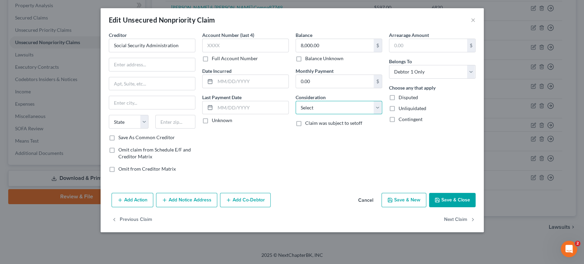
click at [342, 115] on select "Select Cable / Satellite Services Collection Agency Credit Card Debt Debt Couns…" at bounding box center [339, 108] width 87 height 14
select select "14"
click at [296, 115] on select "Select Cable / Satellite Services Collection Agency Credit Card Debt Debt Couns…" at bounding box center [339, 108] width 87 height 14
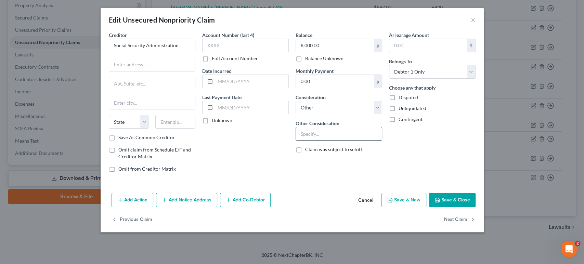
click at [336, 140] on input "text" at bounding box center [339, 133] width 86 height 13
type input "Overpayment"
click at [151, 71] on input "text" at bounding box center [152, 64] width 86 height 13
type input "[STREET_ADDRESS]"
click at [128, 109] on input "text" at bounding box center [152, 102] width 86 height 13
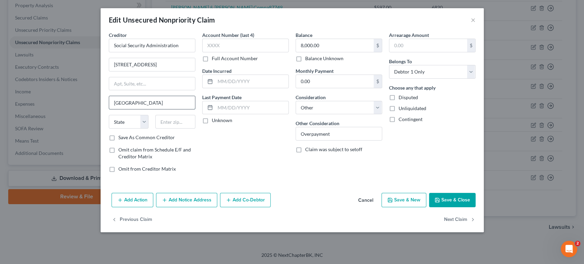
type input "[GEOGRAPHIC_DATA]"
select select "21"
type input "21235"
click at [151, 52] on input "Social Security Administration" at bounding box center [152, 46] width 87 height 14
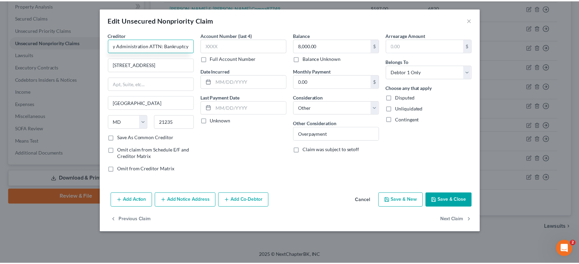
scroll to position [0, 0]
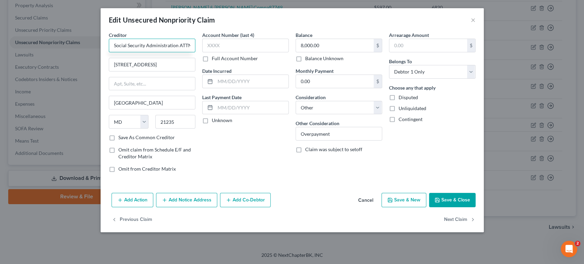
drag, startPoint x: 120, startPoint y: 56, endPoint x: 127, endPoint y: 68, distance: 13.4
click at [3, 59] on div "Edit Unsecured Nonpriority Claim × Creditor * Social Security Administration AT…" at bounding box center [292, 132] width 584 height 264
type input "Social Security Administration ATTN: Bankruptcy"
click at [152, 71] on input "[STREET_ADDRESS]" at bounding box center [152, 64] width 86 height 13
click at [118, 141] on label "Save As Common Creditor" at bounding box center [146, 137] width 56 height 7
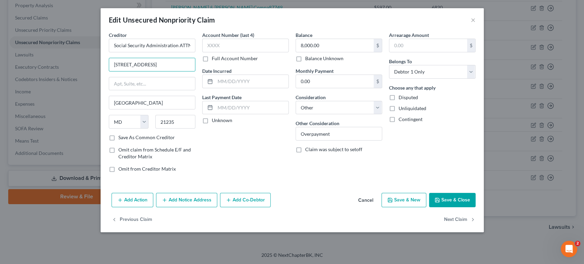
click at [121, 139] on input "Save As Common Creditor" at bounding box center [123, 136] width 4 height 4
click at [476, 207] on button "Save & Close" at bounding box center [452, 200] width 47 height 14
checkbox input "false"
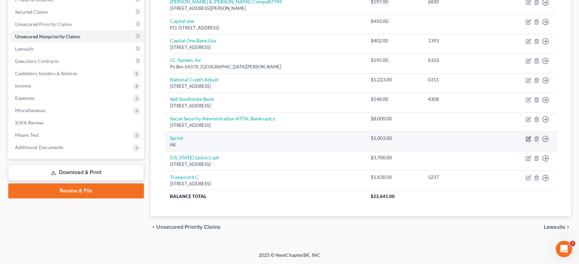
click at [525, 136] on icon "button" at bounding box center [527, 138] width 5 height 5
select select "1"
select select "19"
select select "0"
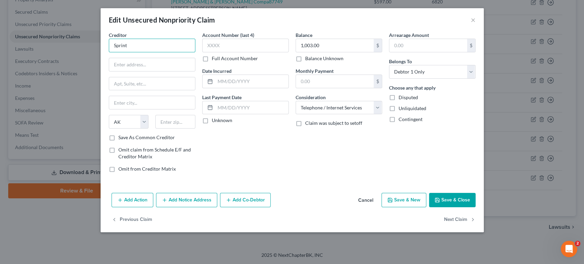
click at [145, 52] on input "Sprint" at bounding box center [152, 46] width 87 height 14
click at [109, 52] on input "Sprint" at bounding box center [152, 46] width 87 height 14
type input "Sprint / T-Mobile Bankruptcy Team"
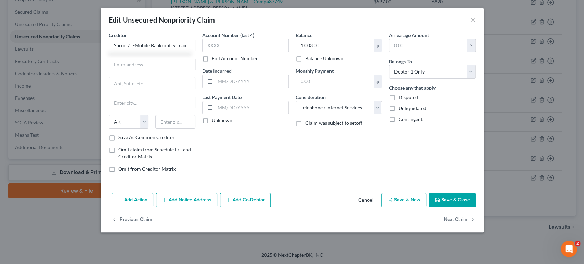
click at [109, 71] on input "text" at bounding box center [152, 64] width 86 height 13
type input "B"
type input "PO Box 53410"
type input "Bellevue"
select select "50"
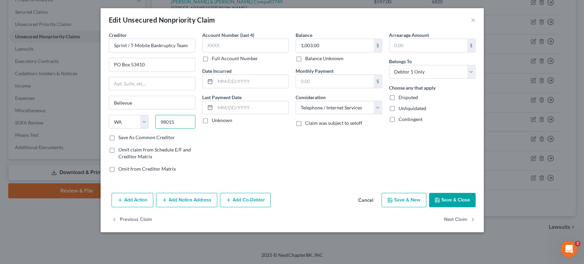
type input "98015"
click at [118, 141] on label "Save As Common Creditor" at bounding box center [146, 137] width 56 height 7
click at [121, 139] on input "Save As Common Creditor" at bounding box center [123, 136] width 4 height 4
click at [476, 207] on button "Save & Close" at bounding box center [452, 200] width 47 height 14
checkbox input "false"
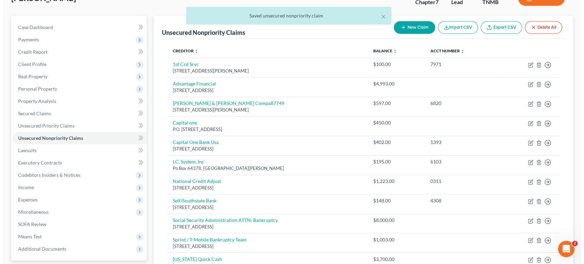
scroll to position [38, 0]
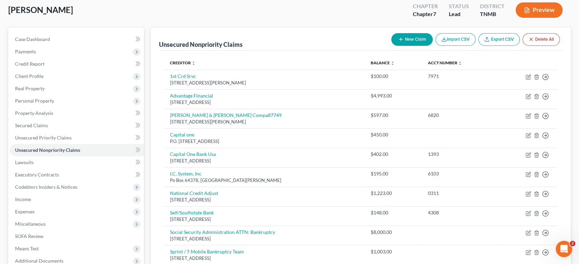
click at [391, 46] on button "New Claim" at bounding box center [411, 39] width 41 height 13
select select "0"
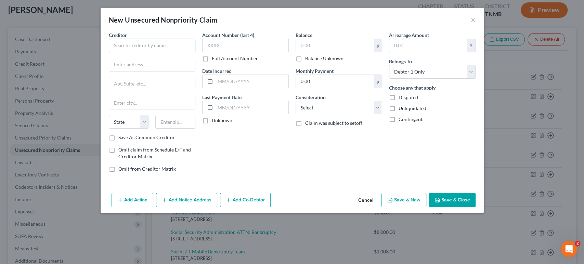
click at [109, 52] on input "text" at bounding box center [152, 46] width 87 height 14
type input "Harpeth Financial Services LLC"
click at [355, 52] on input "text" at bounding box center [335, 45] width 78 height 13
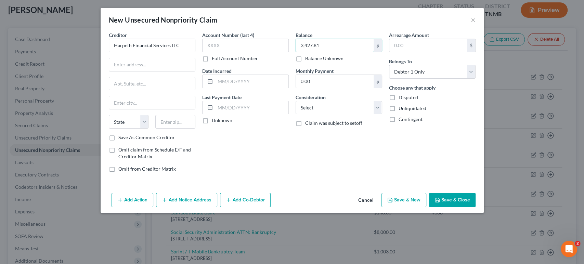
type input "3,427.81"
click at [342, 50] on input "3,427.81" at bounding box center [335, 45] width 78 height 13
click at [159, 52] on input "Harpeth Financial Services LLC" at bounding box center [152, 46] width 87 height 14
type input "Harpeth Financial Services LLC c/o The Hill Law Firm"
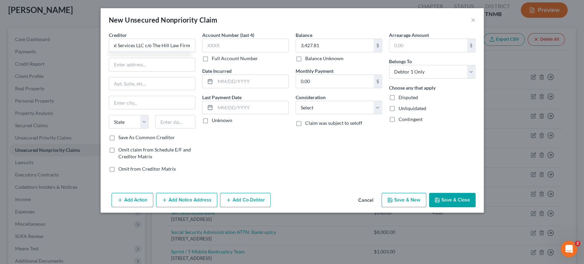
scroll to position [0, 0]
click at [109, 71] on input "text" at bounding box center [152, 64] width 86 height 13
paste input "P.O. Box 150529"
type input "P.O. Box 150529"
click at [109, 109] on input "text" at bounding box center [152, 102] width 86 height 13
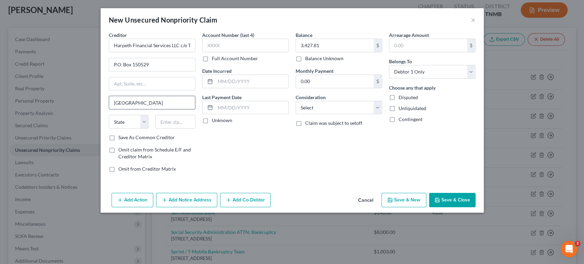
type input "[GEOGRAPHIC_DATA]"
select select "44"
type input "37215"
click at [118, 141] on label "Save As Common Creditor" at bounding box center [146, 137] width 56 height 7
click at [121, 139] on input "Save As Common Creditor" at bounding box center [123, 136] width 4 height 4
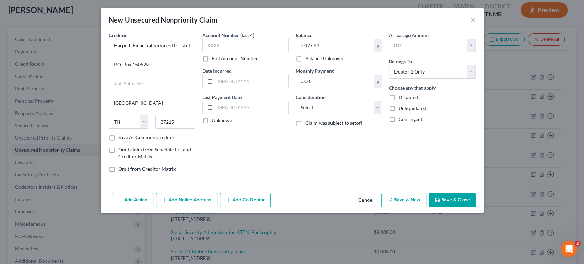
checkbox input "true"
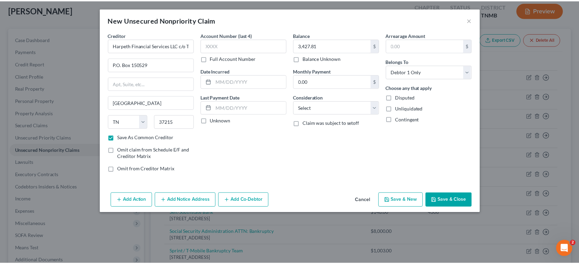
scroll to position [10, 0]
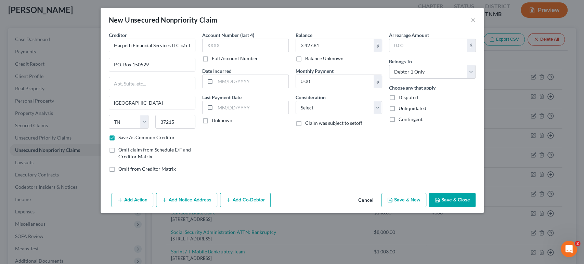
click at [476, 207] on button "Save & Close" at bounding box center [452, 200] width 47 height 14
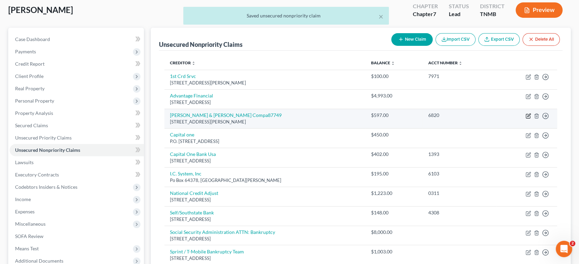
click at [525, 119] on icon "button" at bounding box center [527, 115] width 5 height 5
select select "4"
select select "1"
select select "0"
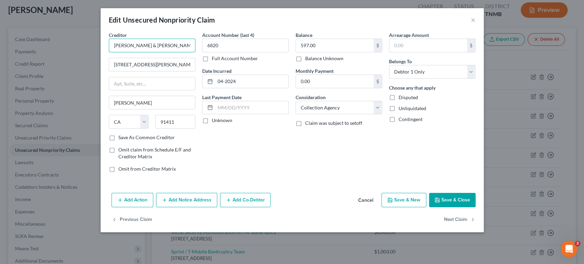
drag, startPoint x: 151, startPoint y: 56, endPoint x: 127, endPoint y: 56, distance: 23.3
click at [127, 52] on input "[PERSON_NAME] & [PERSON_NAME] Compa87749" at bounding box center [152, 46] width 87 height 14
drag, startPoint x: 116, startPoint y: 62, endPoint x: 105, endPoint y: 85, distance: 25.7
click at [36, 60] on div "Edit Unsecured Nonpriority Claim × Creditor * [PERSON_NAME] & [PERSON_NAME] Com…" at bounding box center [292, 132] width 584 height 264
type input "[PERSON_NAME] & [PERSON_NAME] Company"
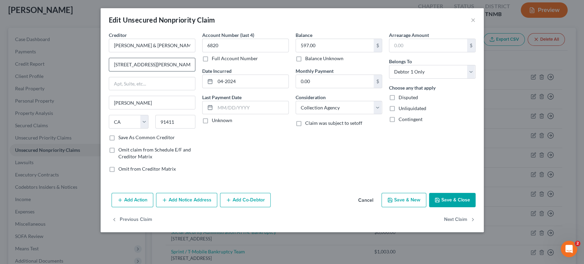
drag, startPoint x: 140, startPoint y: 81, endPoint x: 132, endPoint y: 80, distance: 8.3
click at [140, 71] on input "[STREET_ADDRESS][PERSON_NAME]" at bounding box center [152, 64] width 86 height 13
drag, startPoint x: 132, startPoint y: 80, endPoint x: 123, endPoint y: 79, distance: 9.3
click at [123, 71] on input "[STREET_ADDRESS][PERSON_NAME]" at bounding box center [152, 64] width 86 height 13
type input "[STREET_ADDRESS][PERSON_NAME]"
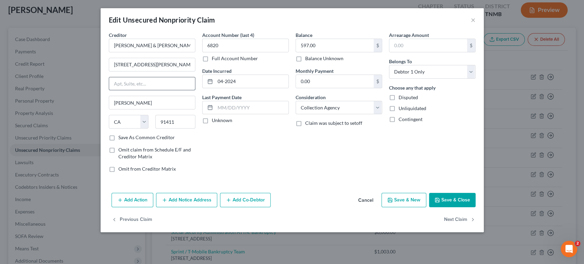
click at [121, 90] on input "text" at bounding box center [152, 83] width 86 height 13
paste input "Fl 4"
type input "Fl 4"
click at [124, 109] on input "[PERSON_NAME]" at bounding box center [152, 102] width 86 height 13
drag, startPoint x: 124, startPoint y: 127, endPoint x: 14, endPoint y: 124, distance: 110.6
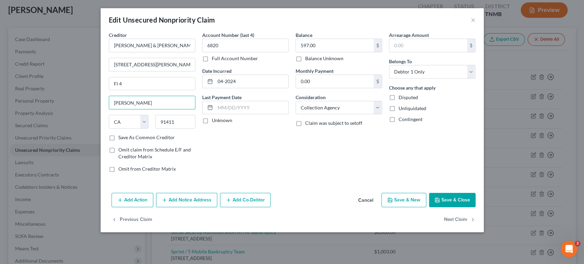
click at [7, 124] on div "Edit Unsecured Nonpriority Claim × Creditor * [PERSON_NAME] & [PERSON_NAME] Com…" at bounding box center [292, 132] width 584 height 264
type input "[PERSON_NAME][GEOGRAPHIC_DATA]"
click at [118, 141] on label "Save As Common Creditor" at bounding box center [146, 137] width 56 height 7
click at [121, 139] on input "Save As Common Creditor" at bounding box center [123, 136] width 4 height 4
checkbox input "true"
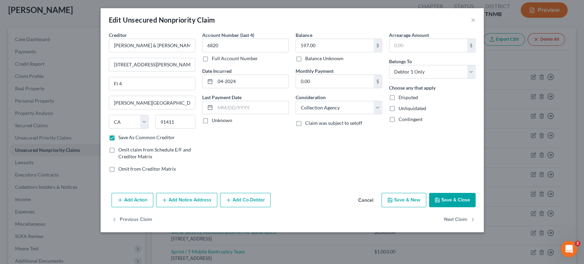
click at [476, 207] on button "Save & Close" at bounding box center [452, 200] width 47 height 14
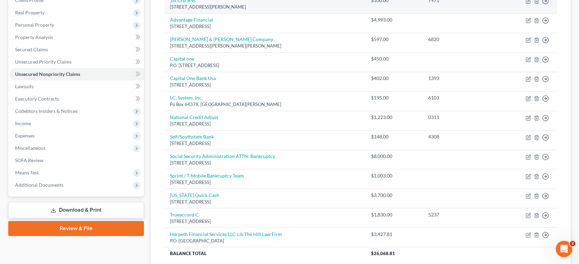
scroll to position [76, 0]
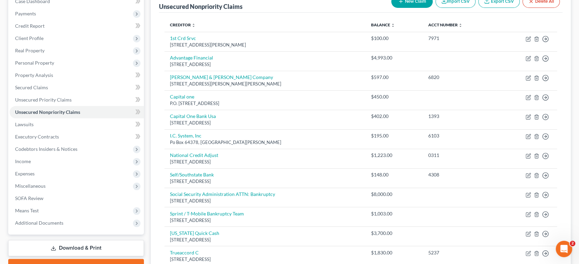
click at [391, 8] on button "New Claim" at bounding box center [411, 1] width 41 height 13
select select "0"
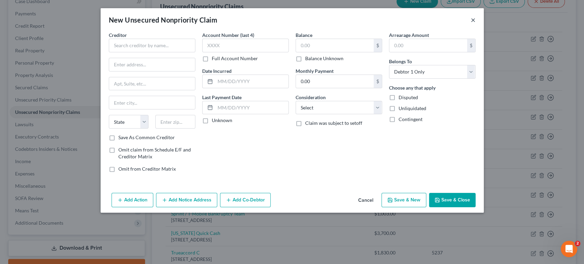
drag, startPoint x: 516, startPoint y: 25, endPoint x: 223, endPoint y: 148, distance: 318.4
click at [476, 24] on button "×" at bounding box center [473, 20] width 5 height 8
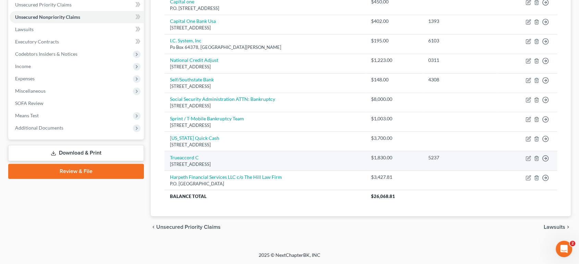
scroll to position [276, 0]
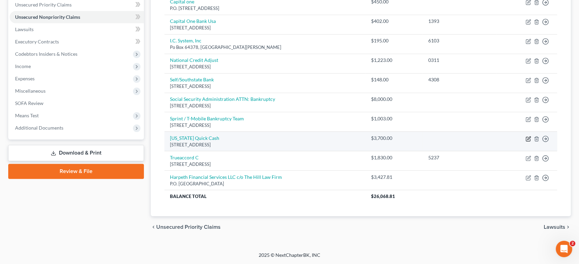
click at [525, 136] on icon "button" at bounding box center [527, 138] width 5 height 5
select select "44"
select select "0"
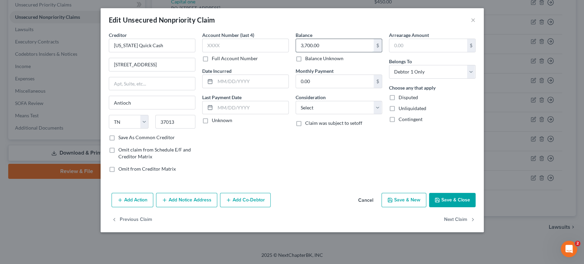
click at [357, 52] on input "3,700.00" at bounding box center [335, 45] width 78 height 13
type input "2,039.96"
click at [476, 207] on button "Save & Close" at bounding box center [452, 200] width 47 height 14
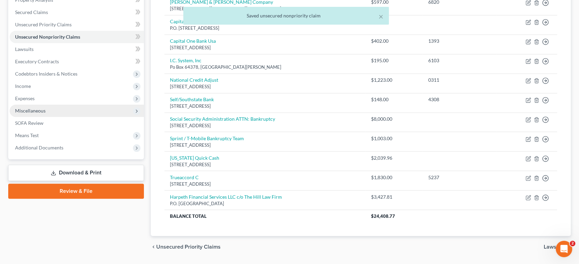
scroll to position [190, 0]
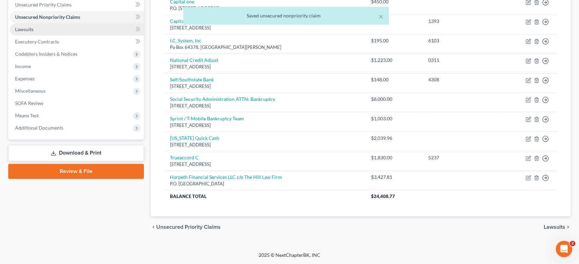
click at [58, 36] on link "Lawsuits" at bounding box center [77, 29] width 134 height 12
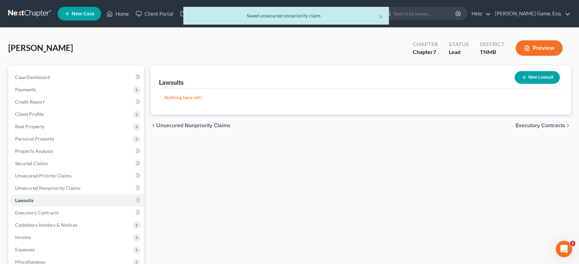
click at [523, 84] on button "New Lawsuit" at bounding box center [536, 77] width 45 height 13
select select "0"
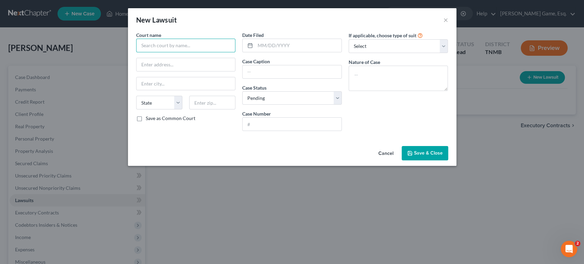
click at [148, 52] on input "text" at bounding box center [186, 46] width 100 height 14
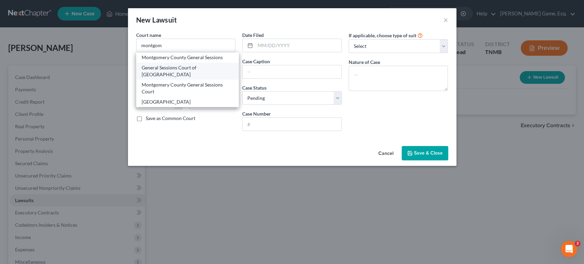
click at [152, 78] on div "General Sessions Court of [GEOGRAPHIC_DATA]" at bounding box center [188, 71] width 92 height 14
type input "General Sessions Court of [GEOGRAPHIC_DATA]"
type input "2 Millenium Plz"
type input "[GEOGRAPHIC_DATA]"
select select "44"
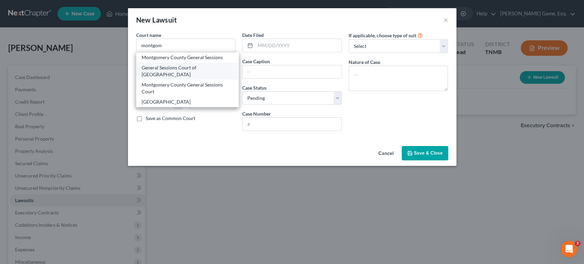
type input "37040"
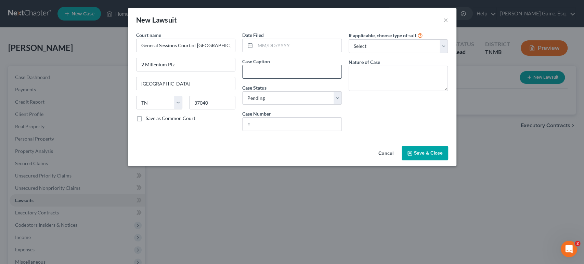
click at [260, 78] on input "text" at bounding box center [292, 71] width 99 height 13
click at [268, 52] on input "text" at bounding box center [298, 45] width 86 height 13
click at [280, 52] on input "text" at bounding box center [298, 45] width 86 height 13
type input "[DATE]"
drag, startPoint x: 251, startPoint y: 79, endPoint x: 254, endPoint y: 87, distance: 8.5
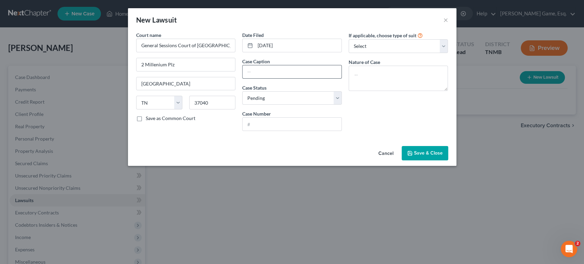
click at [251, 65] on label "Case Caption" at bounding box center [256, 61] width 28 height 7
click at [254, 78] on input "text" at bounding box center [292, 71] width 99 height 13
paste input "[US_STATE] Quick Cash Inc vs [PERSON_NAME]"
type input "[US_STATE] Quick Cash Inc vs [PERSON_NAME]"
click at [305, 105] on select "Select Pending On Appeal Concluded" at bounding box center [292, 98] width 100 height 14
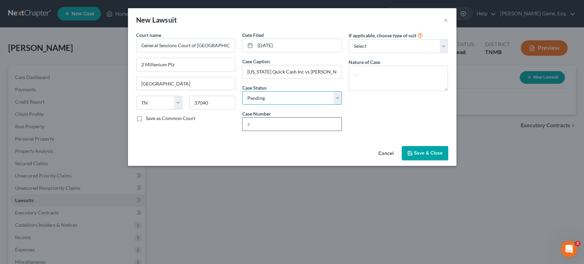
drag, startPoint x: 304, startPoint y: 120, endPoint x: 272, endPoint y: 151, distance: 44.3
click at [304, 105] on select "Select Pending On Appeal Concluded" at bounding box center [292, 98] width 100 height 14
click at [271, 131] on input "text" at bounding box center [292, 124] width 99 height 13
click at [256, 131] on input "text" at bounding box center [292, 124] width 99 height 13
paste input "63GS1-2025-CV-1778"
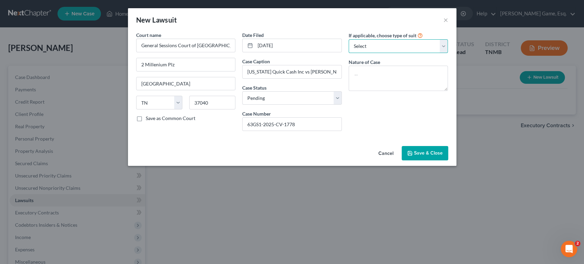
click at [409, 53] on select "Select Repossession Garnishment Foreclosure Attached, Seized, Or Levied Other" at bounding box center [399, 46] width 100 height 14
click at [359, 49] on select "Select Repossession Garnishment Foreclosure Attached, Seized, Or Levied Other" at bounding box center [399, 46] width 100 height 14
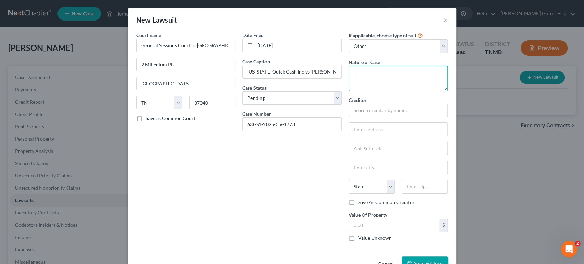
click at [396, 89] on textarea at bounding box center [399, 78] width 100 height 25
drag, startPoint x: 365, startPoint y: 84, endPoint x: 370, endPoint y: 89, distance: 6.3
click at [365, 84] on textarea at bounding box center [399, 78] width 100 height 25
paste textarea "Sworn account unpaid in the amount of 2039.96 plus attorney fees and court costs"
click at [390, 146] on div "Creditor * State [US_STATE] AK AR AZ CA CO [GEOGRAPHIC_DATA] DE DC [GEOGRAPHIC_…" at bounding box center [399, 148] width 100 height 103
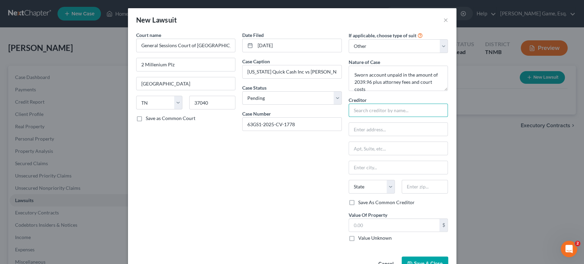
click at [390, 117] on input "text" at bounding box center [399, 111] width 100 height 14
click at [410, 136] on input "text" at bounding box center [398, 129] width 99 height 13
paste input "[STREET_ADDRESS]"
click at [411, 174] on input "text" at bounding box center [398, 167] width 99 height 13
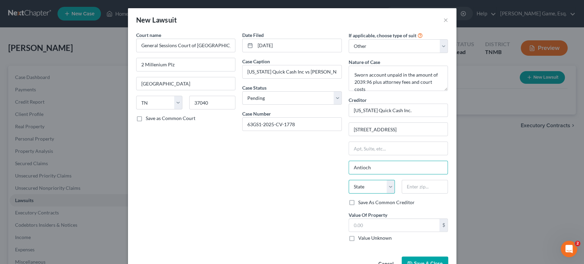
click at [395, 194] on select "State [US_STATE] AK AR AZ CA CO CT DE DC [GEOGRAPHIC_DATA] [GEOGRAPHIC_DATA] GU…" at bounding box center [372, 187] width 46 height 14
click at [440, 194] on input "text" at bounding box center [425, 187] width 46 height 14
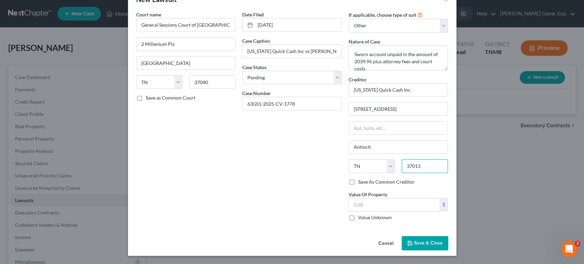
scroll to position [89, 0]
click at [443, 240] on span "Save & Close" at bounding box center [428, 243] width 29 height 6
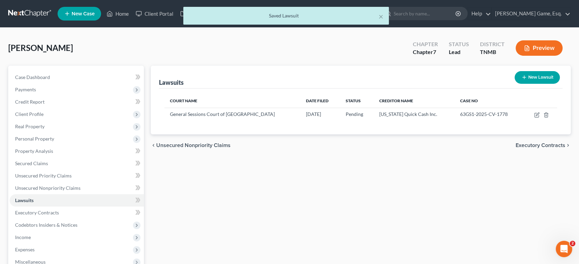
click at [528, 84] on button "New Lawsuit" at bounding box center [536, 77] width 45 height 13
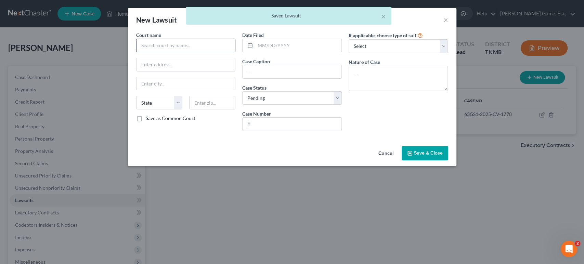
drag, startPoint x: 145, startPoint y: 45, endPoint x: 145, endPoint y: 55, distance: 9.9
click at [145, 46] on div "Court name *" at bounding box center [186, 41] width 100 height 21
click at [145, 52] on input "text" at bounding box center [186, 46] width 100 height 14
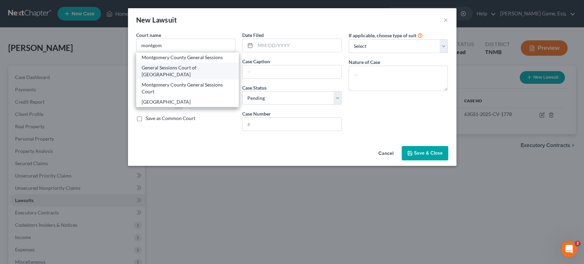
click at [168, 78] on div "General Sessions Court of [GEOGRAPHIC_DATA]" at bounding box center [188, 71] width 92 height 14
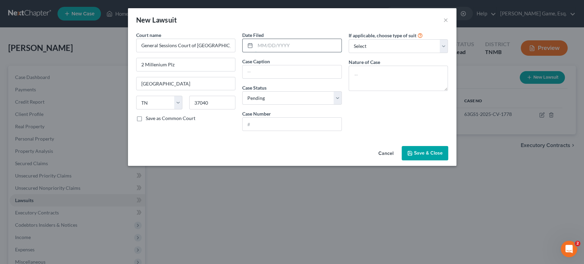
click at [291, 52] on input "text" at bounding box center [298, 45] width 86 height 13
click at [293, 78] on input "text" at bounding box center [292, 71] width 99 height 13
click at [258, 78] on input "text" at bounding box center [292, 71] width 99 height 13
paste input "Harpeth Financial Services LLC vs [PERSON_NAME]"
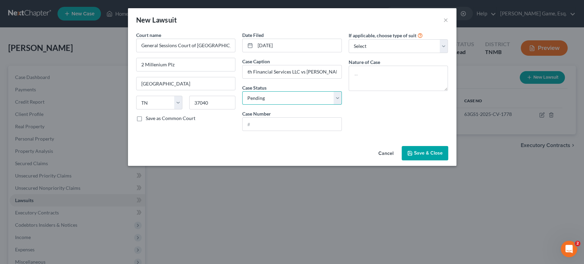
click at [299, 105] on select "Select Pending On Appeal Concluded" at bounding box center [292, 98] width 100 height 14
click at [242, 105] on select "Select Pending On Appeal Concluded" at bounding box center [292, 98] width 100 height 14
click at [403, 53] on select "Select Repossession Garnishment Foreclosure Attached, Seized, Or Levied Other" at bounding box center [399, 46] width 100 height 14
click at [359, 49] on select "Select Repossession Garnishment Foreclosure Attached, Seized, Or Levied Other" at bounding box center [399, 46] width 100 height 14
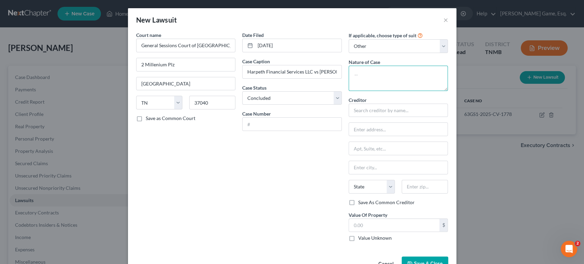
click at [399, 87] on textarea at bounding box center [399, 78] width 100 height 25
click at [394, 91] on textarea at bounding box center [399, 78] width 100 height 25
paste textarea "$4,927.36 Judgment, $0.00 Interest, $192.50 Prepaid Costs, and $0.00 Unpaid Cou…"
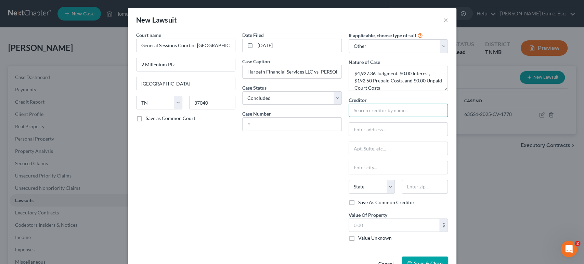
click at [417, 117] on input "text" at bounding box center [399, 111] width 100 height 14
click at [399, 117] on input "text" at bounding box center [399, 111] width 100 height 14
paste input "Harpeth Financial Services LLC c/o The Hill Firm PLLC"
click at [411, 136] on input "text" at bounding box center [398, 129] width 99 height 13
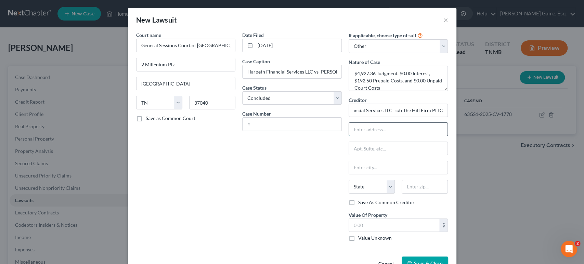
scroll to position [0, 0]
click at [430, 136] on input "text" at bounding box center [398, 129] width 99 height 13
paste input "P.O. Box 150529"
click at [394, 174] on input "text" at bounding box center [398, 167] width 99 height 13
click at [253, 167] on div "Date Filed [DATE] Case Caption Harpeth Financial Services LLC vs [PERSON_NAME] …" at bounding box center [292, 139] width 106 height 216
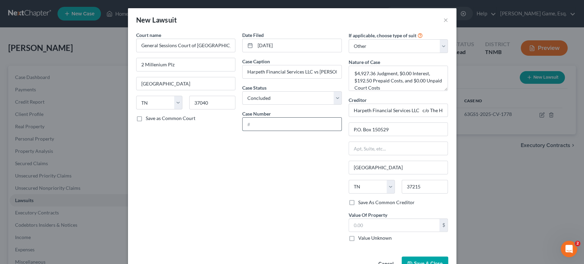
click at [256, 131] on input "text" at bounding box center [292, 124] width 99 height 13
paste input "63GS1-2025-CV-1532"
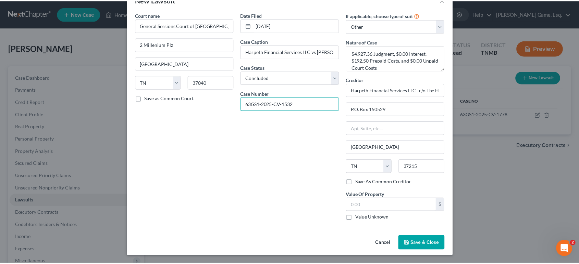
scroll to position [89, 0]
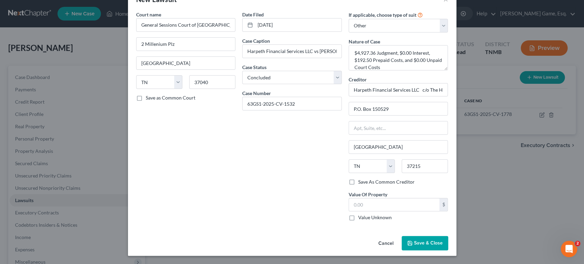
click at [443, 240] on span "Save & Close" at bounding box center [428, 243] width 29 height 6
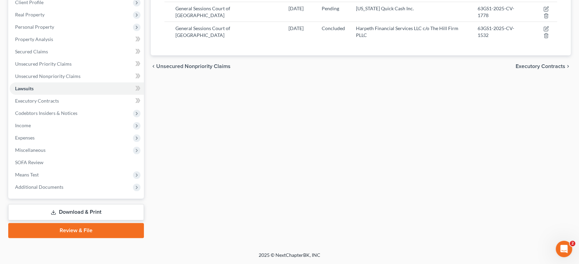
scroll to position [190, 0]
click at [49, 98] on span "Executory Contracts" at bounding box center [37, 101] width 44 height 6
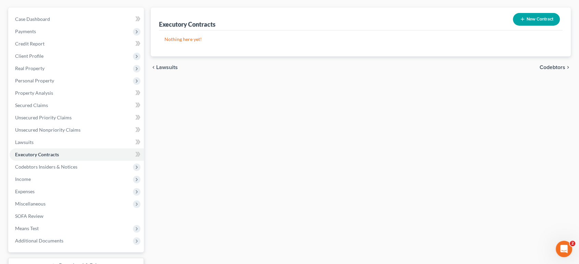
scroll to position [190, 0]
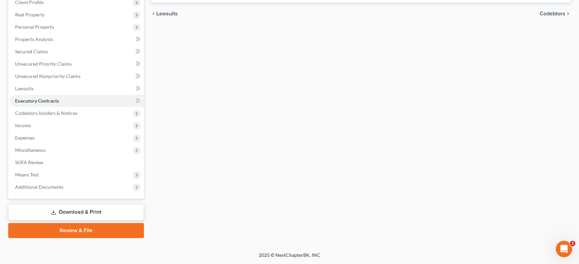
click at [31, 123] on span "Income" at bounding box center [23, 126] width 16 height 6
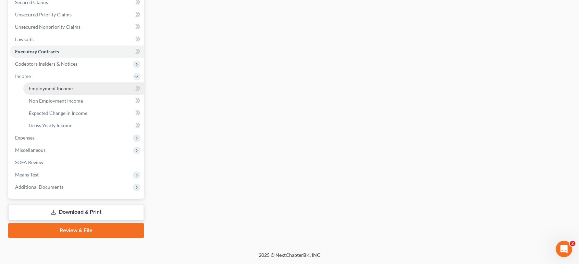
click at [65, 95] on link "Employment Income" at bounding box center [83, 89] width 120 height 12
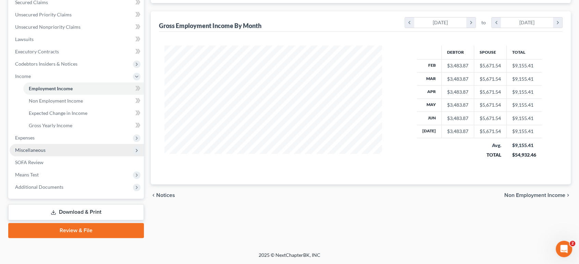
scroll to position [228, 0]
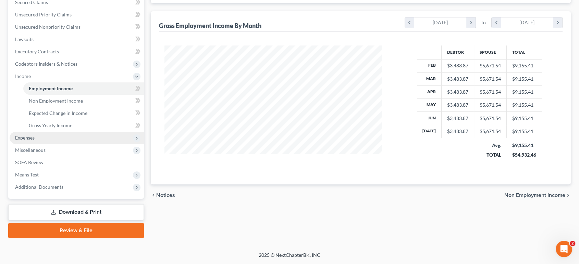
click at [44, 144] on span "Expenses" at bounding box center [77, 138] width 134 height 12
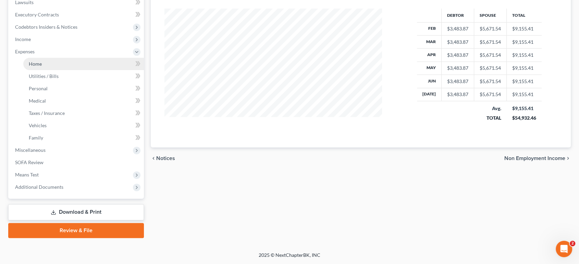
click at [53, 70] on link "Home" at bounding box center [83, 64] width 120 height 12
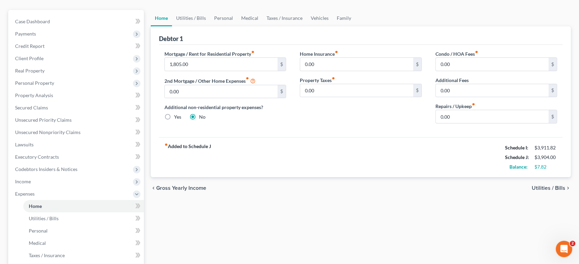
scroll to position [38, 0]
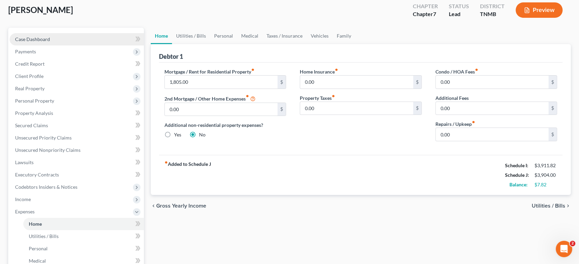
click at [36, 42] on span "Case Dashboard" at bounding box center [32, 39] width 35 height 6
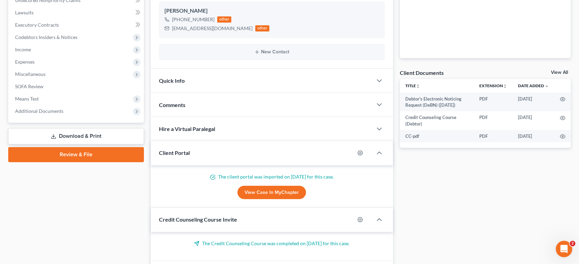
scroll to position [114, 0]
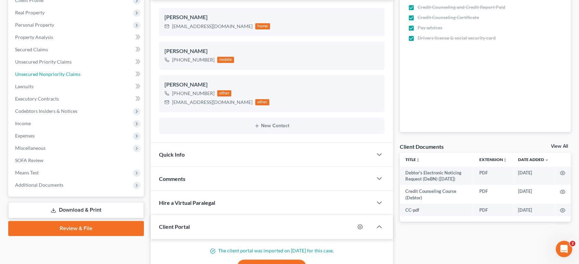
click at [68, 77] on span "Unsecured Nonpriority Claims" at bounding box center [47, 74] width 65 height 6
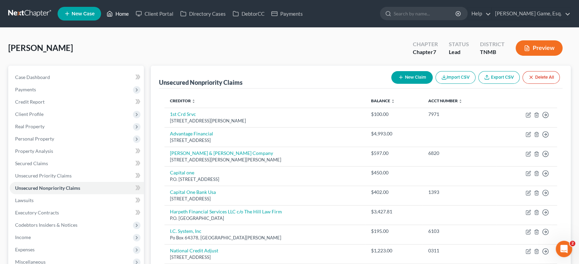
click at [132, 12] on link "Home" at bounding box center [117, 14] width 29 height 12
